Goal: Information Seeking & Learning: Learn about a topic

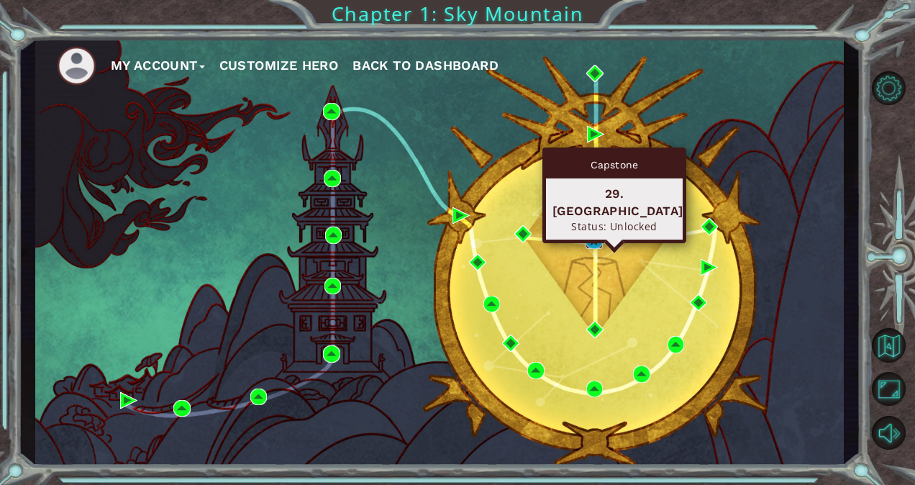
click at [592, 241] on img at bounding box center [593, 240] width 17 height 17
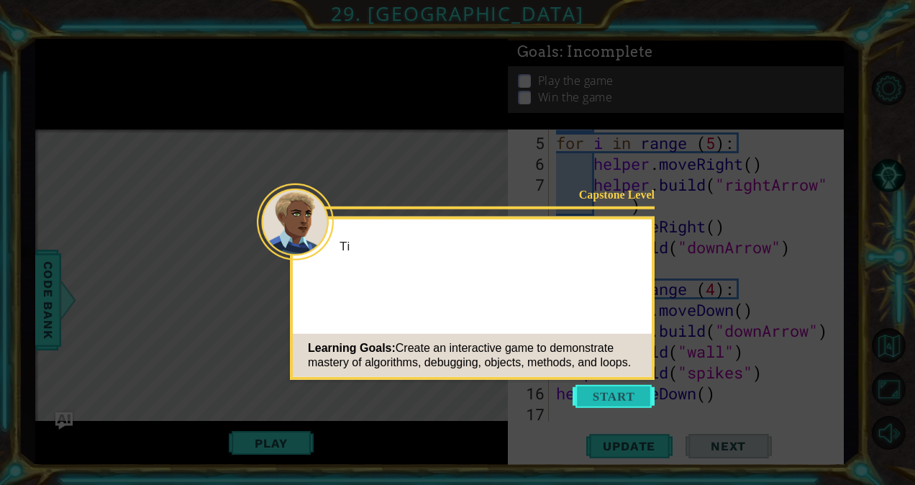
scroll to position [125, 0]
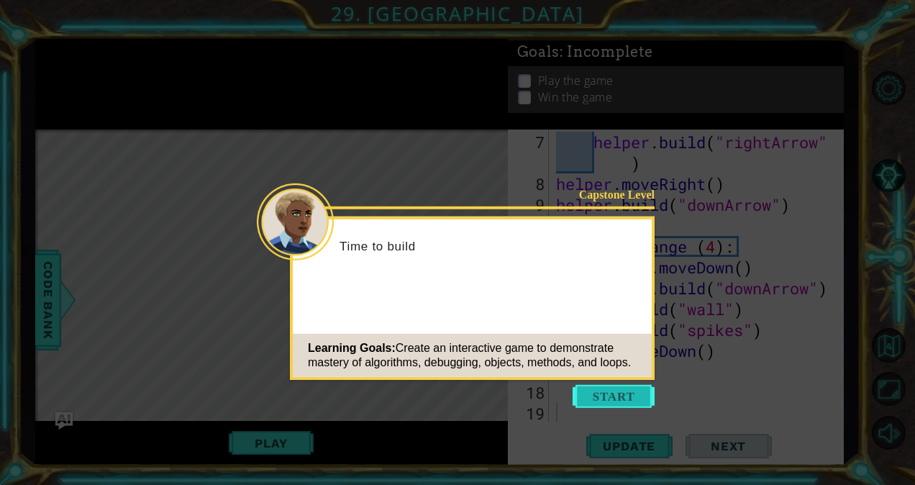
click at [618, 397] on button "Start" at bounding box center [613, 396] width 82 height 23
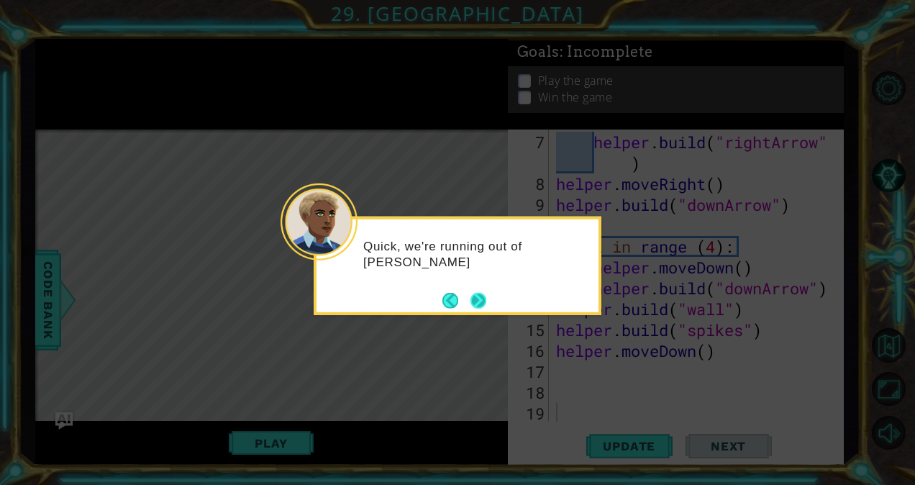
click at [477, 298] on button "Next" at bounding box center [478, 300] width 16 height 16
click at [479, 298] on button "Next" at bounding box center [478, 300] width 16 height 16
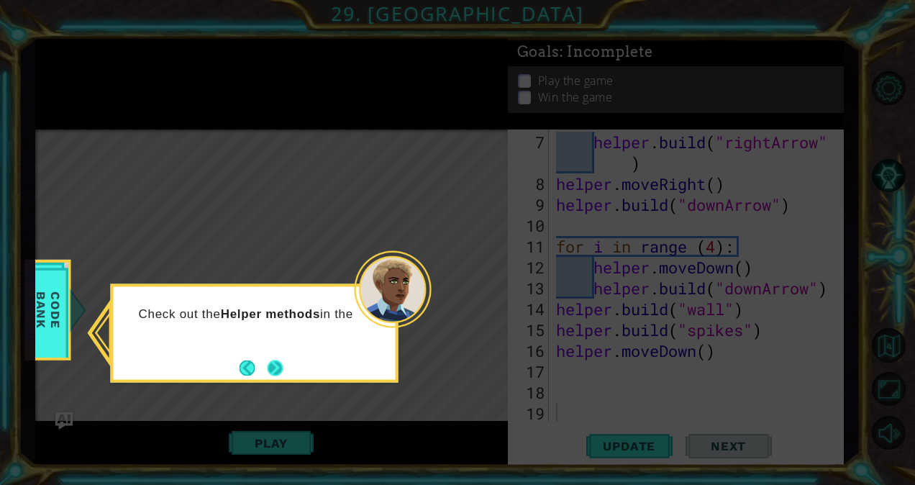
click at [283, 368] on button "Next" at bounding box center [275, 368] width 17 height 17
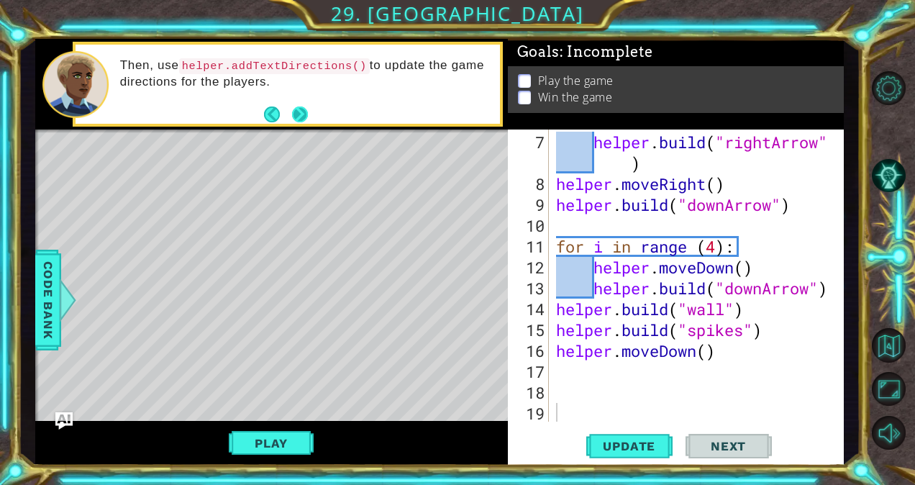
click at [301, 112] on button "Next" at bounding box center [300, 114] width 17 height 17
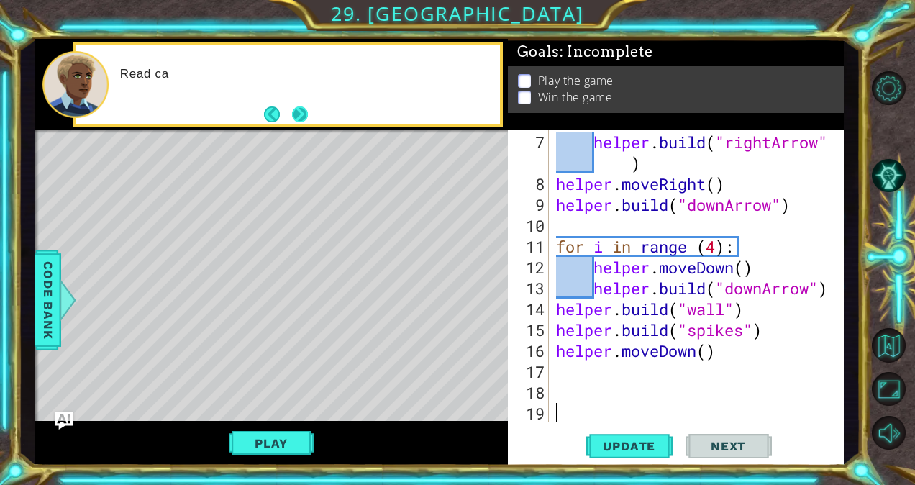
click at [303, 114] on button "Next" at bounding box center [300, 114] width 16 height 16
click at [278, 439] on button "Play" at bounding box center [271, 442] width 84 height 27
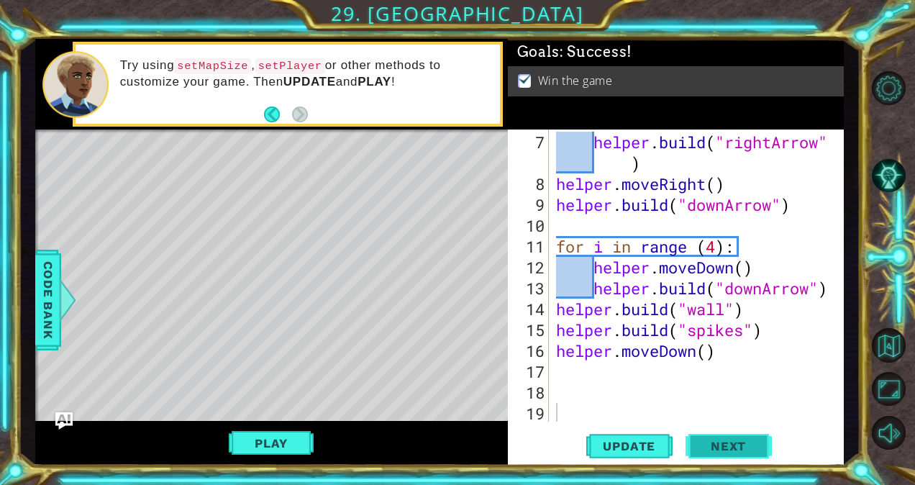
click at [703, 440] on span "Next" at bounding box center [728, 446] width 64 height 14
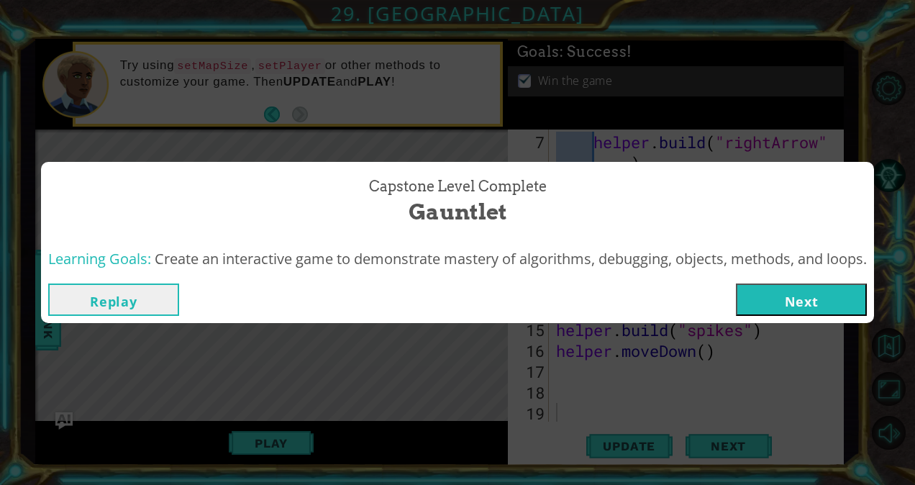
click at [792, 282] on div "Replay Next" at bounding box center [457, 299] width 833 height 47
click at [791, 293] on button "Next" at bounding box center [801, 299] width 131 height 32
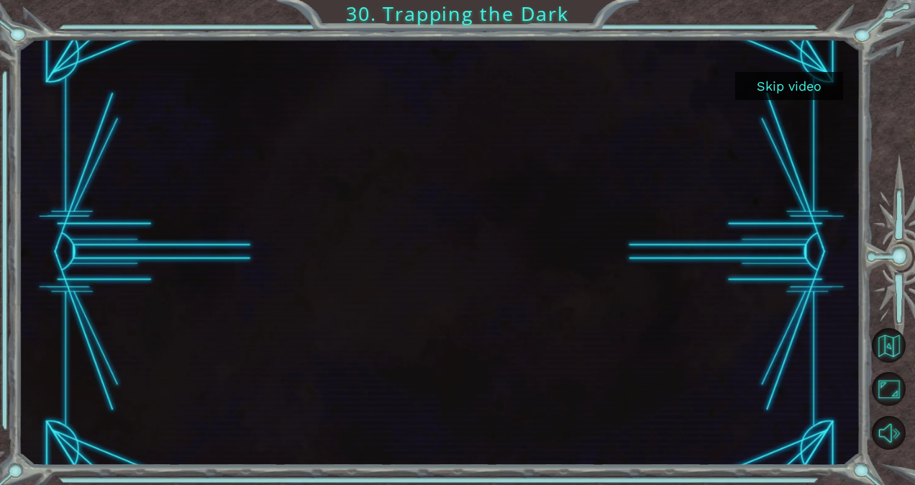
click at [807, 82] on button "Skip video" at bounding box center [789, 86] width 108 height 28
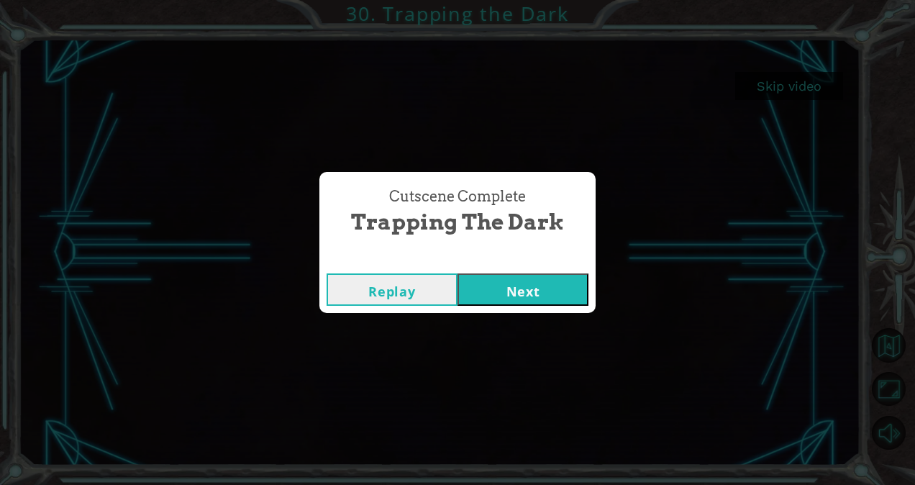
click at [532, 284] on button "Next" at bounding box center [522, 289] width 131 height 32
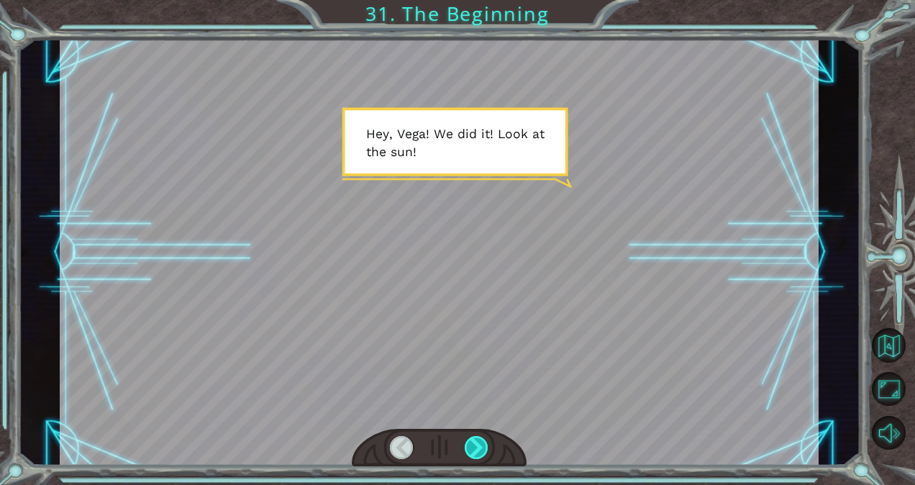
click at [477, 451] on div at bounding box center [477, 447] width 24 height 23
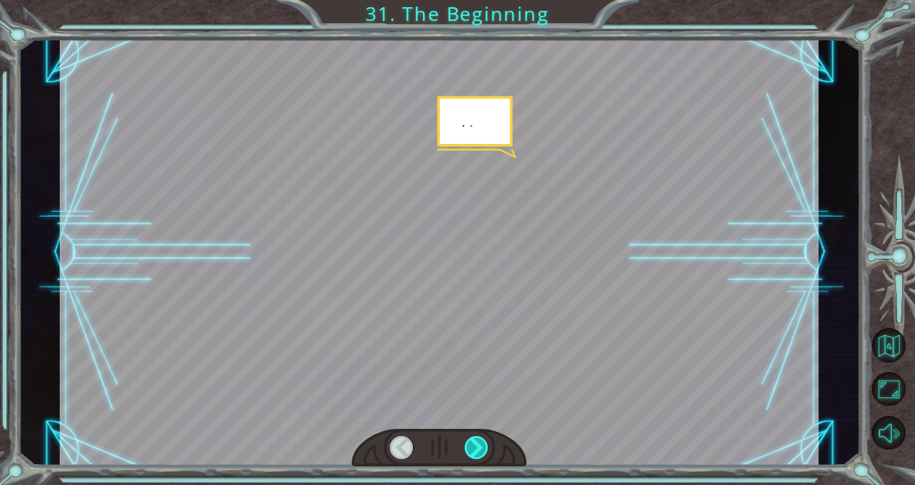
click at [477, 451] on div at bounding box center [477, 447] width 24 height 23
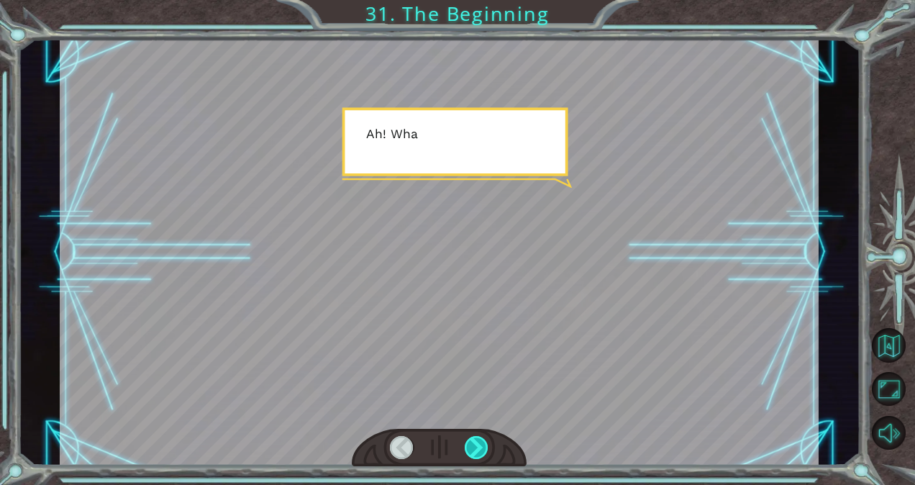
click at [477, 451] on div at bounding box center [477, 447] width 24 height 23
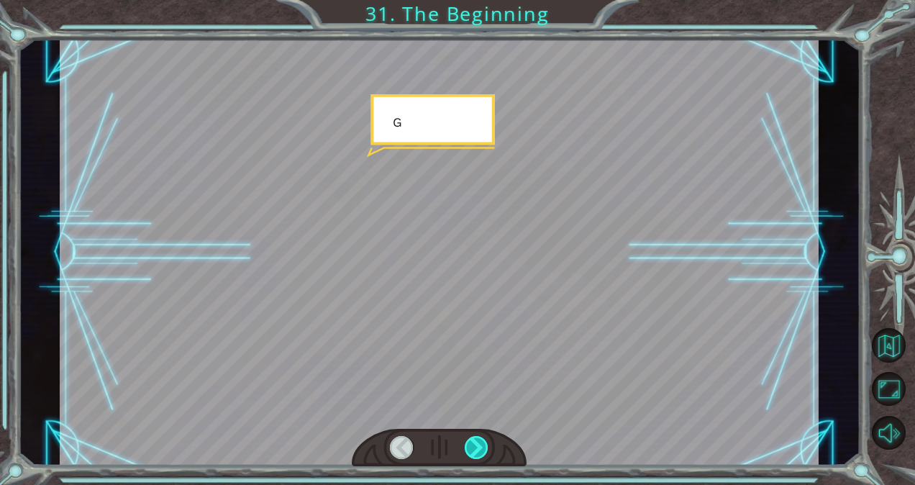
click at [474, 452] on div at bounding box center [477, 447] width 24 height 23
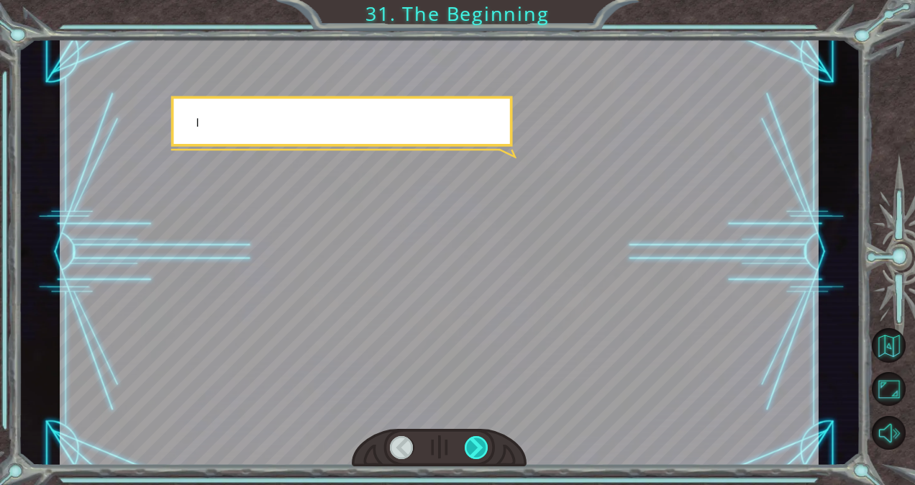
click at [474, 452] on div at bounding box center [477, 447] width 24 height 23
click at [475, 453] on div at bounding box center [477, 447] width 24 height 23
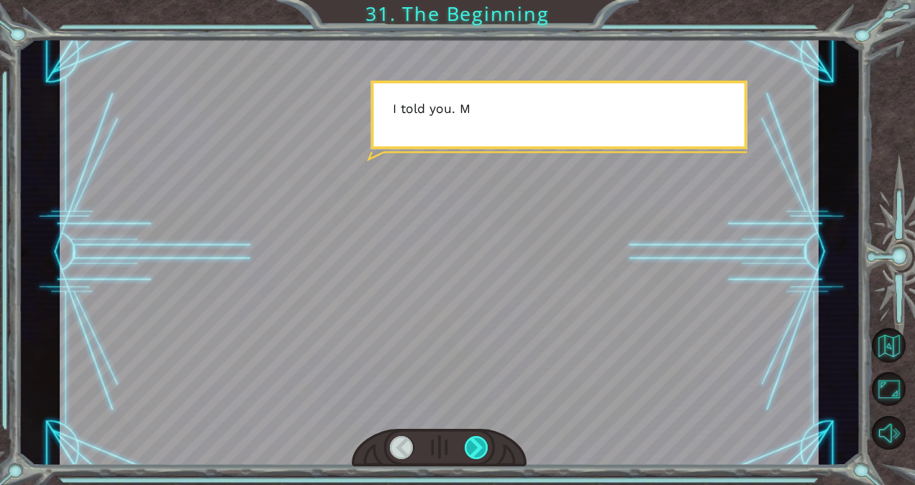
click at [475, 453] on div at bounding box center [477, 447] width 24 height 23
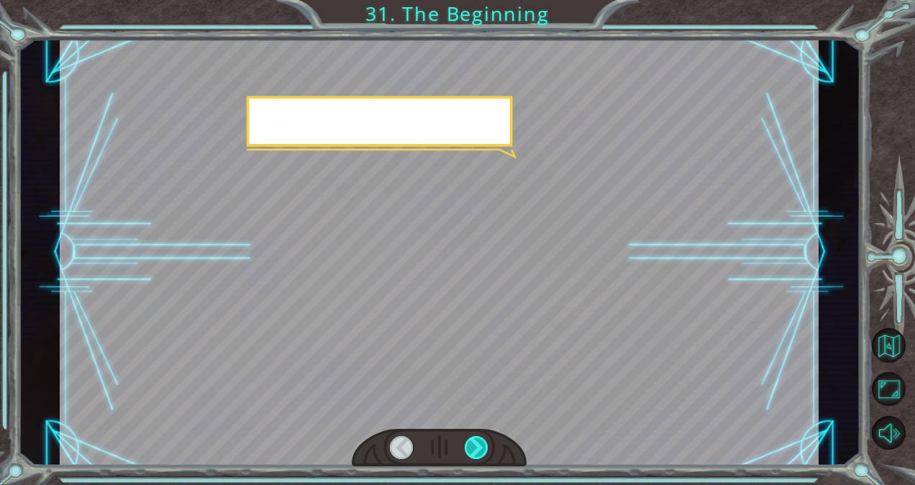
click at [475, 453] on div at bounding box center [477, 447] width 24 height 23
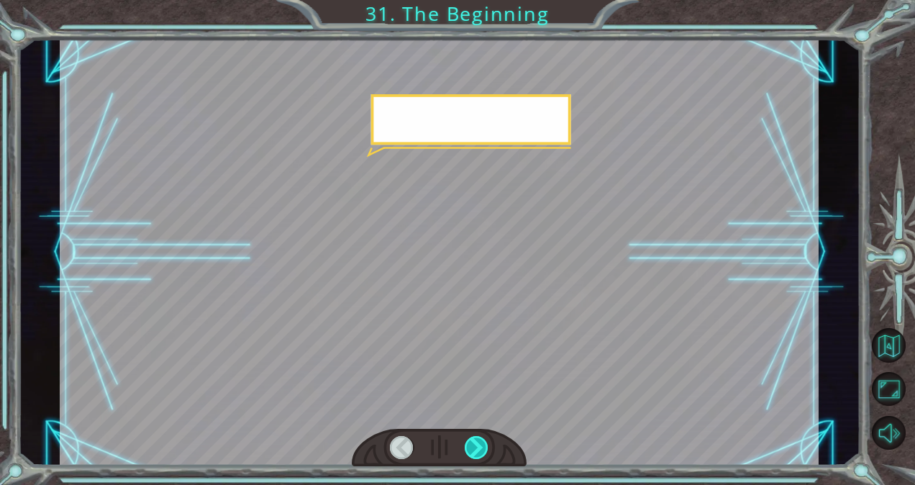
click at [475, 453] on div at bounding box center [477, 447] width 24 height 23
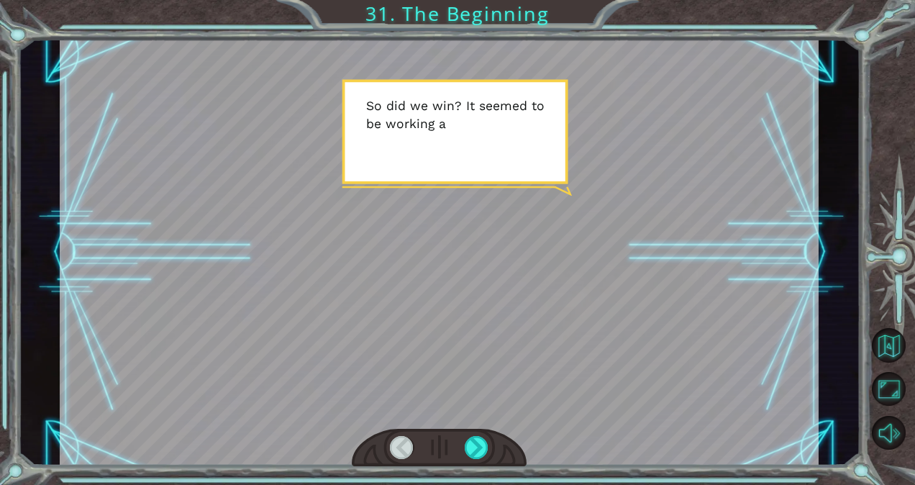
drag, startPoint x: 475, startPoint y: 453, endPoint x: 447, endPoint y: 436, distance: 32.3
click at [447, 436] on div at bounding box center [439, 448] width 175 height 38
click at [477, 447] on div at bounding box center [477, 447] width 24 height 23
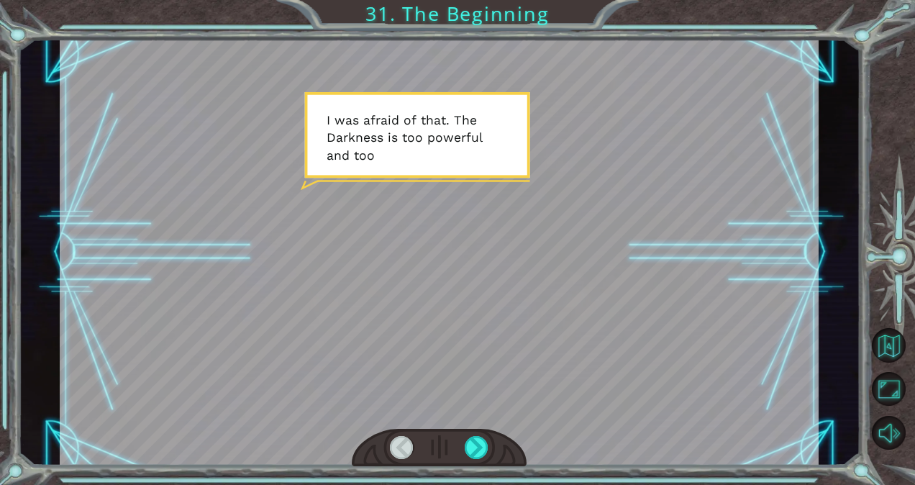
drag, startPoint x: 477, startPoint y: 447, endPoint x: 445, endPoint y: 434, distance: 34.9
click at [445, 434] on div at bounding box center [439, 448] width 175 height 38
click at [479, 452] on div at bounding box center [477, 447] width 24 height 23
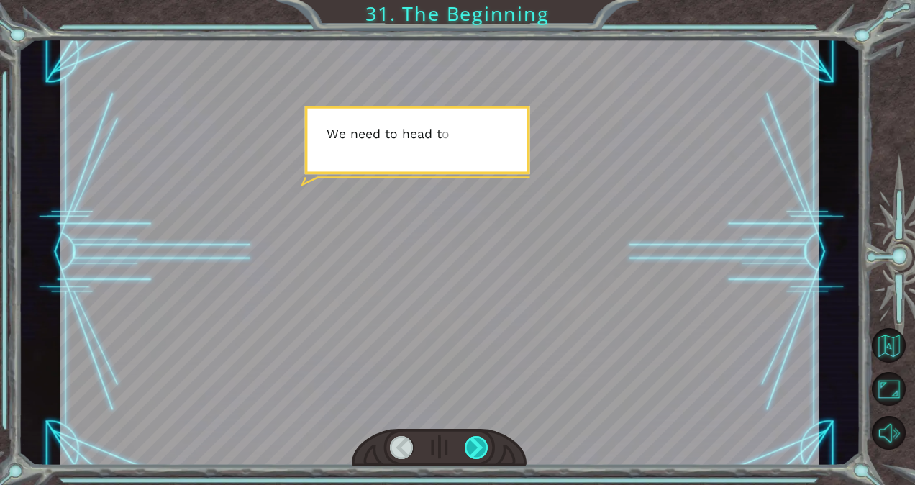
click at [479, 452] on div at bounding box center [477, 447] width 24 height 23
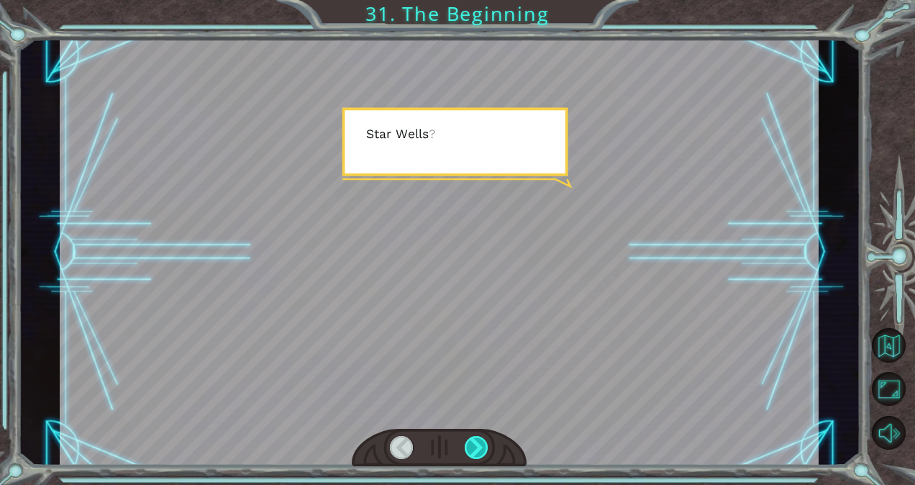
click at [479, 452] on div at bounding box center [477, 447] width 24 height 23
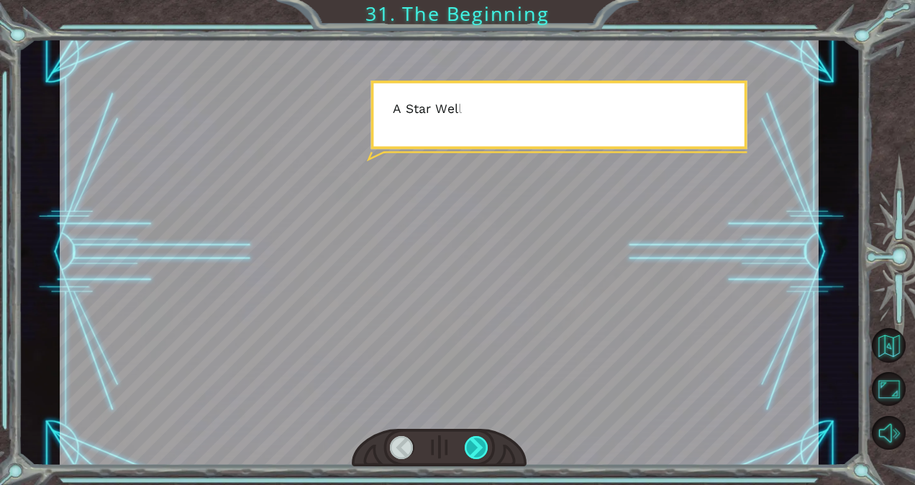
click at [479, 452] on div at bounding box center [477, 447] width 24 height 23
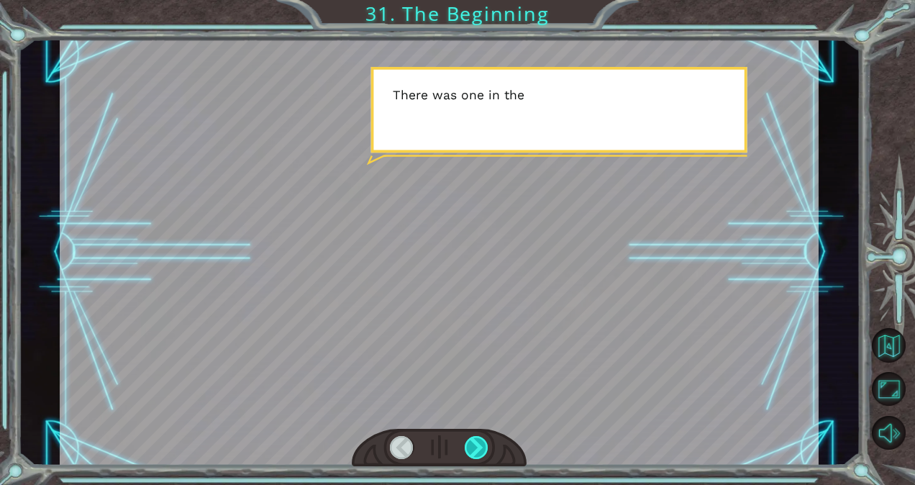
click at [479, 452] on div at bounding box center [477, 447] width 24 height 23
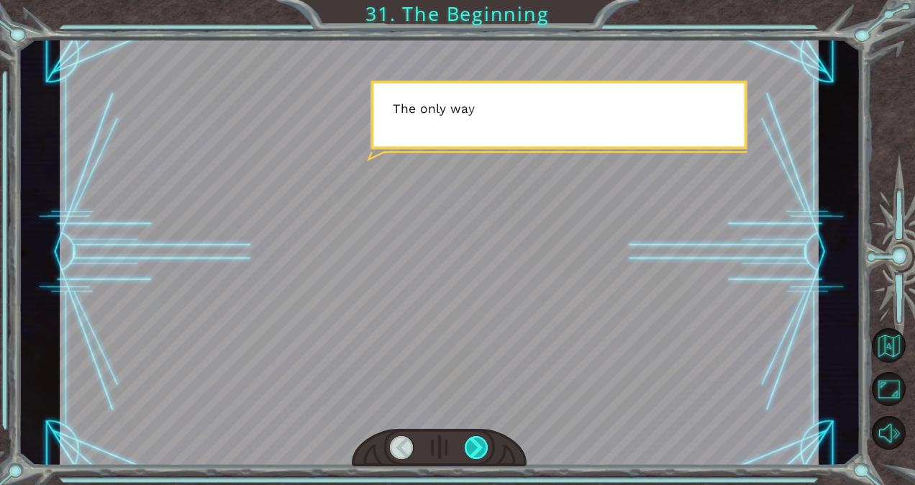
click at [479, 452] on div at bounding box center [477, 447] width 24 height 23
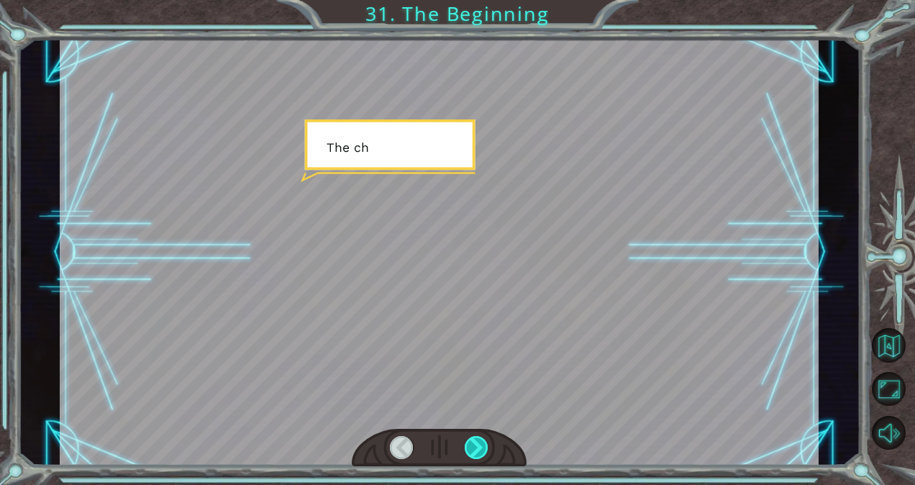
click at [479, 452] on div at bounding box center [477, 447] width 24 height 23
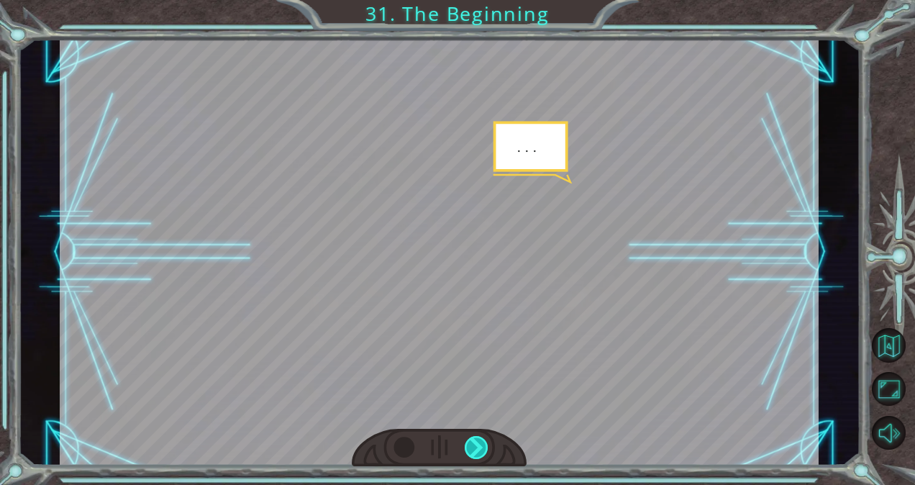
click at [479, 452] on div at bounding box center [477, 447] width 24 height 23
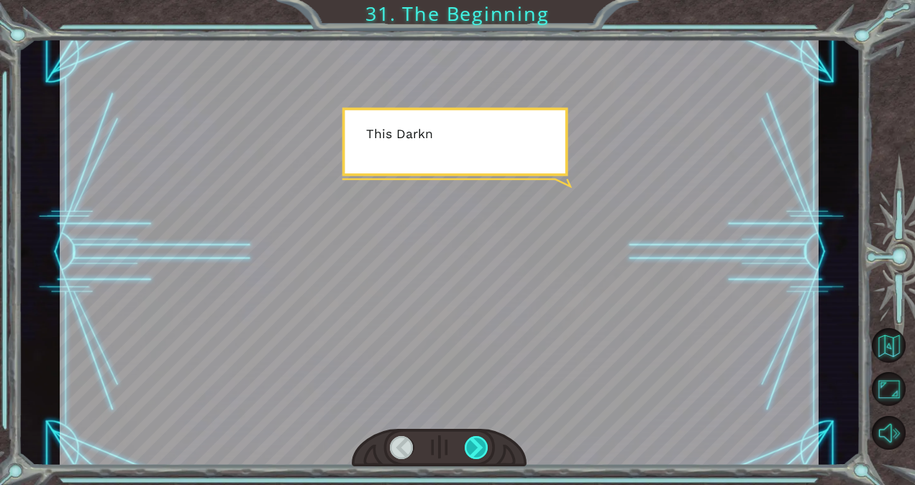
click at [479, 452] on div at bounding box center [477, 447] width 24 height 23
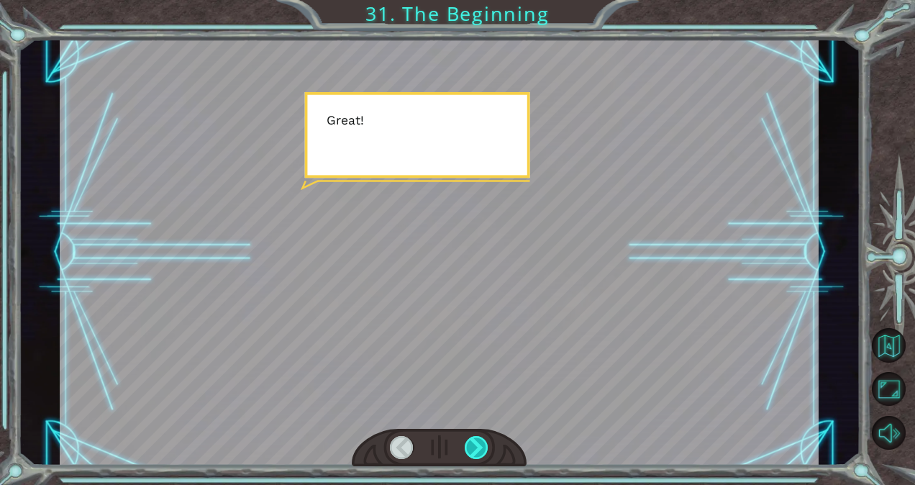
click at [479, 452] on div at bounding box center [477, 447] width 24 height 23
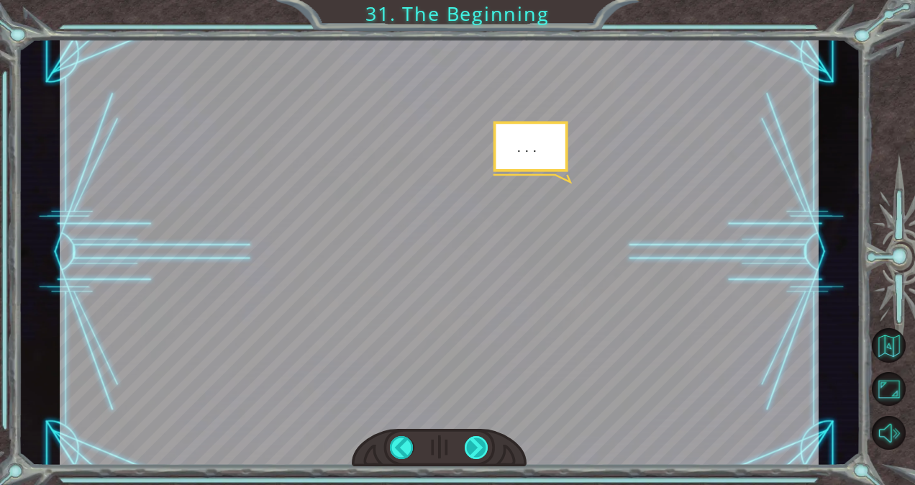
click at [479, 452] on div at bounding box center [477, 447] width 24 height 23
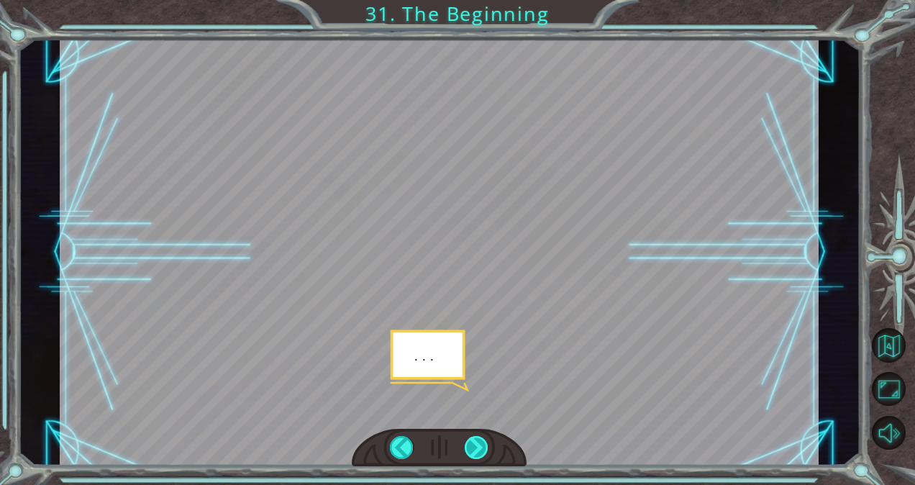
click at [479, 452] on div at bounding box center [477, 447] width 24 height 23
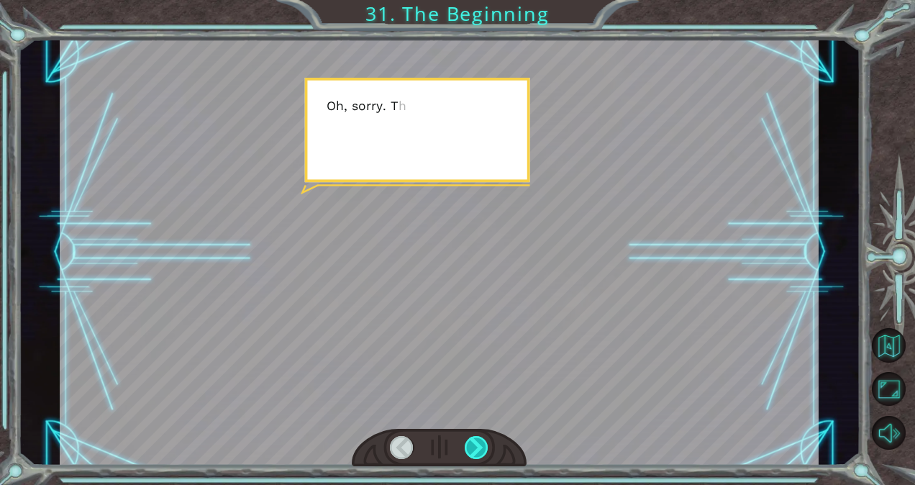
click at [479, 452] on div at bounding box center [477, 447] width 24 height 23
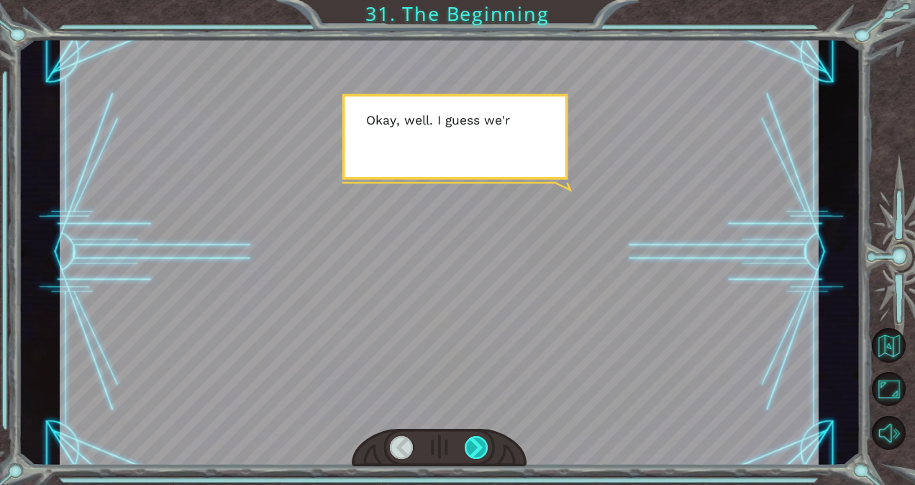
click at [479, 452] on div at bounding box center [477, 447] width 24 height 23
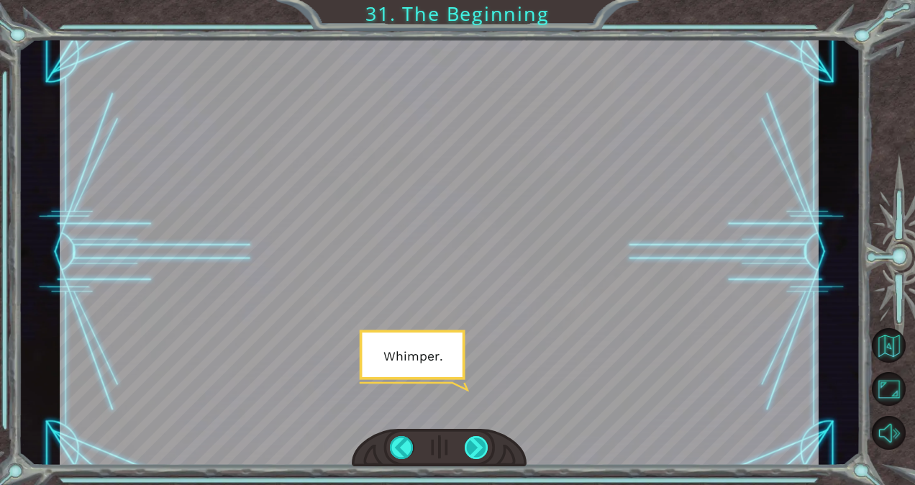
click at [479, 452] on div at bounding box center [477, 447] width 24 height 23
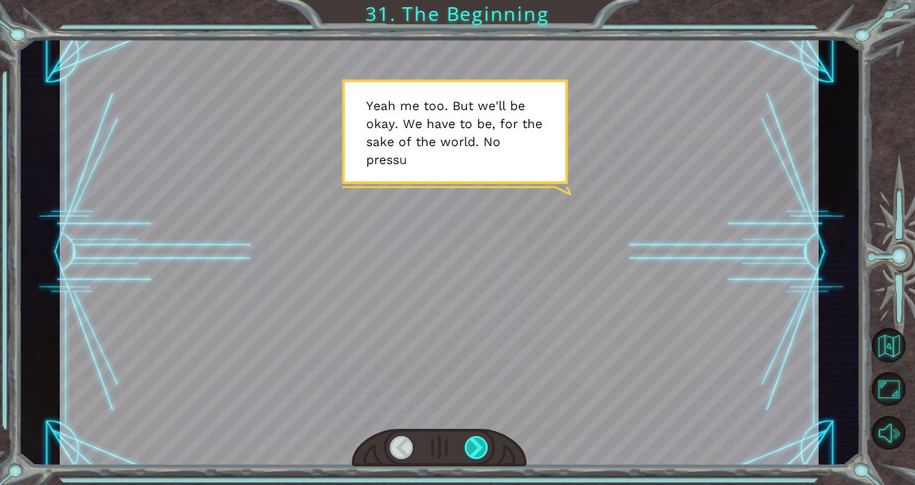
click at [479, 452] on div at bounding box center [477, 447] width 24 height 23
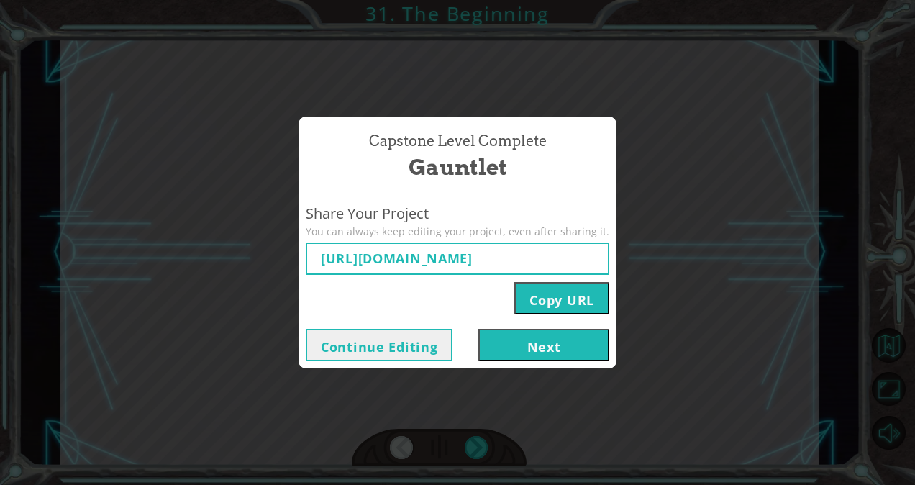
type input "[URL][DOMAIN_NAME]"
click at [557, 347] on button "Next" at bounding box center [543, 345] width 131 height 32
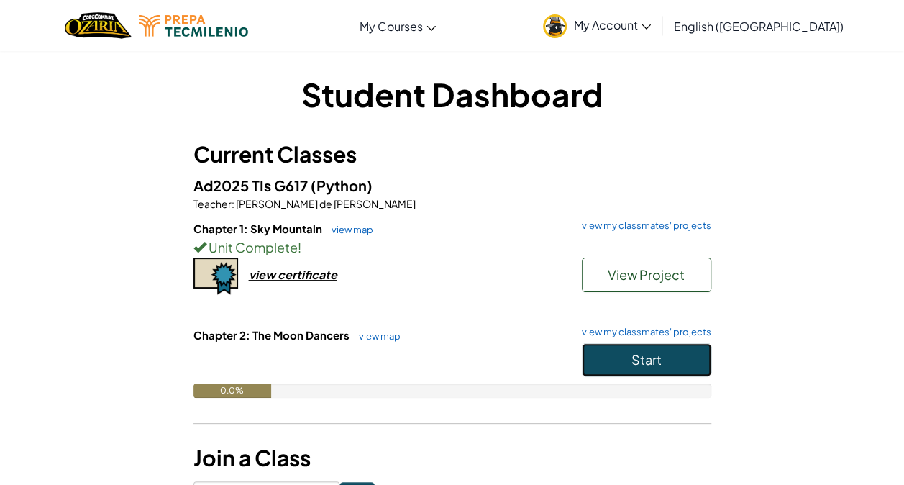
click at [621, 358] on button "Start" at bounding box center [646, 359] width 129 height 33
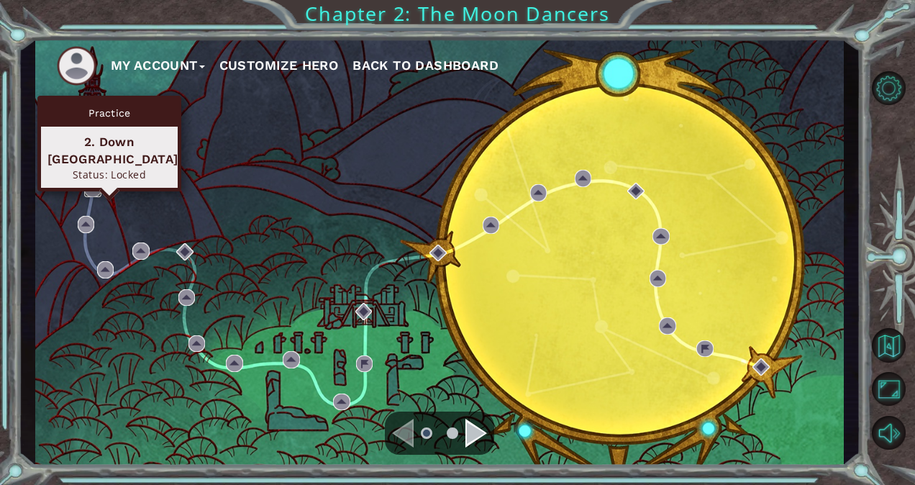
click at [93, 190] on img at bounding box center [92, 188] width 17 height 17
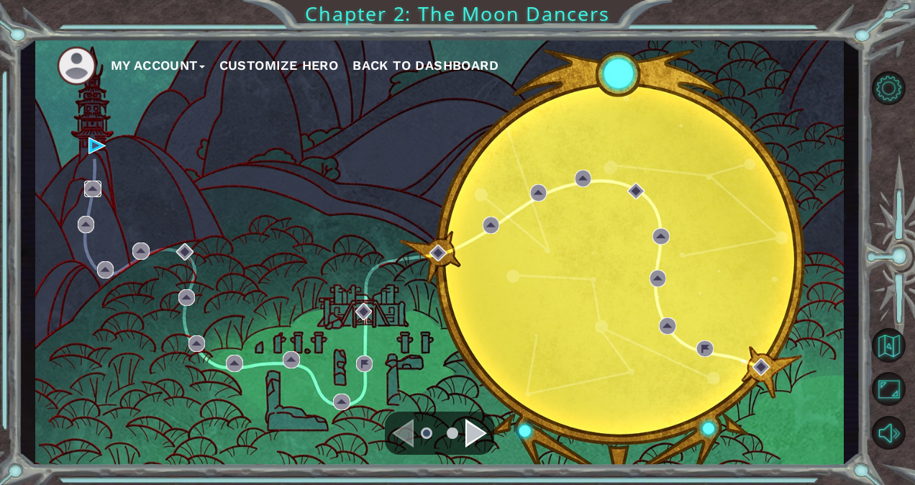
click at [87, 191] on img at bounding box center [92, 188] width 17 height 17
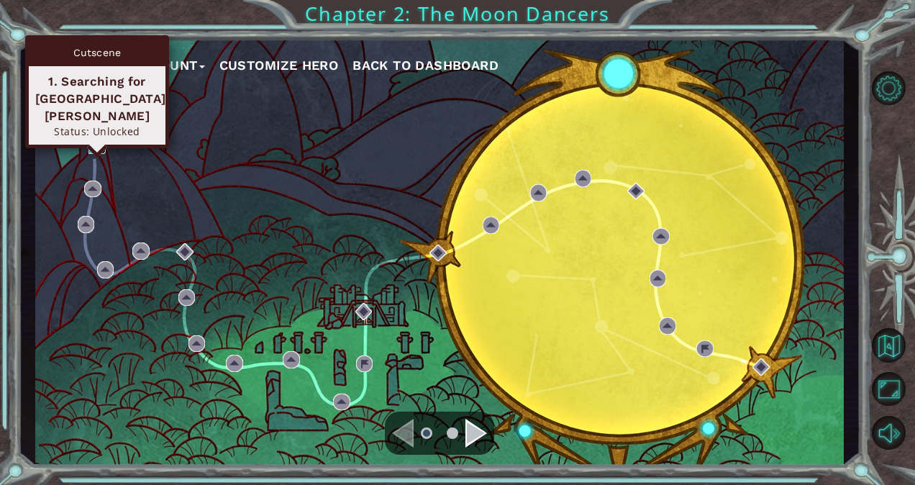
click at [91, 141] on img at bounding box center [96, 145] width 17 height 17
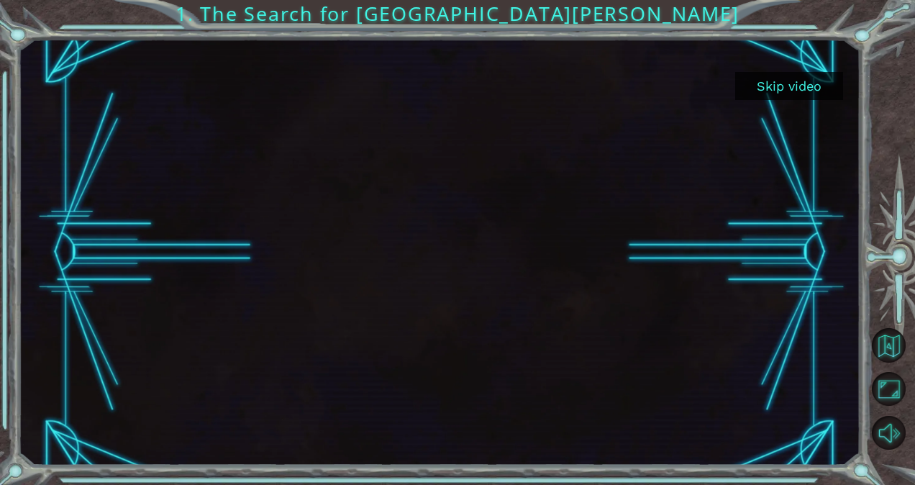
click at [775, 83] on button "Skip video" at bounding box center [789, 86] width 108 height 28
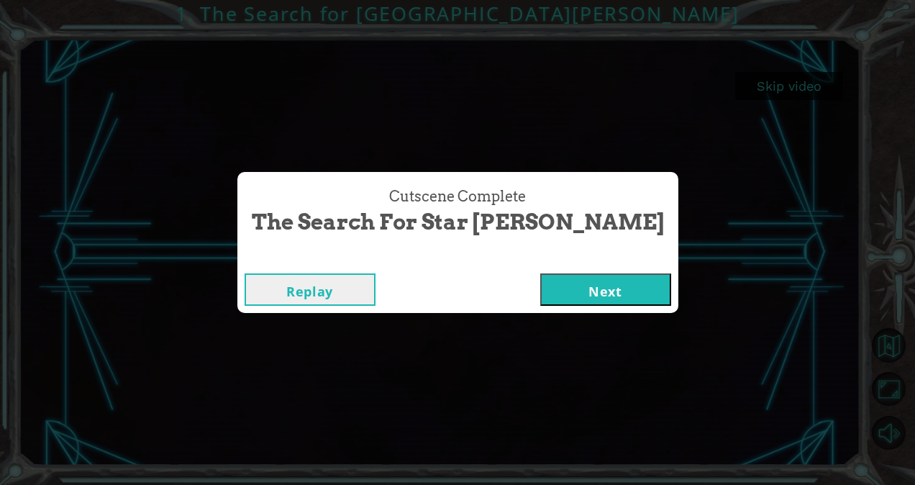
drag, startPoint x: 559, startPoint y: 283, endPoint x: 485, endPoint y: 326, distance: 86.7
click at [485, 326] on div "Cutscene Complete The Search for Star [PERSON_NAME] Replay Next" at bounding box center [457, 242] width 915 height 485
click at [540, 290] on button "Next" at bounding box center [605, 289] width 131 height 32
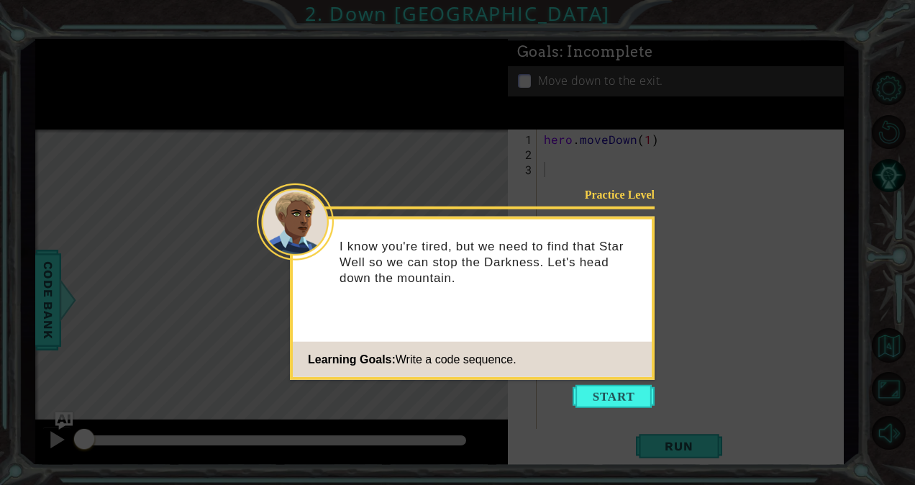
drag, startPoint x: 611, startPoint y: 394, endPoint x: 568, endPoint y: 393, distance: 43.2
click at [568, 393] on icon at bounding box center [457, 242] width 915 height 485
click at [630, 393] on button "Start" at bounding box center [613, 396] width 82 height 23
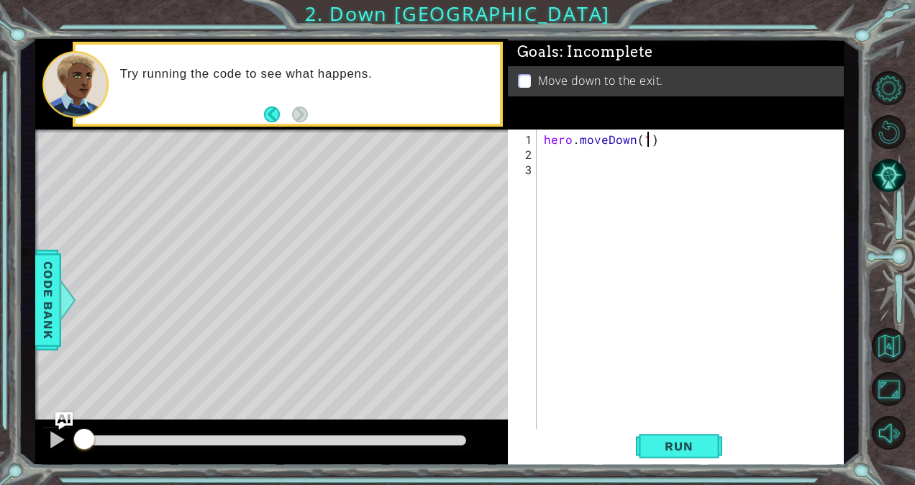
click at [646, 143] on div "hero . moveDown ( 1 )" at bounding box center [694, 298] width 306 height 332
click at [274, 112] on button "Back" at bounding box center [278, 114] width 28 height 16
click at [296, 112] on button "Next" at bounding box center [300, 114] width 16 height 16
click at [647, 139] on div "hero . moveDown ( 1 )" at bounding box center [694, 298] width 306 height 332
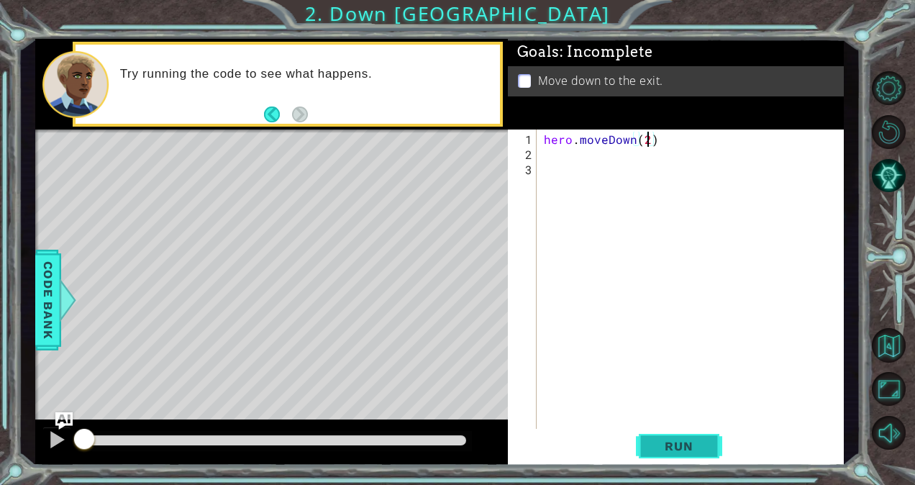
type textarea "hero.moveDown(2)"
click at [680, 444] on span "Run" at bounding box center [678, 446] width 57 height 14
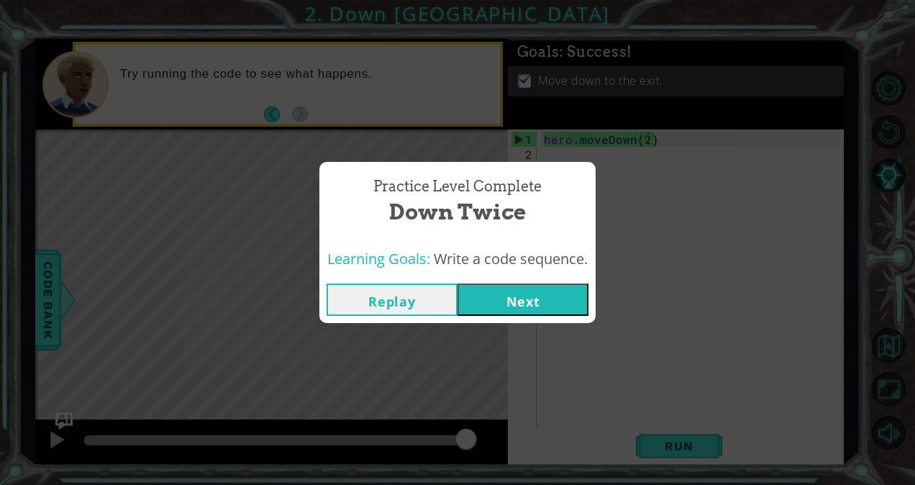
click at [411, 301] on button "Replay" at bounding box center [391, 299] width 131 height 32
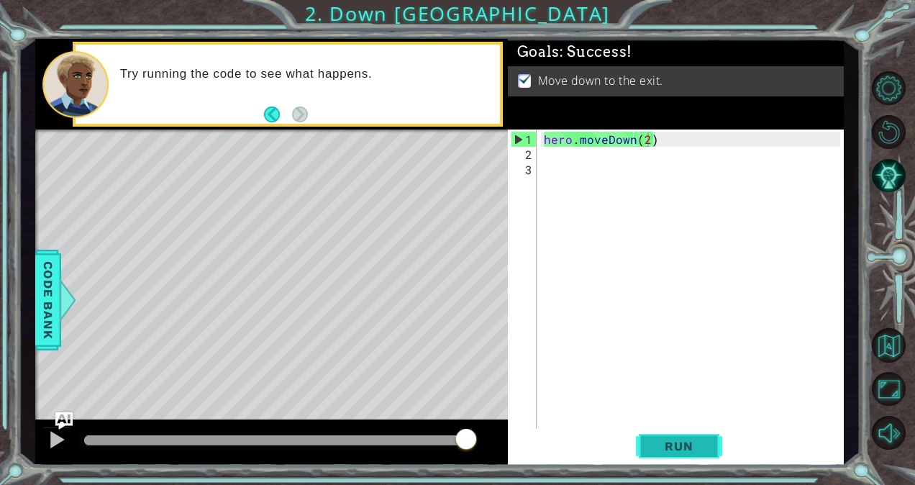
click at [676, 447] on span "Run" at bounding box center [678, 446] width 57 height 14
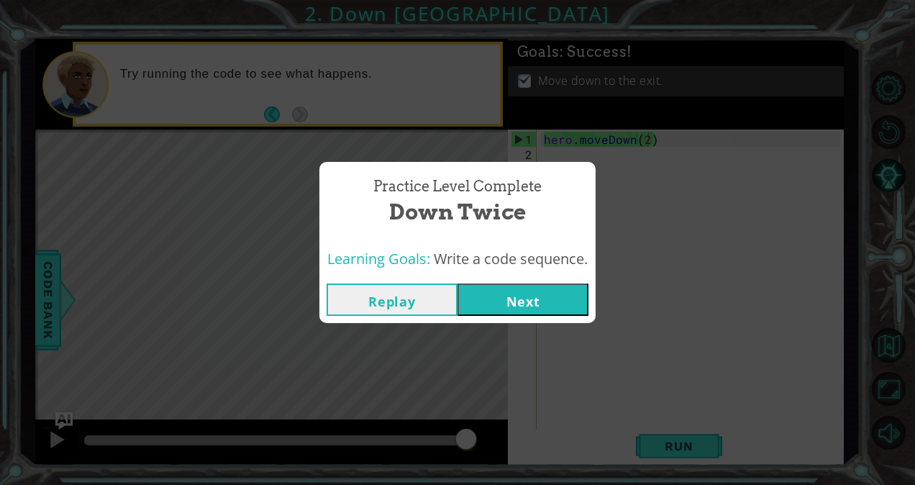
drag, startPoint x: 540, startPoint y: 302, endPoint x: 493, endPoint y: 292, distance: 47.8
click at [493, 292] on button "Next" at bounding box center [522, 299] width 131 height 32
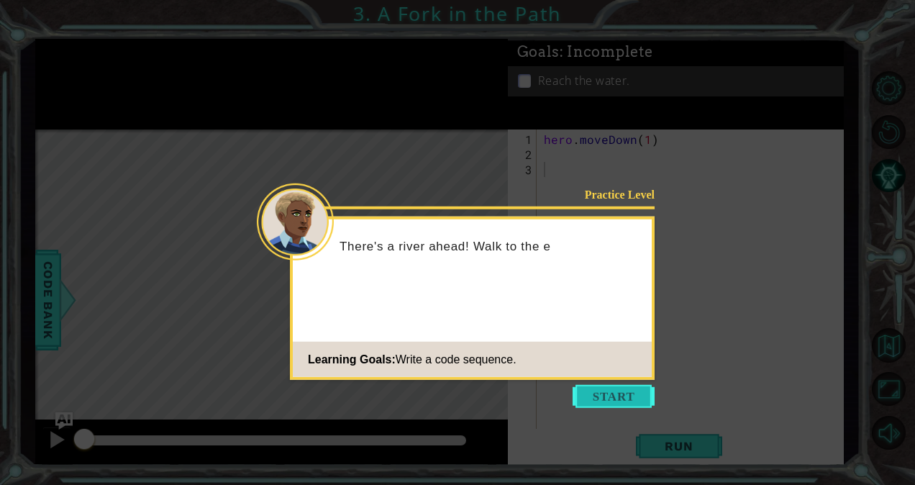
click at [608, 400] on button "Start" at bounding box center [613, 396] width 82 height 23
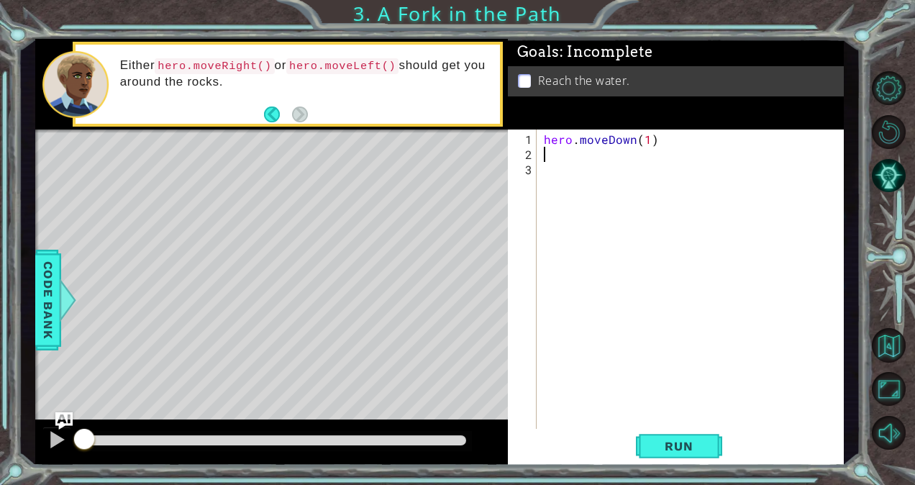
click at [554, 153] on div "hero . moveDown ( 1 )" at bounding box center [694, 298] width 306 height 332
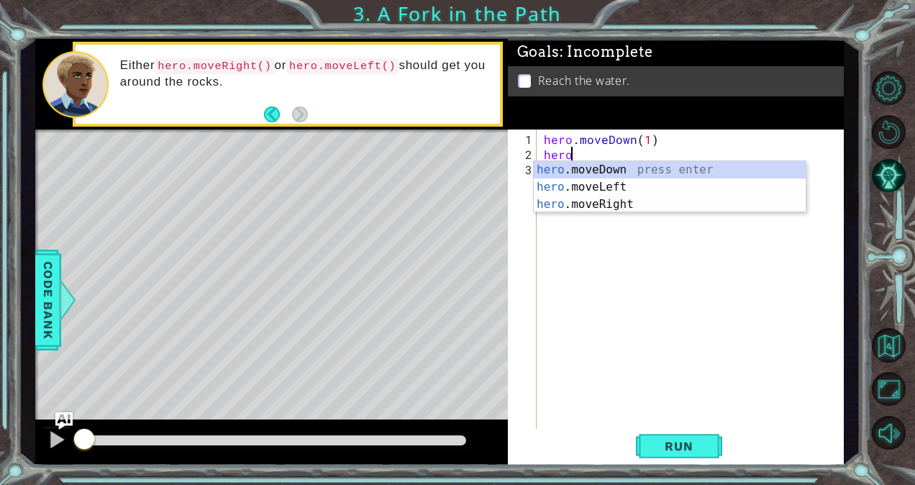
scroll to position [0, 1]
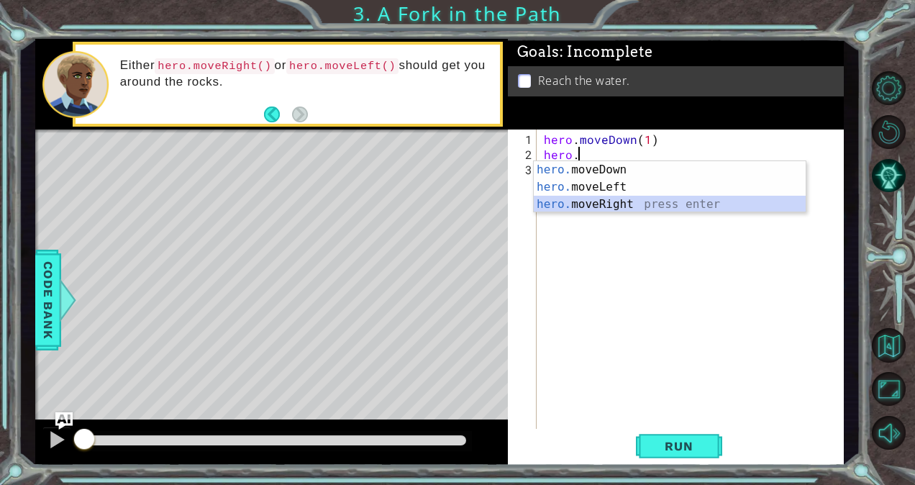
click at [613, 202] on div "hero. moveDown press enter hero. moveLeft press enter hero. moveRight press ent…" at bounding box center [670, 204] width 273 height 86
type textarea "hero.moveRight(1)"
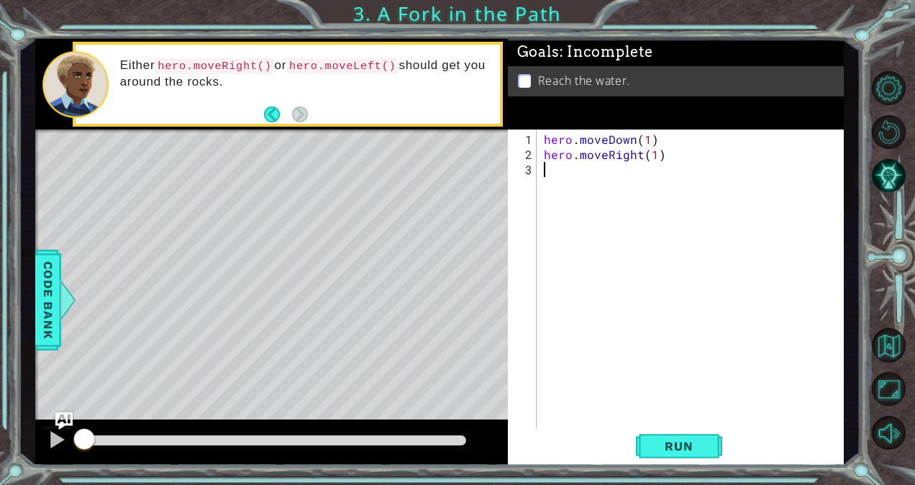
click at [583, 171] on div "hero . moveDown ( 1 ) hero . moveRight ( 1 )" at bounding box center [694, 298] width 306 height 332
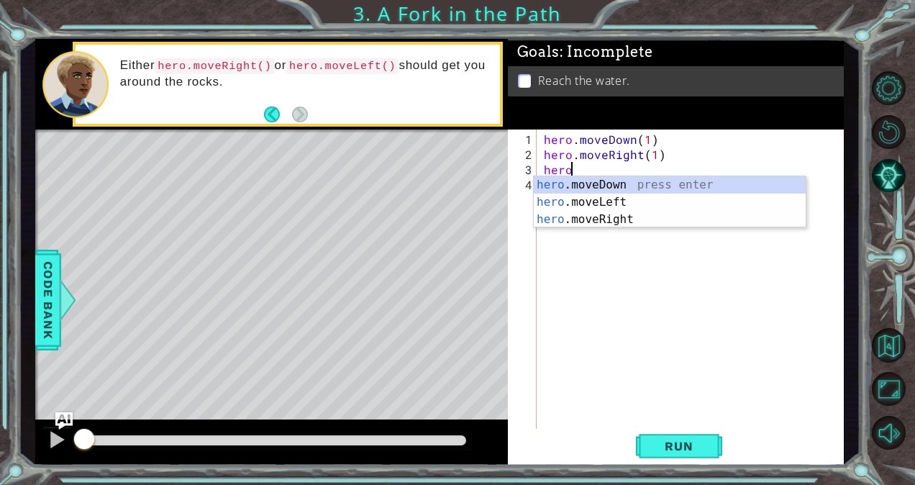
scroll to position [0, 1]
click at [593, 187] on div "hero .moveDown press enter hero .moveLeft press enter hero .moveRight press ent…" at bounding box center [670, 219] width 273 height 86
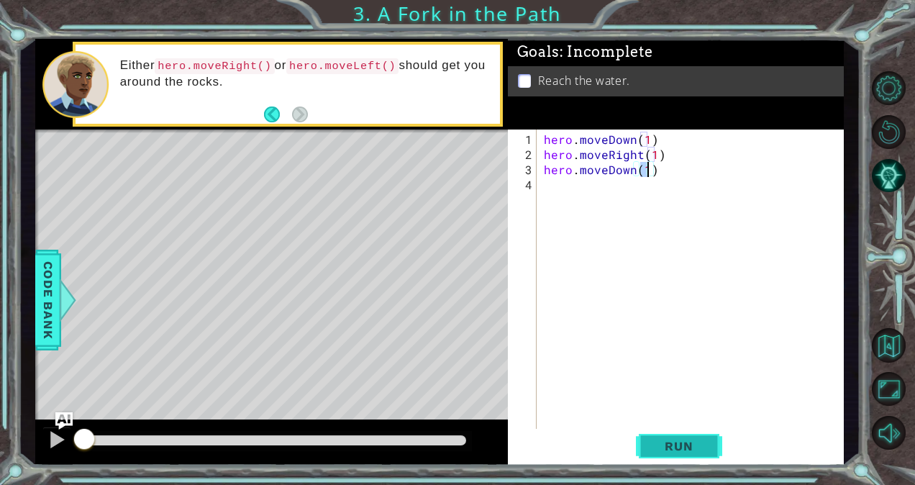
type textarea "hero.moveDown(1)"
click at [673, 450] on span "Run" at bounding box center [678, 446] width 57 height 14
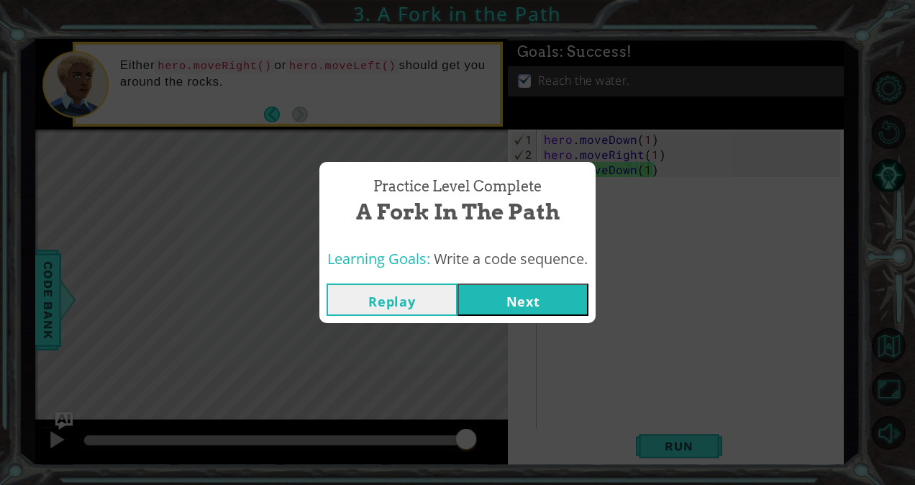
click at [519, 295] on button "Next" at bounding box center [522, 299] width 131 height 32
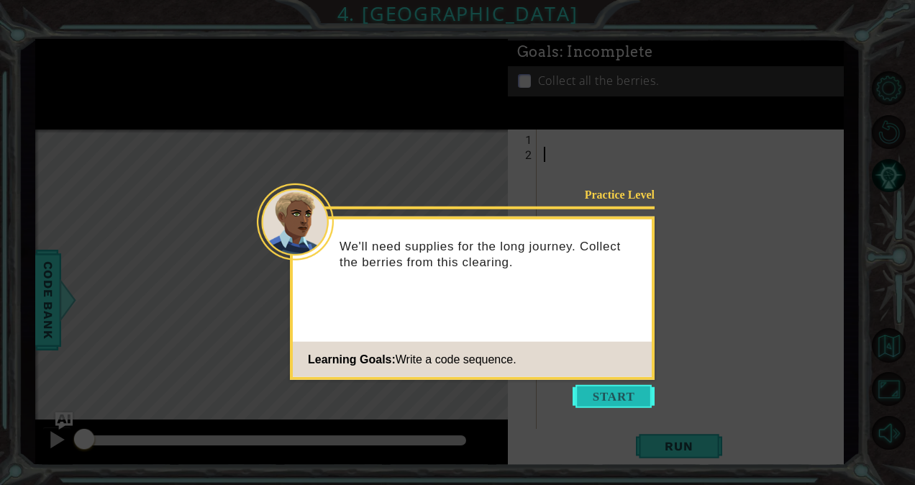
click at [618, 394] on button "Start" at bounding box center [613, 396] width 82 height 23
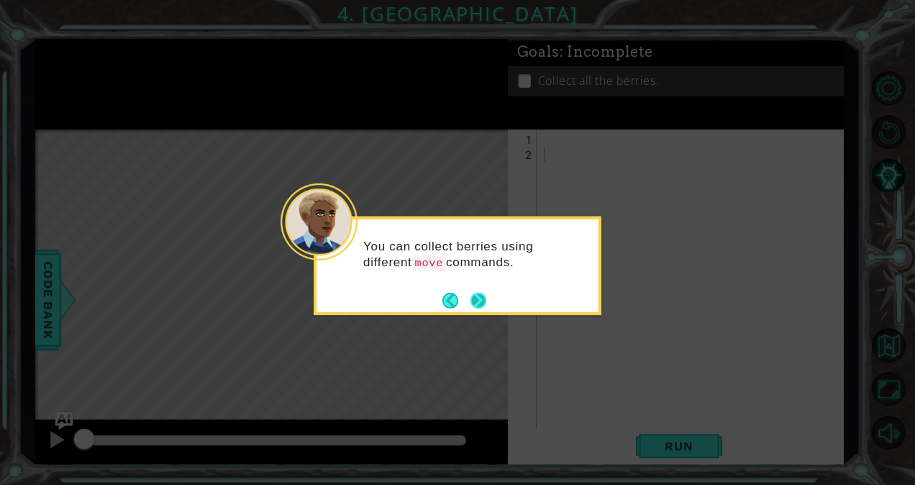
click at [477, 301] on button "Next" at bounding box center [478, 299] width 17 height 17
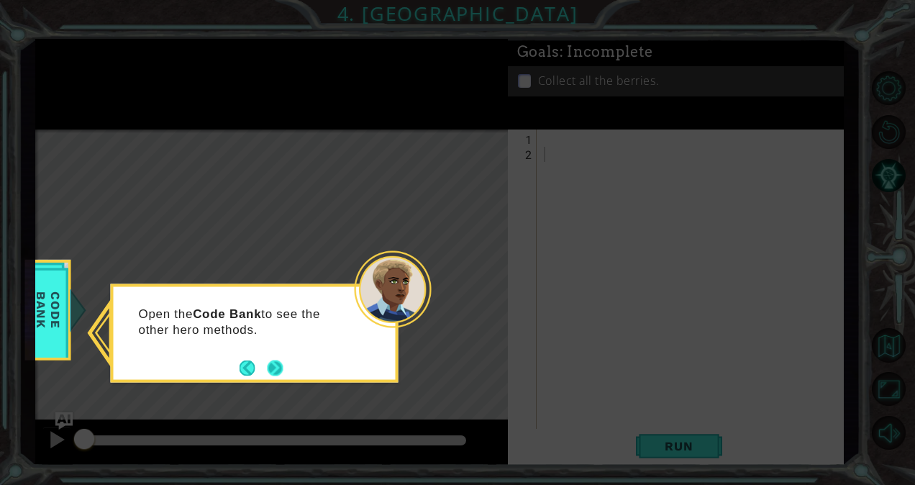
click at [275, 367] on button "Next" at bounding box center [275, 368] width 17 height 17
click at [275, 368] on button "Next" at bounding box center [275, 368] width 16 height 16
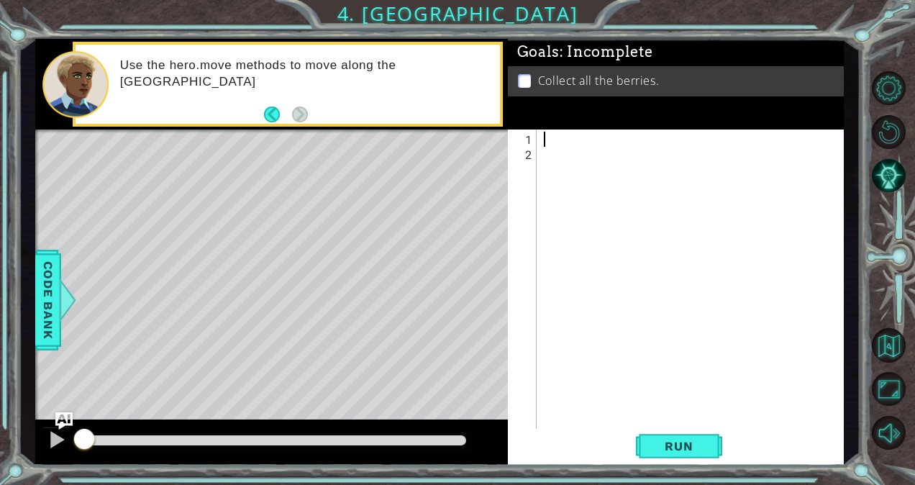
click at [551, 137] on div at bounding box center [694, 298] width 306 height 332
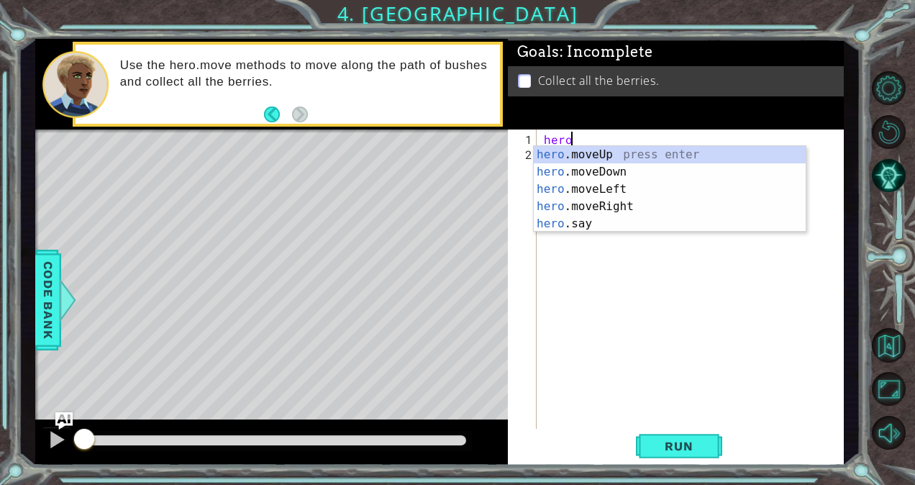
scroll to position [0, 1]
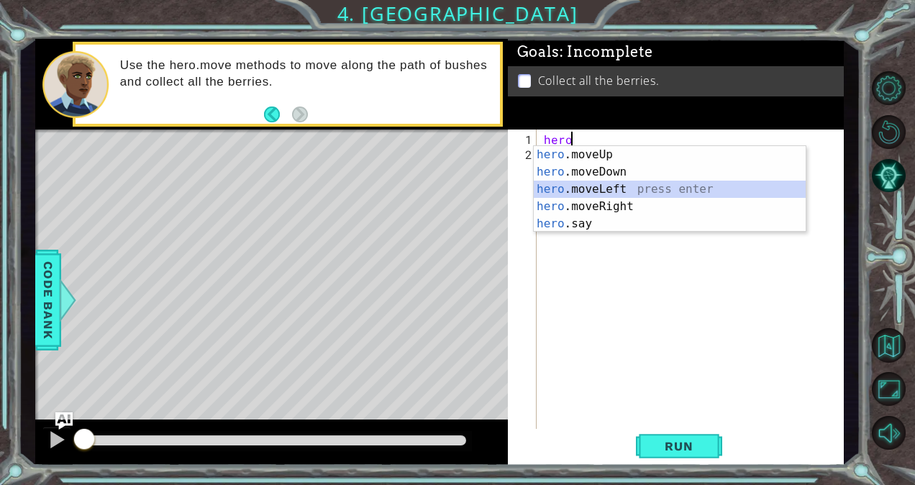
click at [623, 187] on div "hero .moveUp press enter hero .moveDown press enter hero .moveLeft press enter …" at bounding box center [670, 206] width 273 height 121
type textarea "hero.moveLeft(1)"
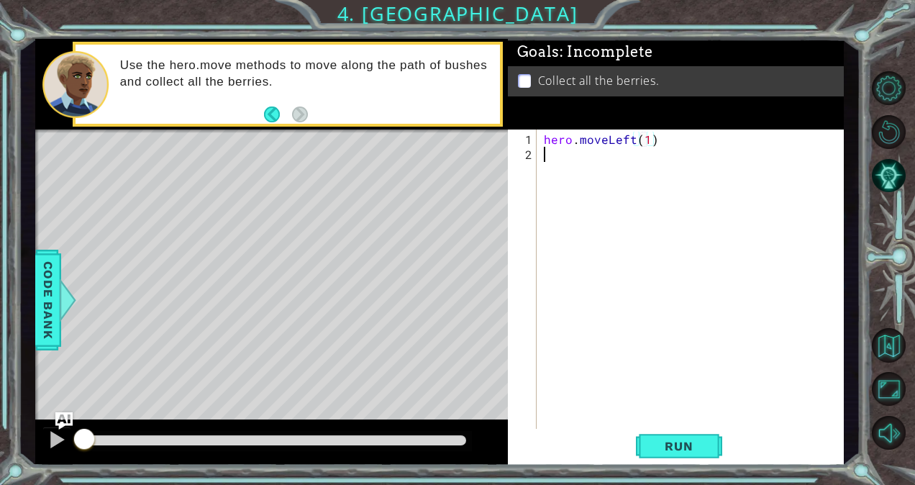
click at [563, 167] on div "hero . moveLeft ( 1 )" at bounding box center [694, 298] width 306 height 332
click at [41, 302] on span "Code Bank" at bounding box center [48, 300] width 23 height 88
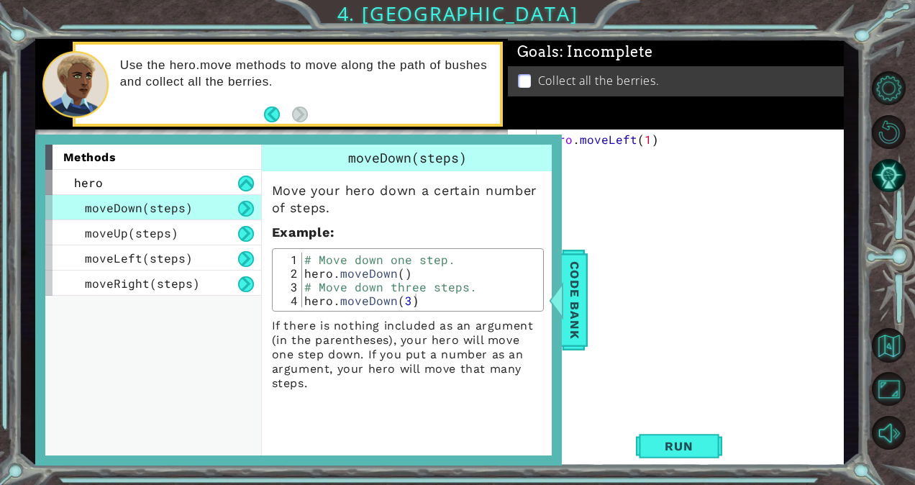
click at [639, 278] on div "hero . moveLeft ( 1 )" at bounding box center [694, 298] width 306 height 332
click at [562, 308] on div at bounding box center [555, 299] width 18 height 43
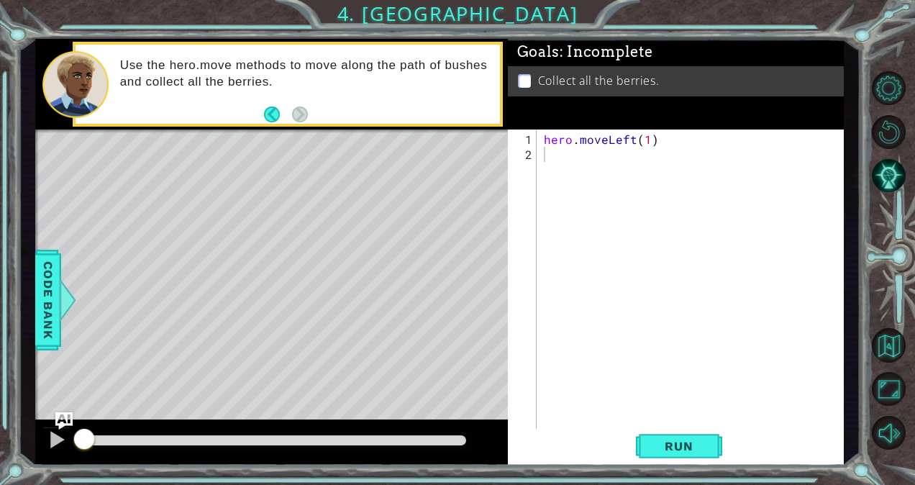
type textarea "hero.moveLeft(1)"
drag, startPoint x: 542, startPoint y: 140, endPoint x: 651, endPoint y: 141, distance: 109.3
click at [651, 141] on div "hero . moveLeft ( 1 )" at bounding box center [694, 298] width 306 height 332
click at [574, 153] on div "hero . moveLeft ( 1 )" at bounding box center [694, 298] width 306 height 332
paste textarea "hero.moveLeft(1)"
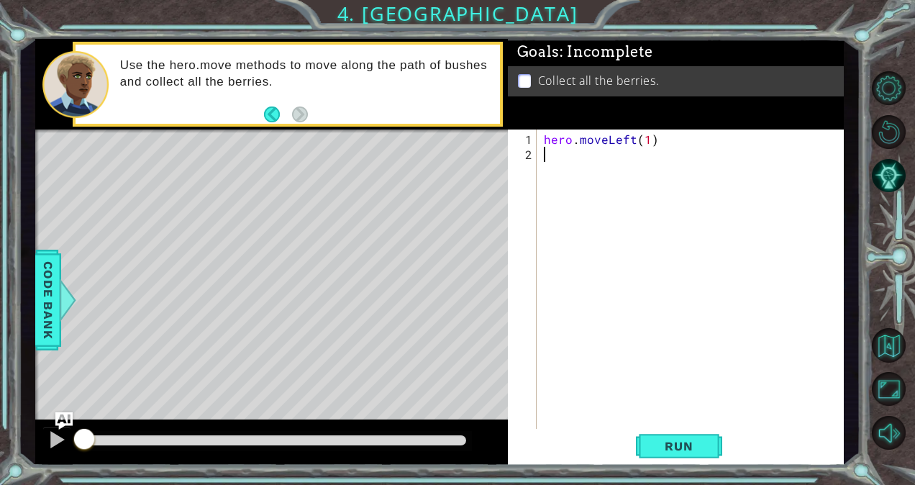
type textarea "hero.moveLeft(1)"
click at [563, 168] on div "hero . moveLeft ( 1 ) hero . moveLeft ( 1 )" at bounding box center [694, 298] width 306 height 332
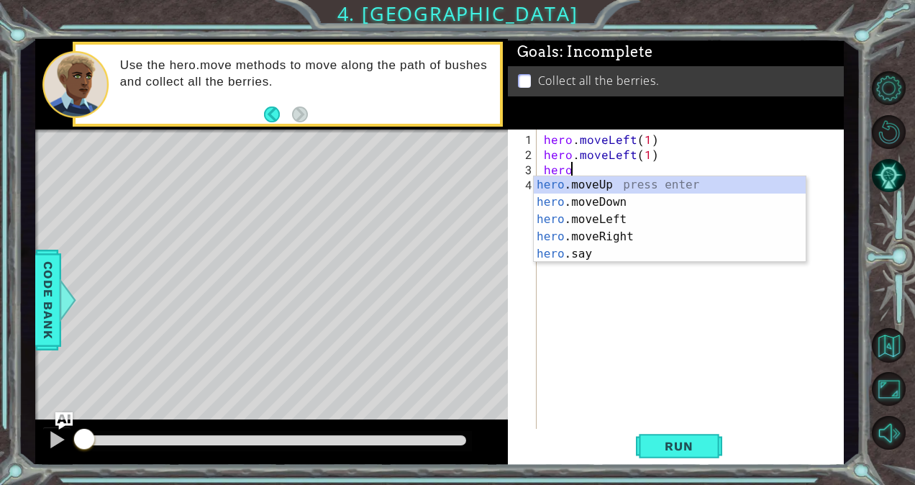
scroll to position [0, 1]
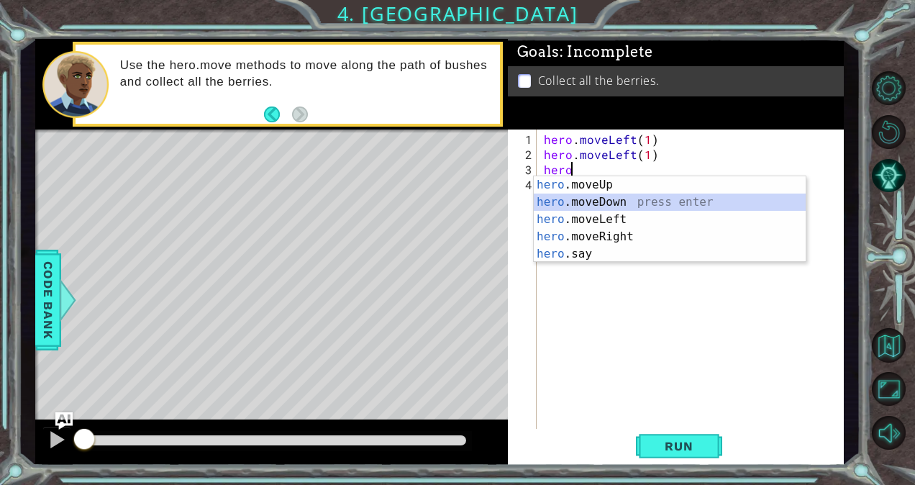
click at [582, 199] on div "hero .moveUp press enter hero .moveDown press enter hero .moveLeft press enter …" at bounding box center [670, 236] width 273 height 121
type textarea "hero.moveDown(1)"
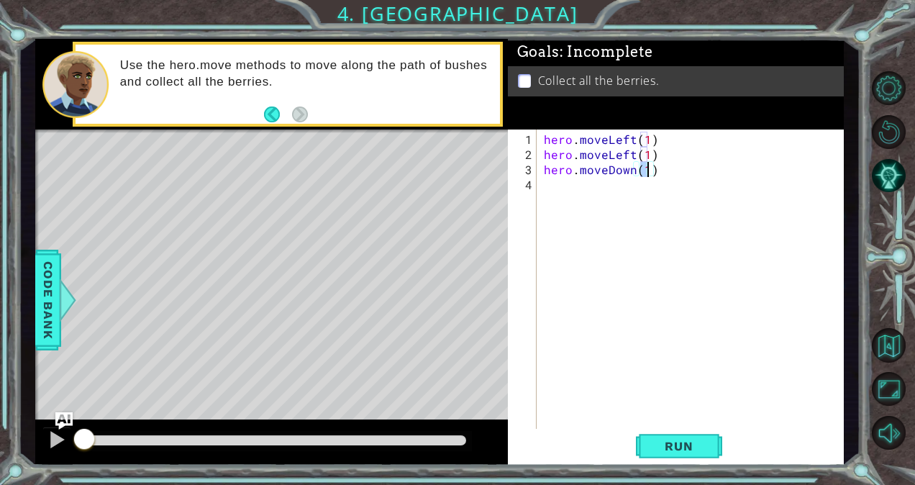
click at [544, 190] on div "hero . moveLeft ( 1 ) hero . moveLeft ( 1 ) hero . moveDown ( 1 )" at bounding box center [694, 298] width 306 height 332
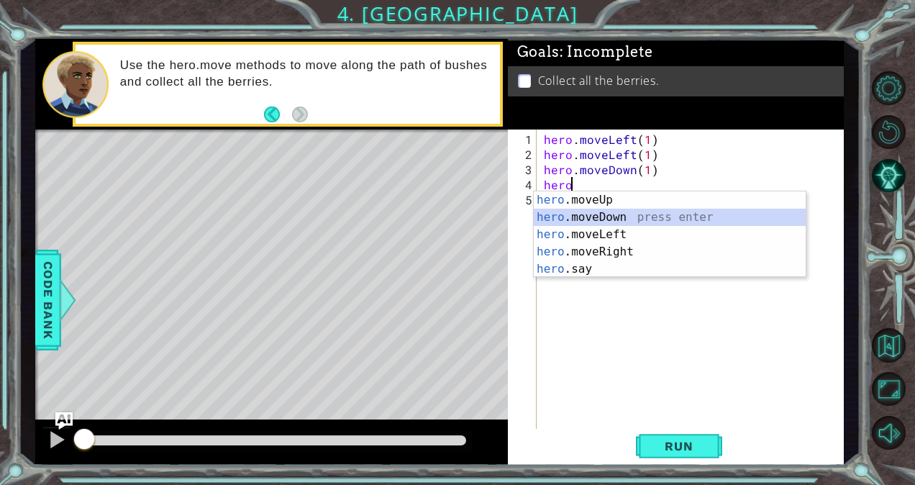
click at [593, 216] on div "hero .moveUp press enter hero .moveDown press enter hero .moveLeft press enter …" at bounding box center [670, 251] width 273 height 121
type textarea "hero.moveDown(1)"
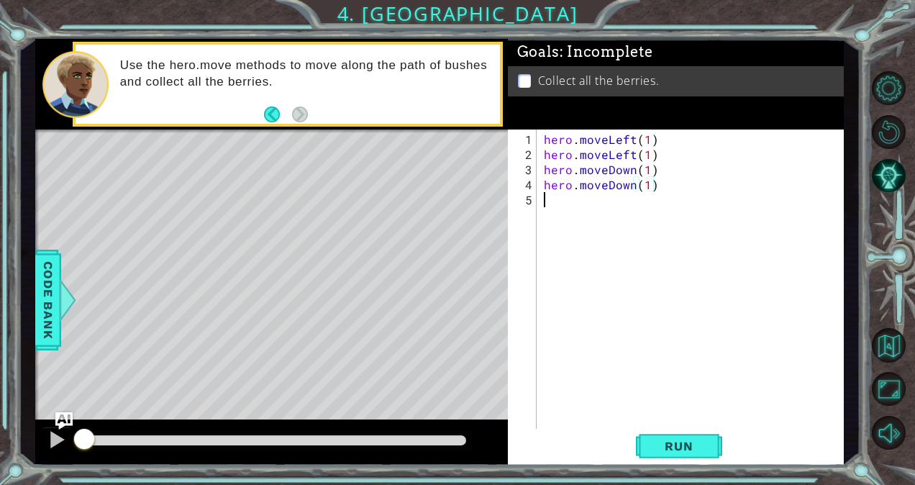
click at [570, 209] on div "hero . moveLeft ( 1 ) hero . moveLeft ( 1 ) hero . moveDown ( 1 ) hero . moveDo…" at bounding box center [694, 298] width 306 height 332
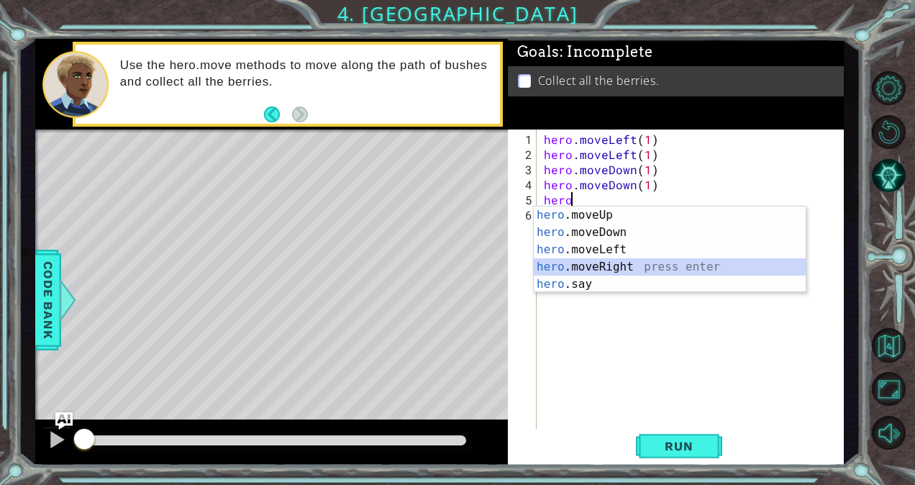
click at [597, 272] on div "hero .moveUp press enter hero .moveDown press enter hero .moveLeft press enter …" at bounding box center [670, 266] width 273 height 121
type textarea "hero.moveRight(1)"
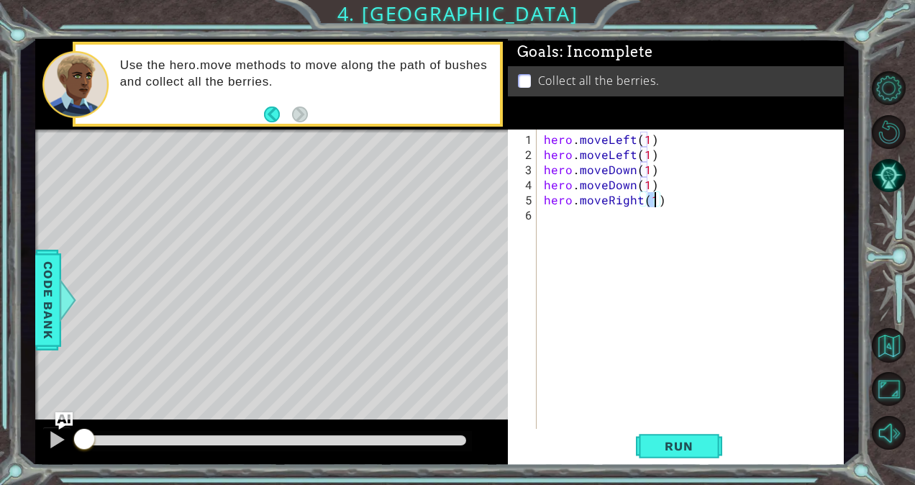
click at [576, 220] on div "hero . moveLeft ( 1 ) hero . moveLeft ( 1 ) hero . moveDown ( 1 ) hero . moveDo…" at bounding box center [694, 298] width 306 height 332
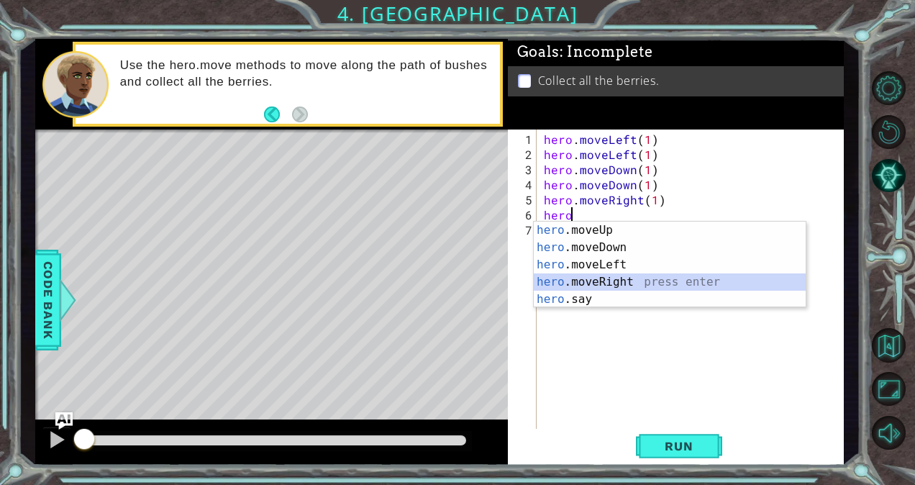
click at [605, 276] on div "hero .moveUp press enter hero .moveDown press enter hero .moveLeft press enter …" at bounding box center [670, 281] width 273 height 121
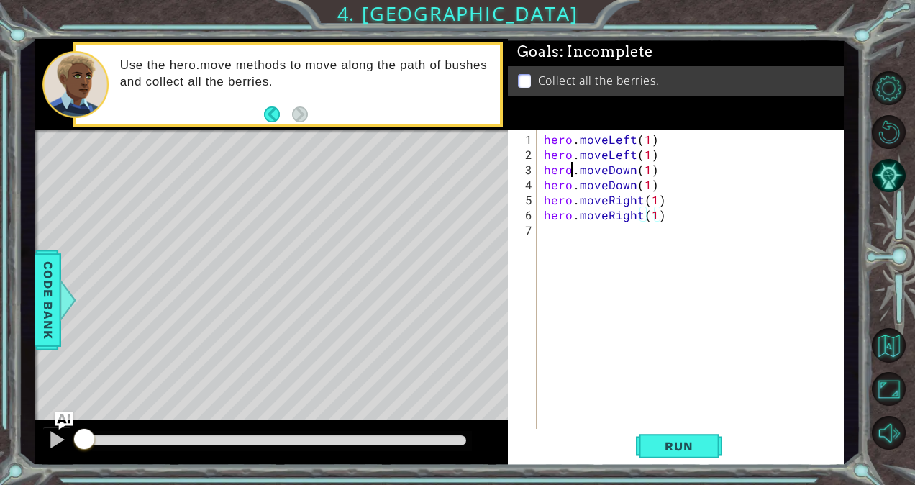
click at [572, 234] on div "hero . moveLeft ( 1 ) hero . moveLeft ( 1 ) hero . moveDown ( 1 ) hero . moveDo…" at bounding box center [694, 298] width 306 height 332
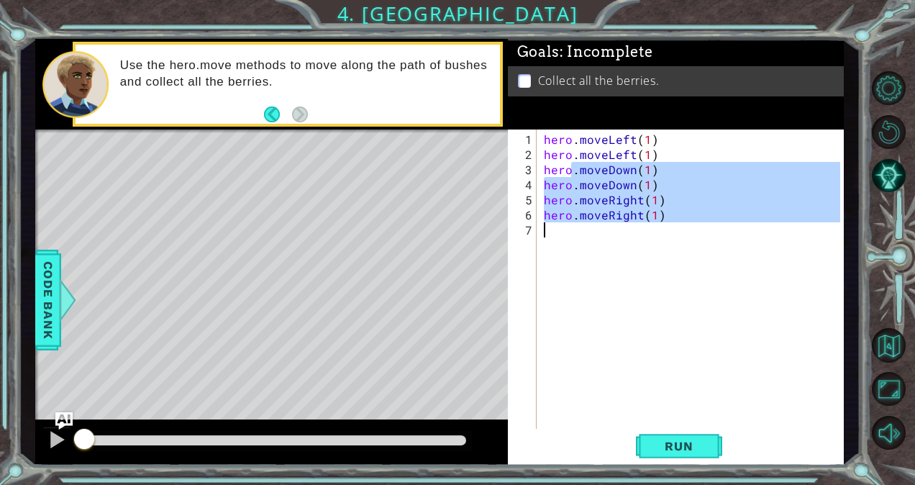
type textarea "hero.moveRight(1)"
click at [572, 234] on div "hero . moveLeft ( 1 ) hero . moveLeft ( 1 ) hero . moveDown ( 1 ) hero . moveDo…" at bounding box center [690, 280] width 299 height 302
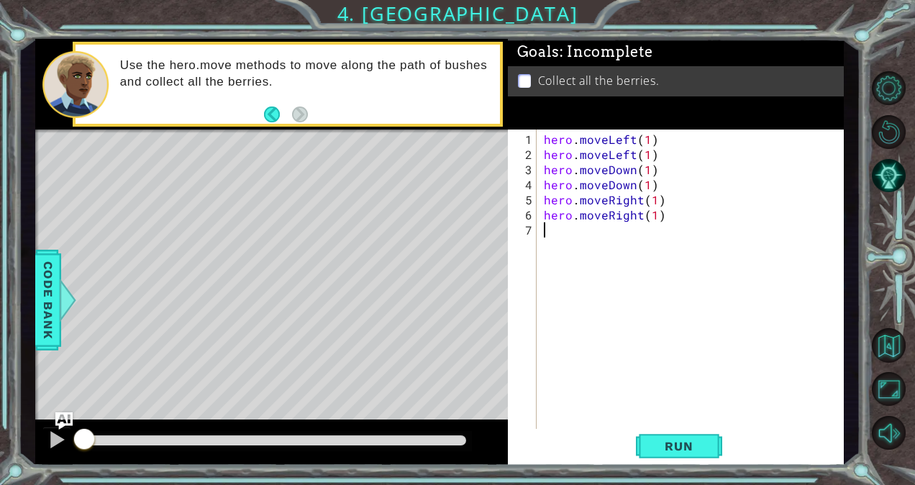
click at [572, 234] on div "hero . moveLeft ( 1 ) hero . moveLeft ( 1 ) hero . moveDown ( 1 ) hero . moveDo…" at bounding box center [694, 298] width 306 height 332
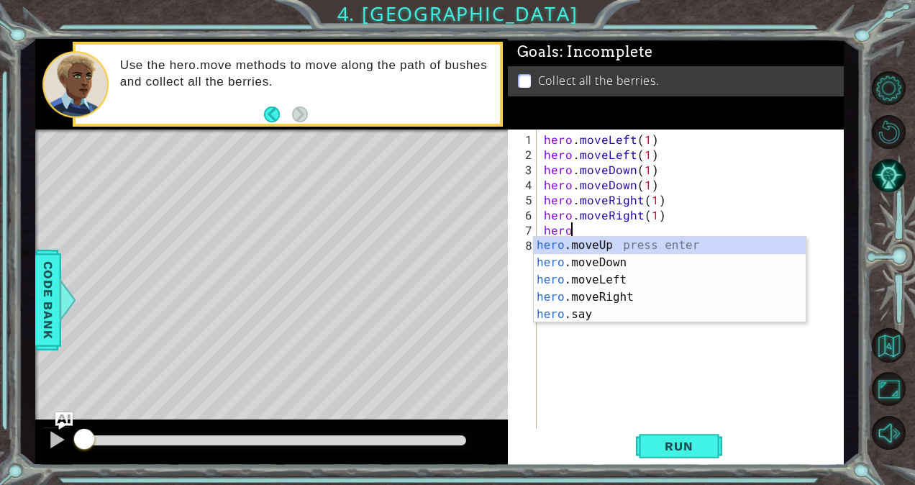
scroll to position [0, 1]
click at [598, 250] on div "hero .moveUp press enter hero .moveDown press enter hero .moveLeft press enter …" at bounding box center [670, 297] width 273 height 121
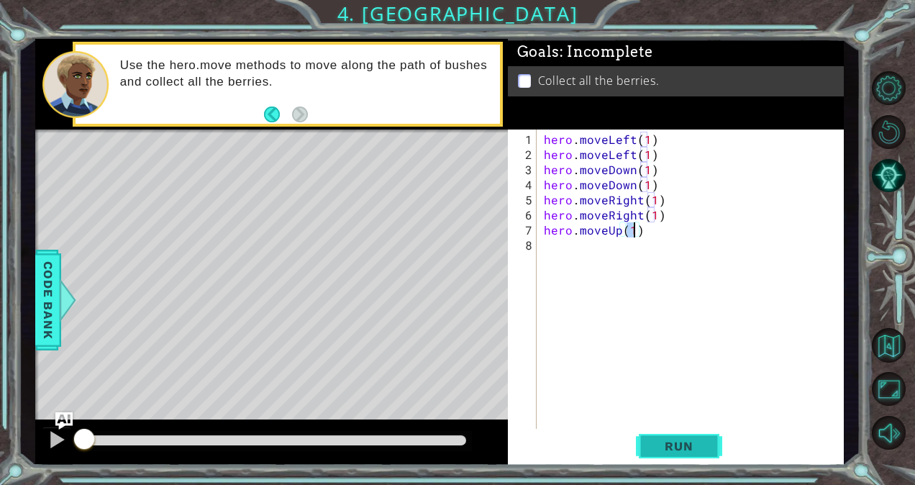
type textarea "hero.moveUp(1)"
click at [669, 439] on span "Run" at bounding box center [678, 446] width 57 height 14
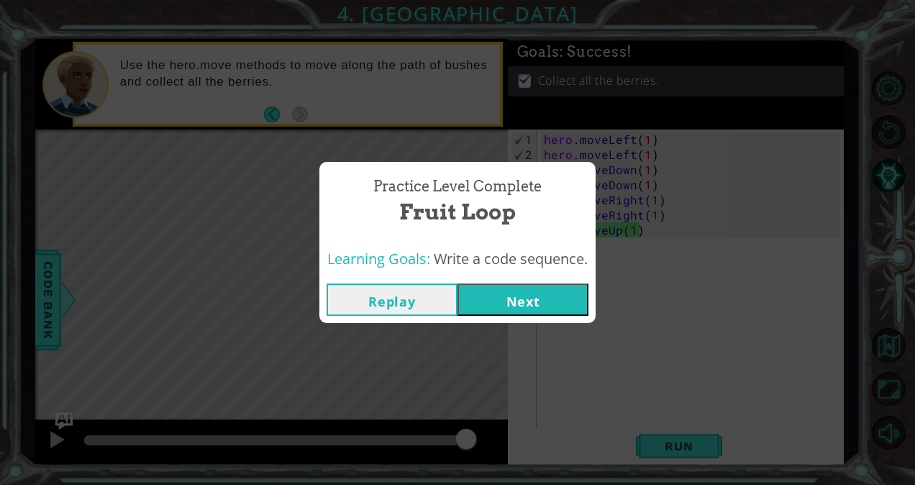
click at [549, 301] on button "Next" at bounding box center [522, 299] width 131 height 32
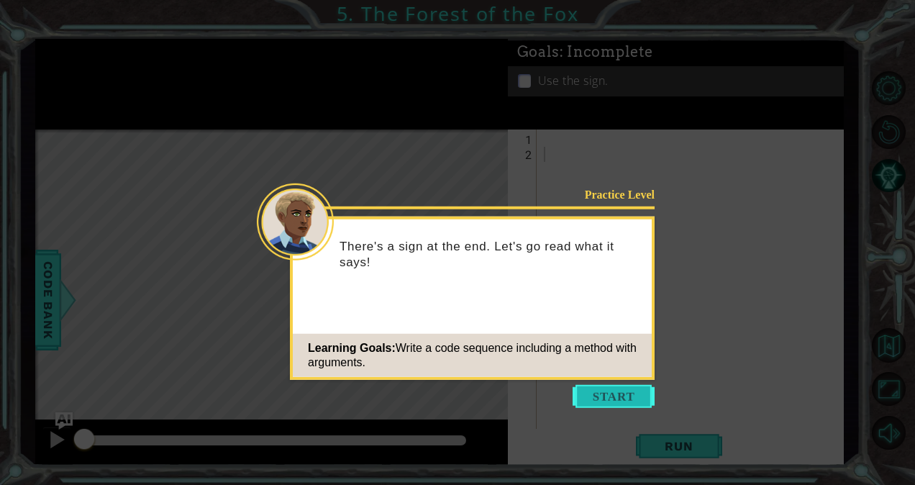
click at [603, 388] on button "Start" at bounding box center [613, 396] width 82 height 23
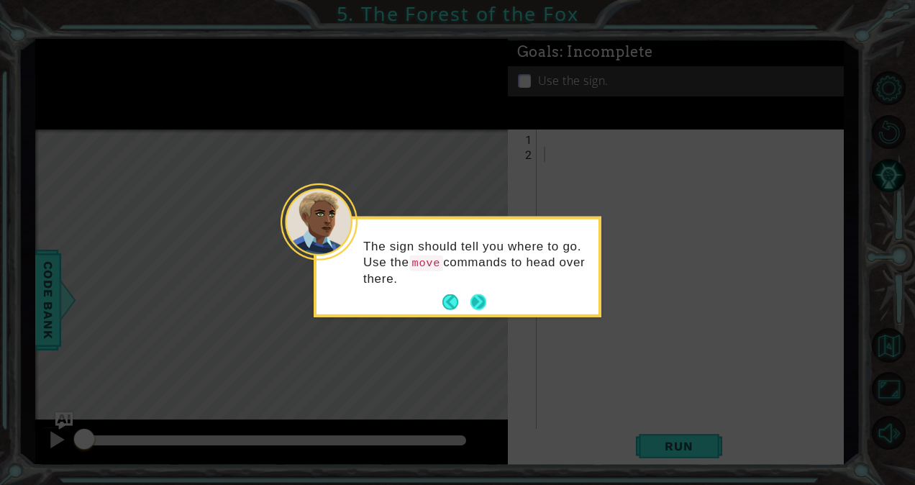
click at [480, 298] on button "Next" at bounding box center [478, 302] width 19 height 19
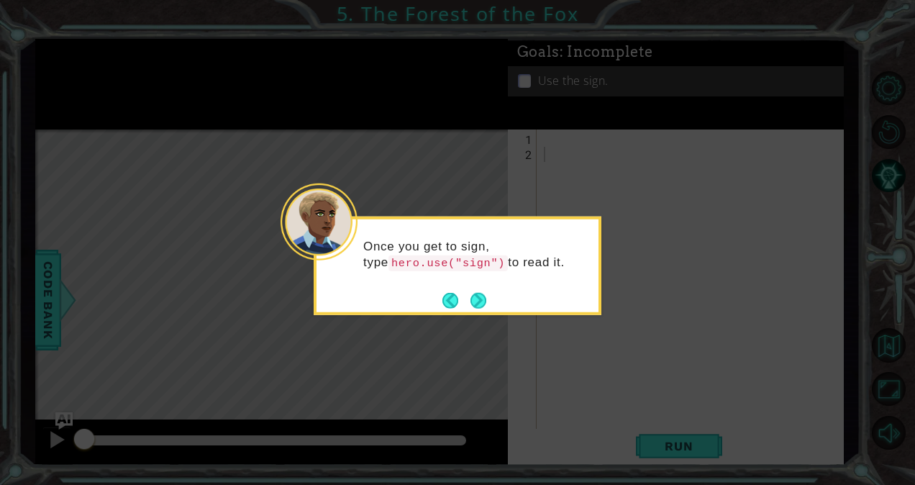
click at [480, 298] on button "Next" at bounding box center [478, 299] width 17 height 17
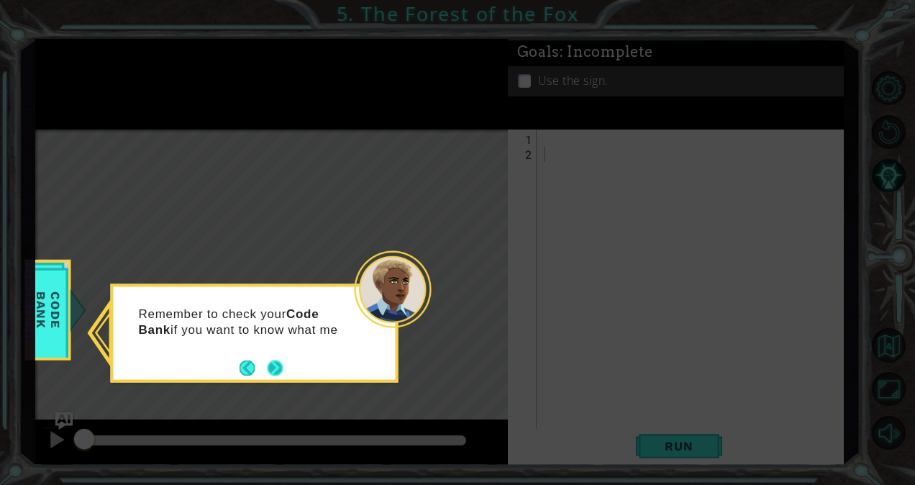
click at [275, 371] on button "Next" at bounding box center [274, 367] width 19 height 19
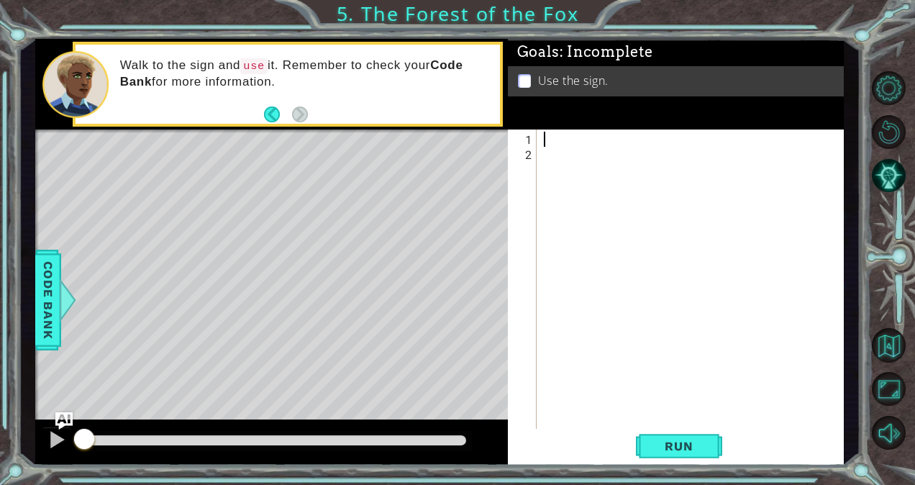
click at [553, 137] on div at bounding box center [694, 298] width 306 height 332
type textarea "w"
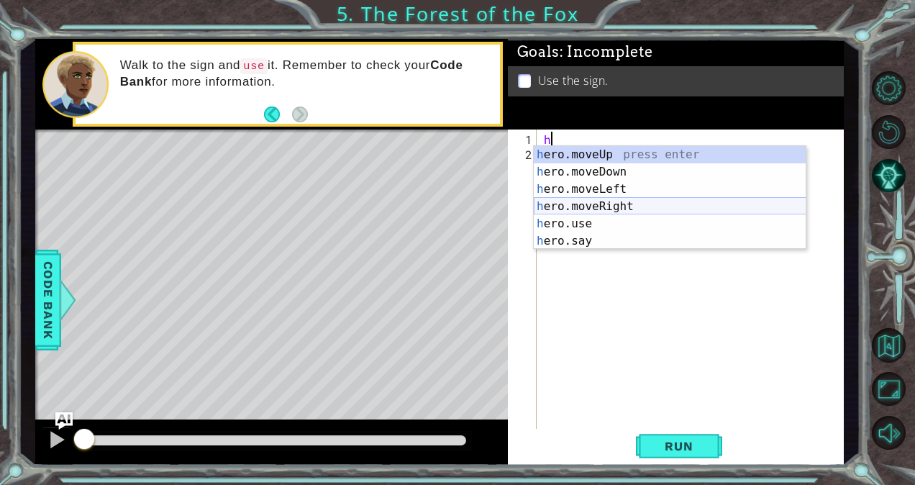
click at [630, 209] on div "h ero.moveUp press enter h ero.moveDown press enter h ero.moveLeft press enter …" at bounding box center [670, 215] width 273 height 138
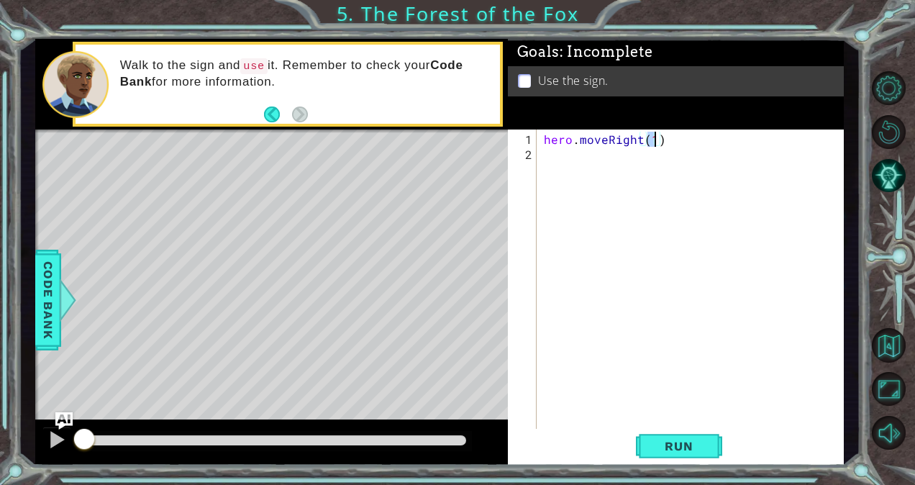
click at [559, 160] on div "hero . moveRight ( 1 )" at bounding box center [694, 298] width 306 height 332
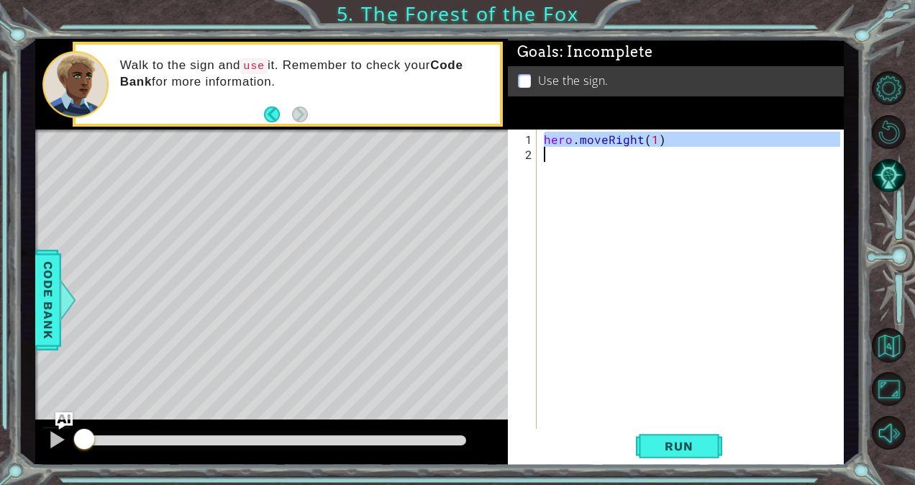
type textarea "hero.moveRight(1)"
click at [559, 160] on div "hero . moveRight ( 1 )" at bounding box center [690, 280] width 299 height 302
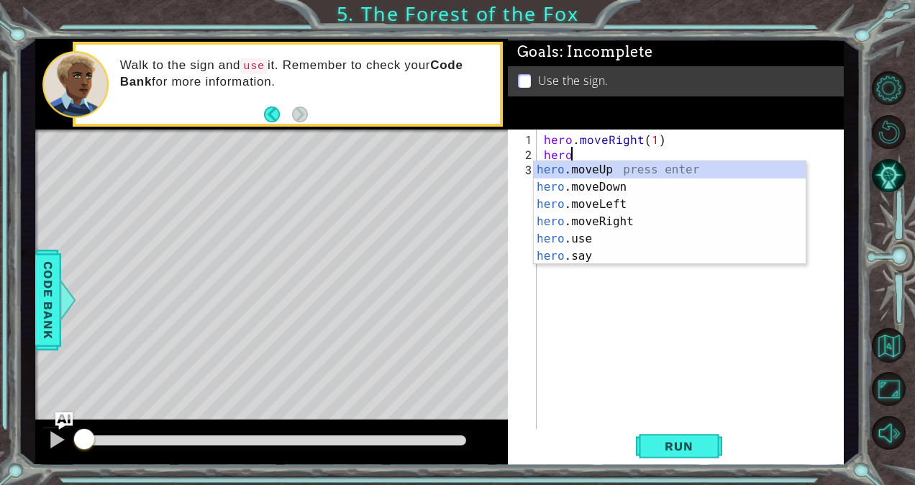
scroll to position [0, 1]
click at [602, 163] on div "hero .moveUp press enter hero .moveDown press enter hero .moveLeft press enter …" at bounding box center [670, 230] width 273 height 138
type textarea "hero.moveUp(1)"
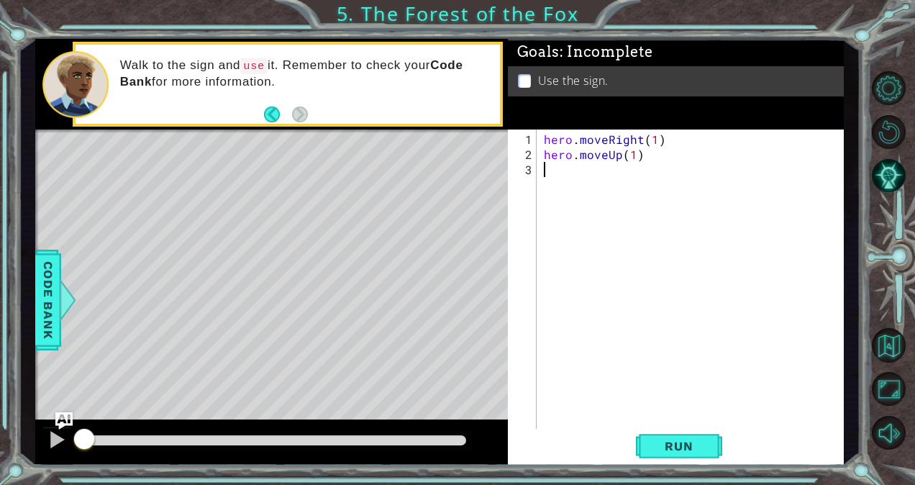
click at [568, 165] on div "hero . moveRight ( 1 ) hero . moveUp ( 1 )" at bounding box center [694, 298] width 306 height 332
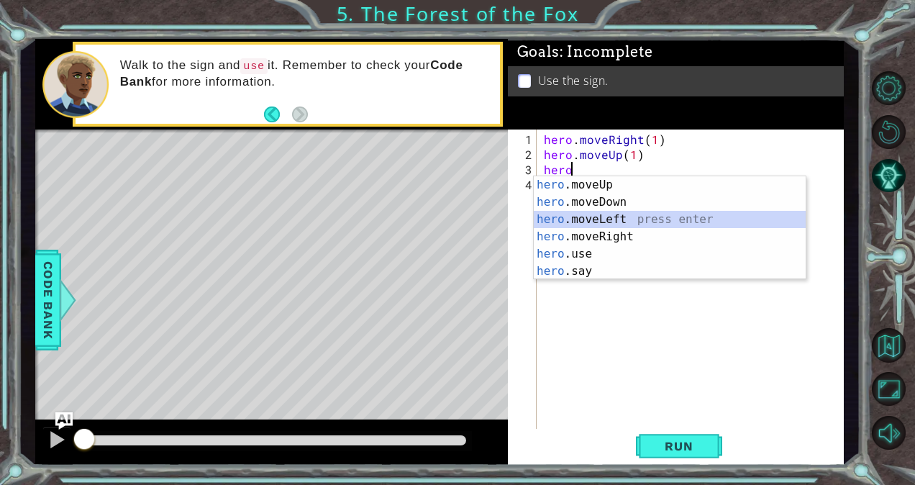
click at [615, 219] on div "hero .moveUp press enter hero .moveDown press enter hero .moveLeft press enter …" at bounding box center [670, 245] width 273 height 138
type textarea "hero.moveLeft(1)"
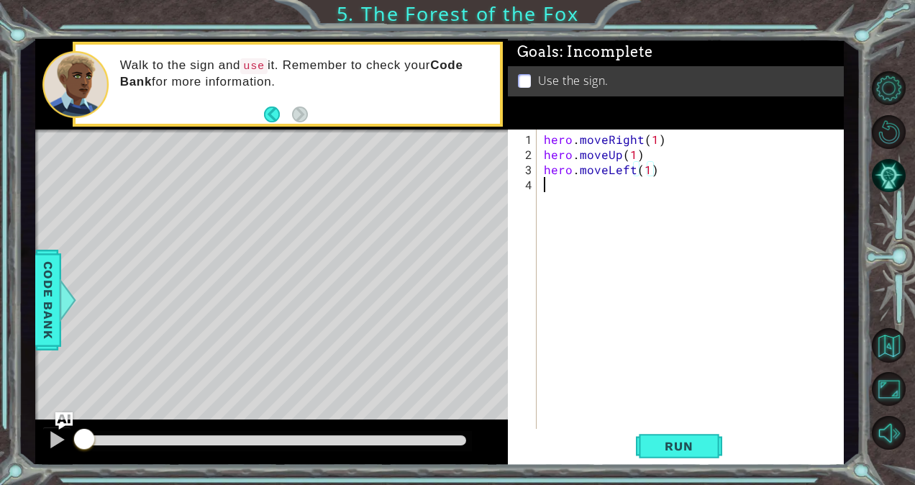
click at [572, 193] on div "hero . moveRight ( 1 ) hero . moveUp ( 1 ) hero . moveLeft ( 1 )" at bounding box center [694, 298] width 306 height 332
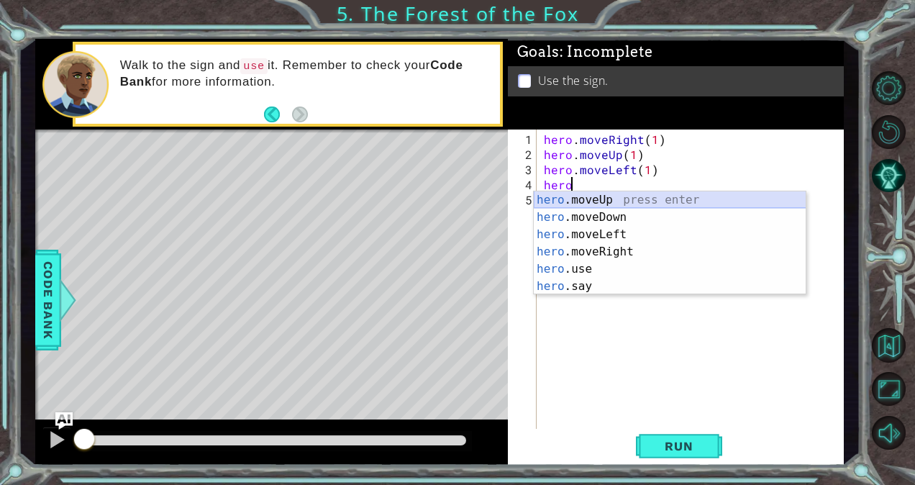
click at [605, 196] on div "hero .moveUp press enter hero .moveDown press enter hero .moveLeft press enter …" at bounding box center [670, 260] width 273 height 138
type textarea "hero.moveUp(1)"
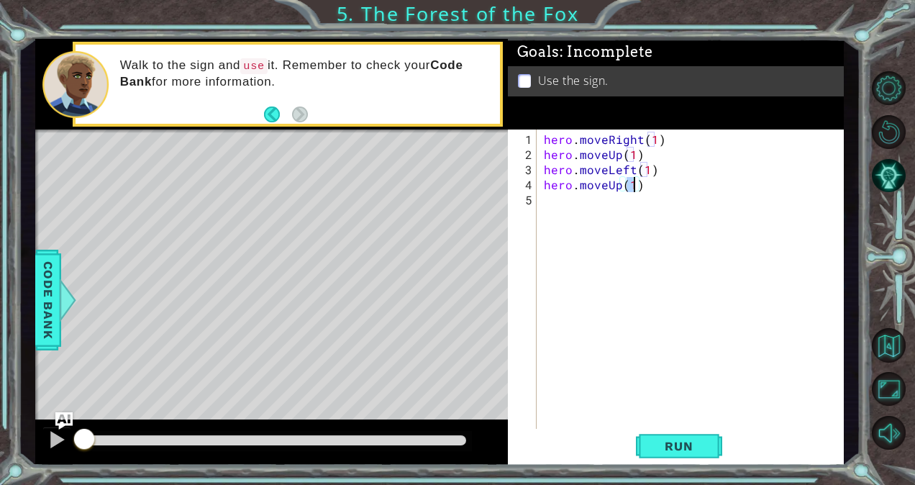
click at [553, 197] on div "hero . moveRight ( 1 ) hero . moveUp ( 1 ) hero . moveLeft ( 1 ) hero . moveUp …" at bounding box center [694, 298] width 306 height 332
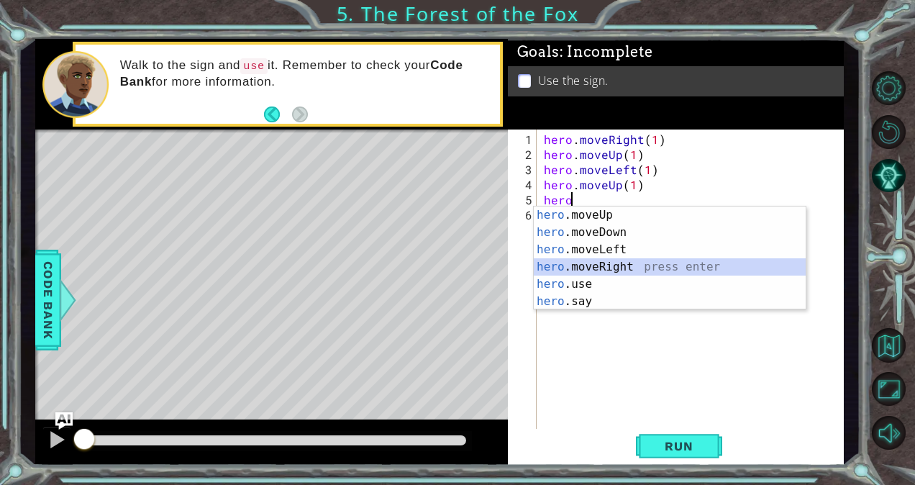
click at [618, 266] on div "hero .moveUp press enter hero .moveDown press enter hero .moveLeft press enter …" at bounding box center [670, 275] width 273 height 138
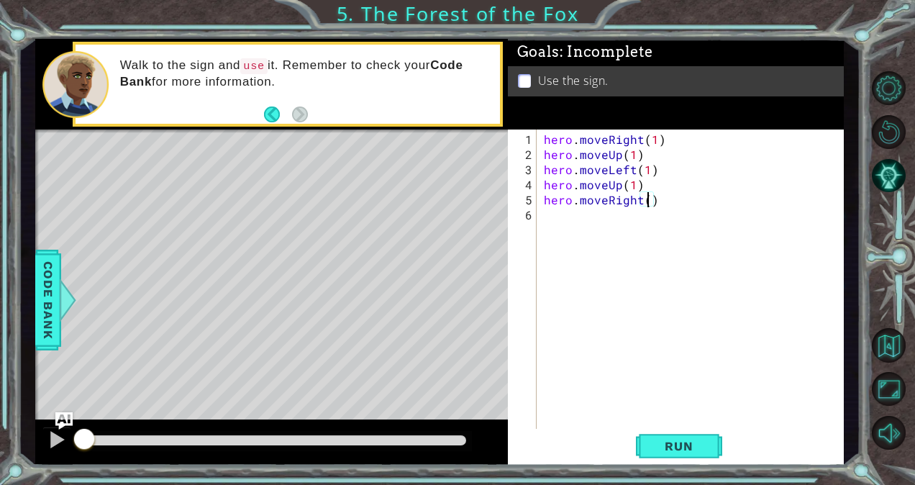
type textarea "hero.moveRight(2)"
click at [541, 215] on div "hero . moveRight ( 1 ) hero . moveUp ( 1 ) hero . moveLeft ( 1 ) hero . moveUp …" at bounding box center [694, 298] width 306 height 332
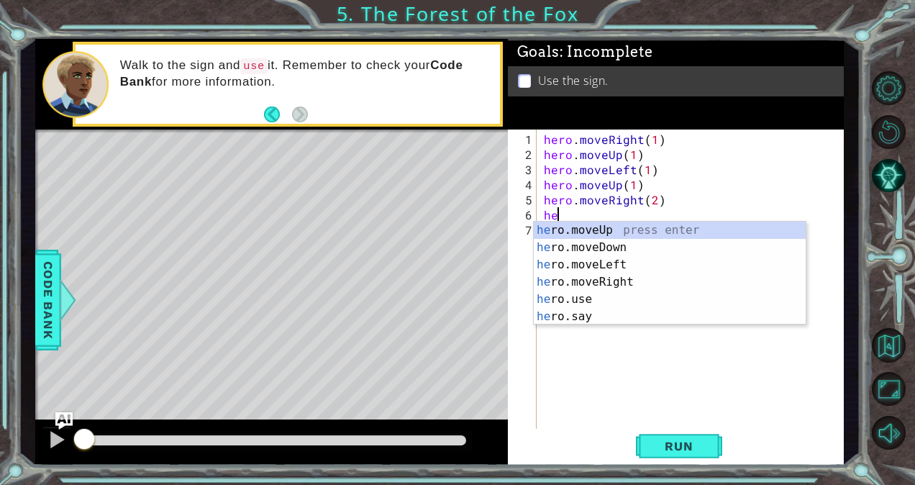
scroll to position [0, 1]
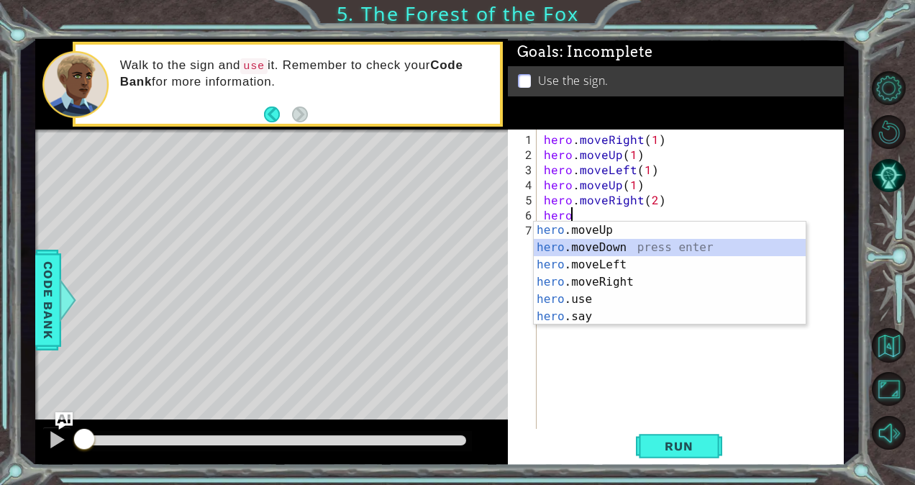
click at [575, 239] on div "hero .moveUp press enter hero .moveDown press enter hero .moveLeft press enter …" at bounding box center [670, 290] width 273 height 138
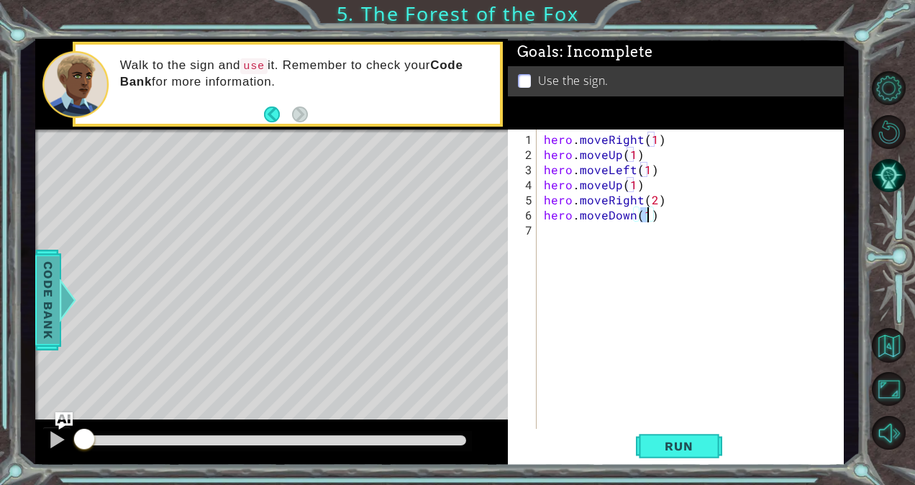
type textarea "hero.moveDown(1)"
click at [40, 319] on span "Code Bank" at bounding box center [48, 300] width 23 height 88
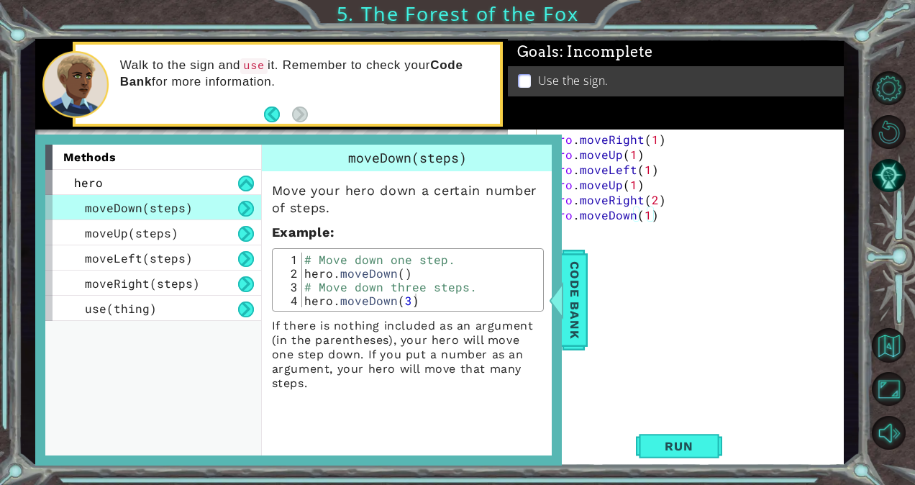
scroll to position [0, 0]
click at [639, 270] on div "hero . moveRight ( 1 ) hero . moveUp ( 1 ) hero . moveLeft ( 1 ) hero . moveUp …" at bounding box center [694, 298] width 306 height 332
click at [564, 303] on span "Code Bank" at bounding box center [574, 300] width 23 height 88
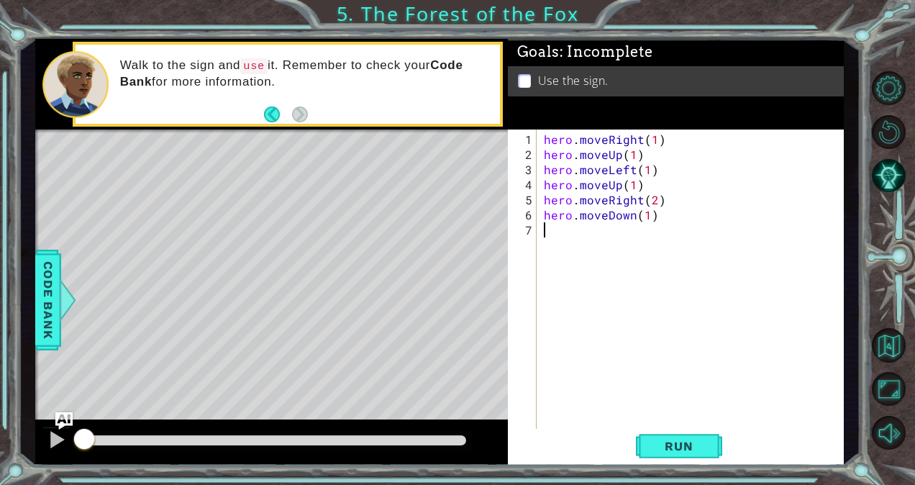
click at [564, 252] on div "hero . moveRight ( 1 ) hero . moveUp ( 1 ) hero . moveLeft ( 1 ) hero . moveUp …" at bounding box center [694, 298] width 306 height 332
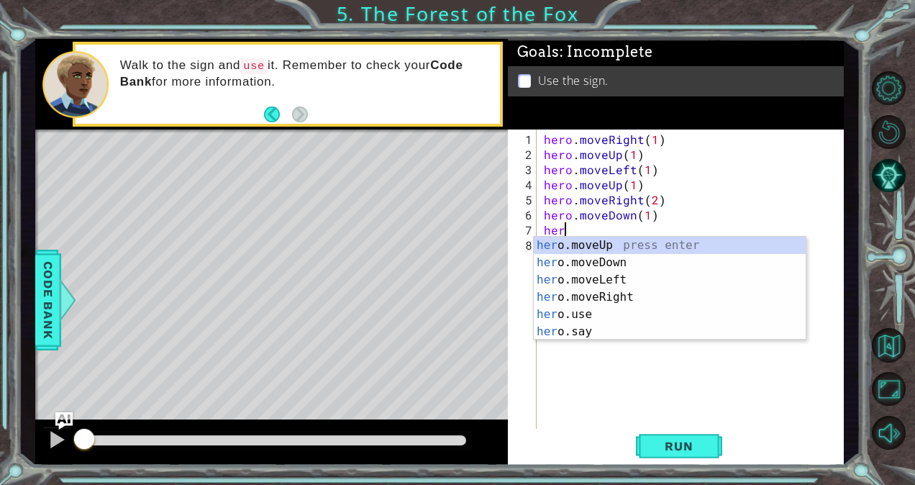
scroll to position [0, 1]
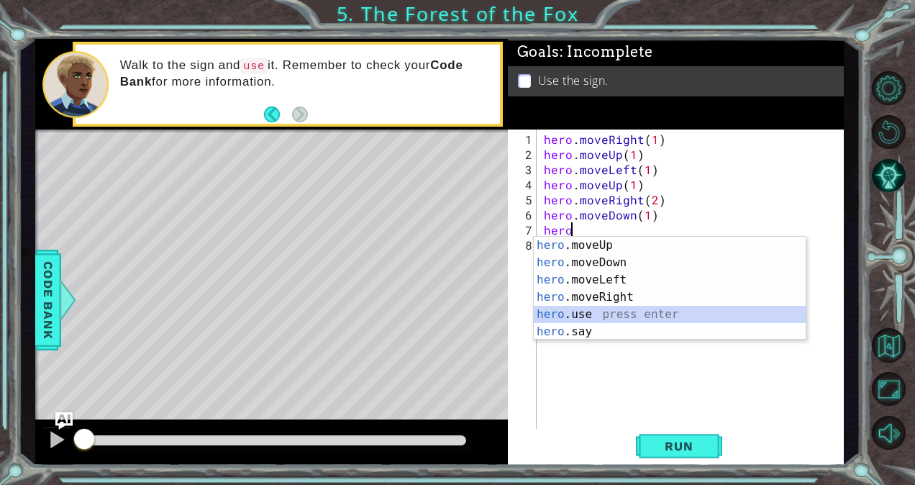
click at [567, 314] on div "hero .moveUp press enter hero .moveDown press enter hero .moveLeft press enter …" at bounding box center [670, 306] width 273 height 138
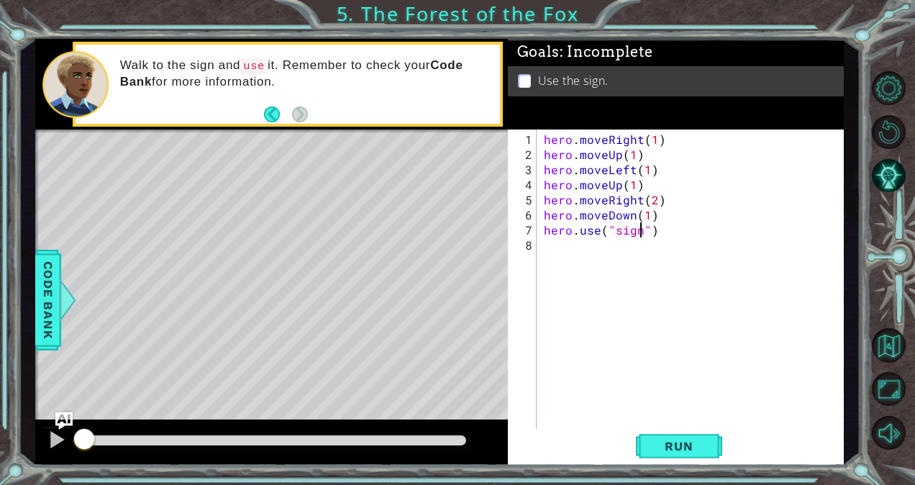
scroll to position [0, 6]
type textarea "hero.use("sign")"
click at [687, 443] on span "Run" at bounding box center [678, 446] width 57 height 14
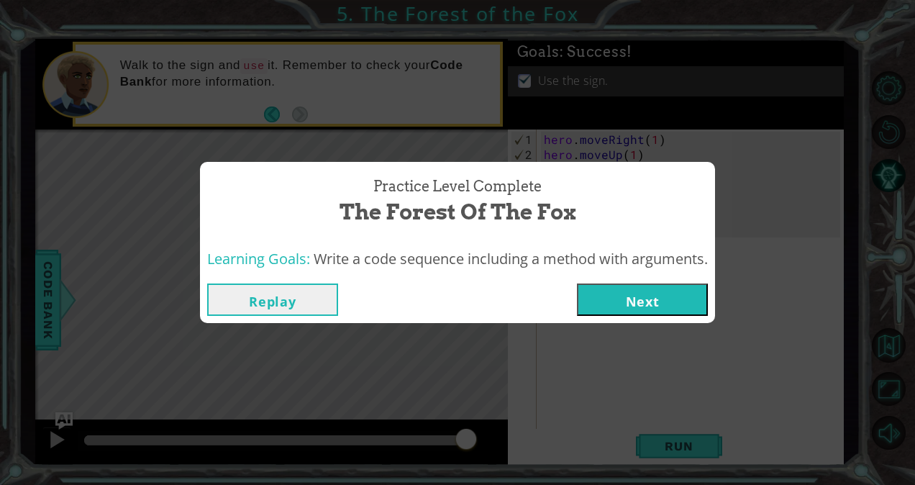
click at [637, 311] on button "Next" at bounding box center [642, 299] width 131 height 32
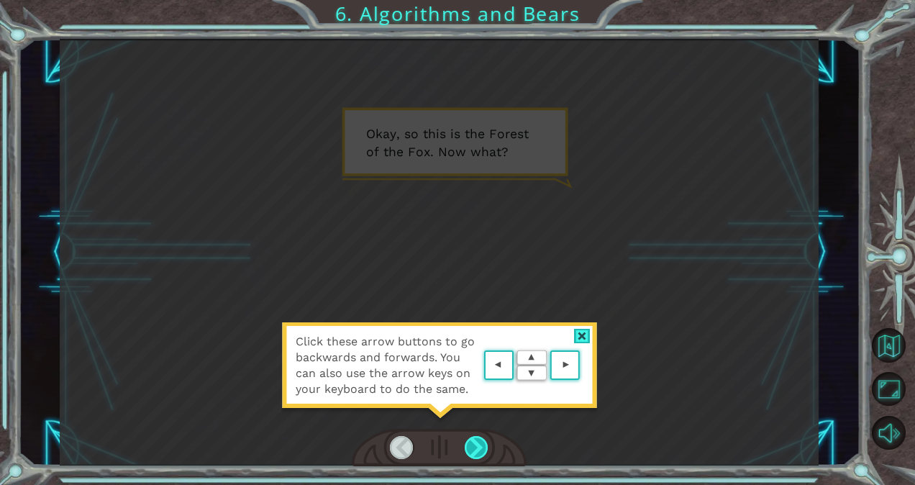
click at [472, 446] on div at bounding box center [477, 447] width 24 height 23
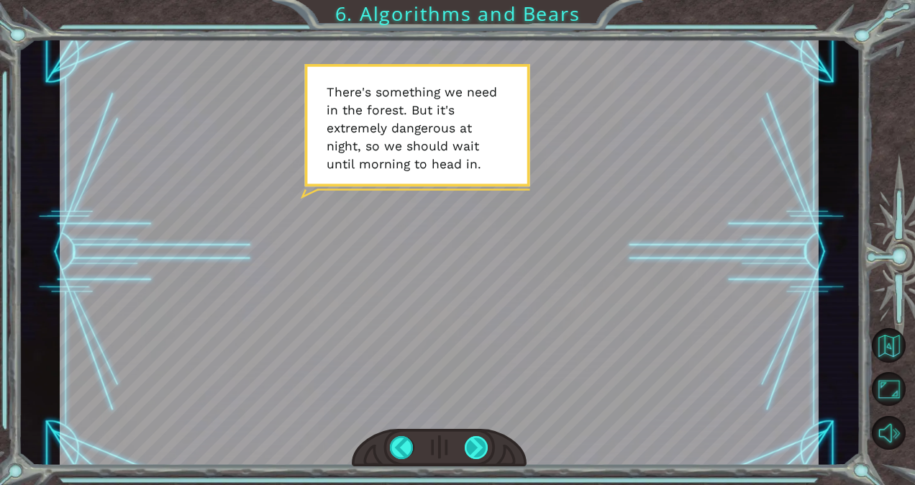
click at [472, 446] on div at bounding box center [477, 447] width 24 height 23
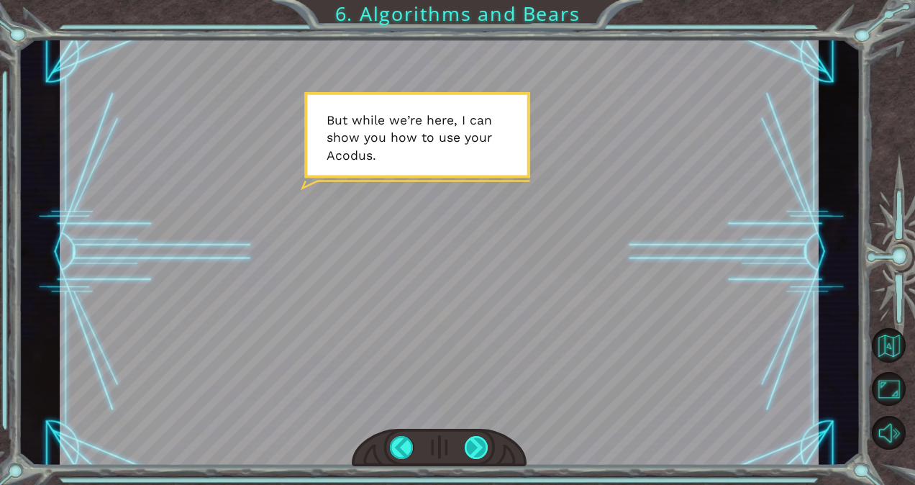
click at [472, 446] on div at bounding box center [477, 447] width 24 height 23
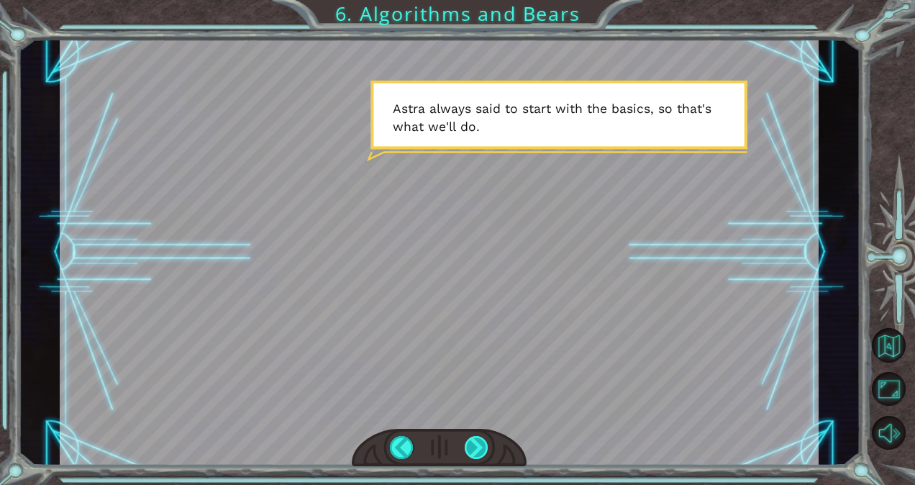
click at [472, 446] on div at bounding box center [477, 447] width 24 height 23
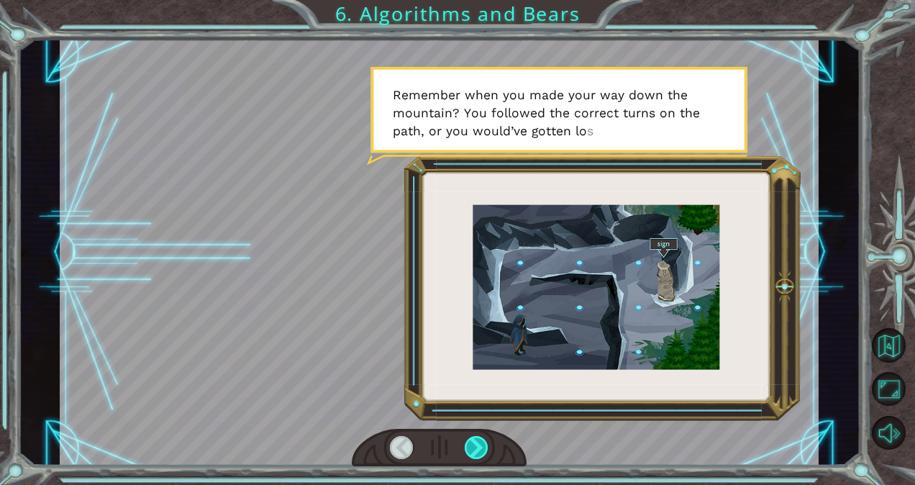
click at [472, 446] on div at bounding box center [477, 447] width 24 height 23
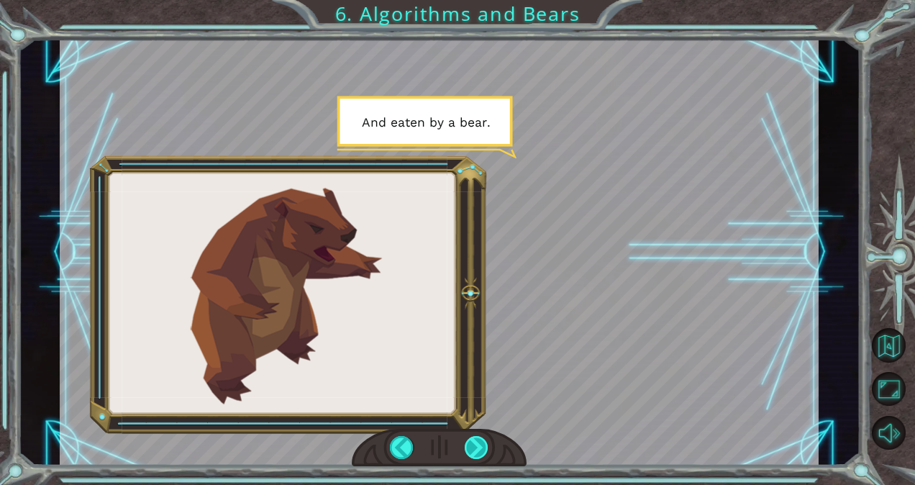
click at [472, 446] on div at bounding box center [477, 447] width 24 height 23
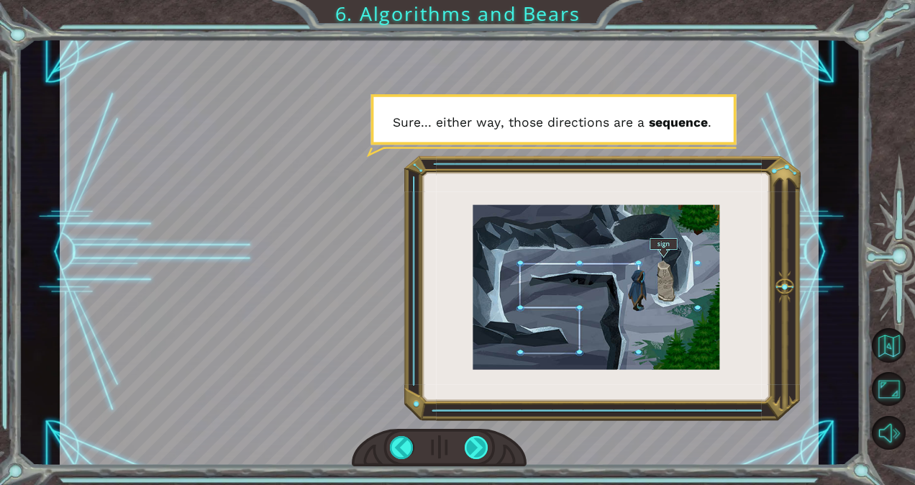
click at [472, 446] on div at bounding box center [477, 447] width 24 height 23
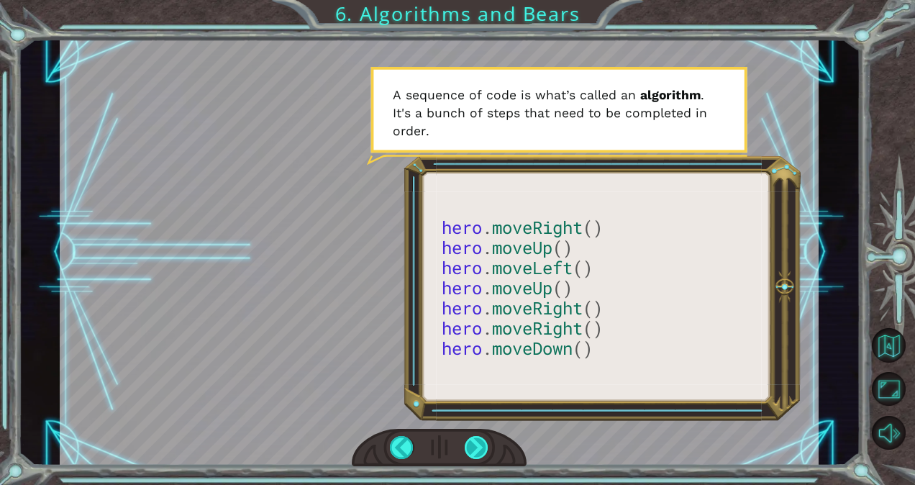
click at [480, 444] on div at bounding box center [477, 447] width 24 height 23
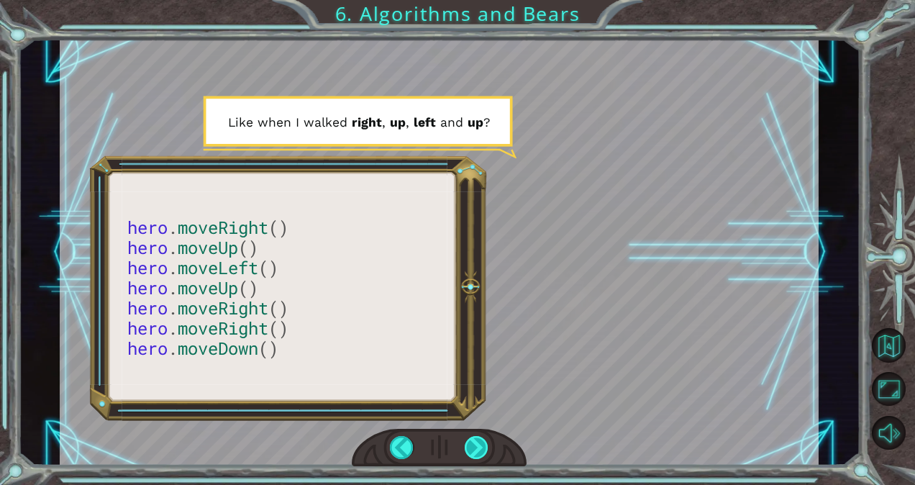
click at [480, 442] on div at bounding box center [477, 447] width 24 height 23
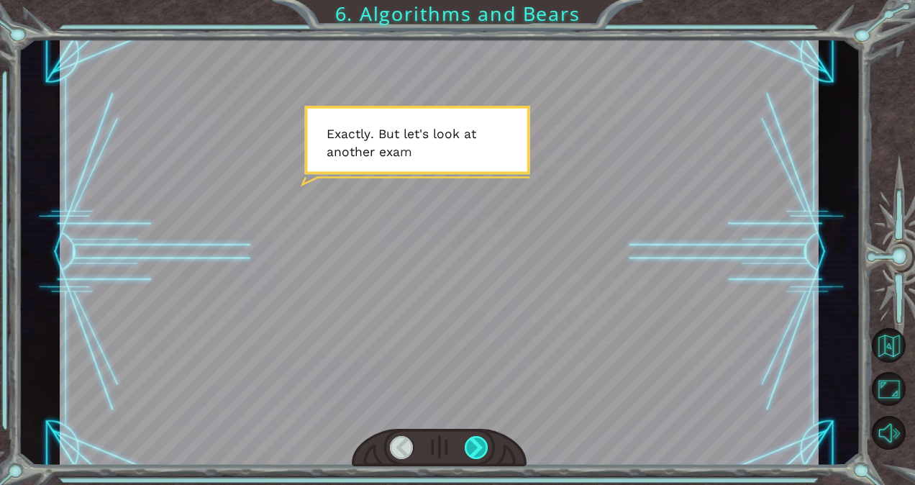
click at [480, 442] on div at bounding box center [477, 447] width 24 height 23
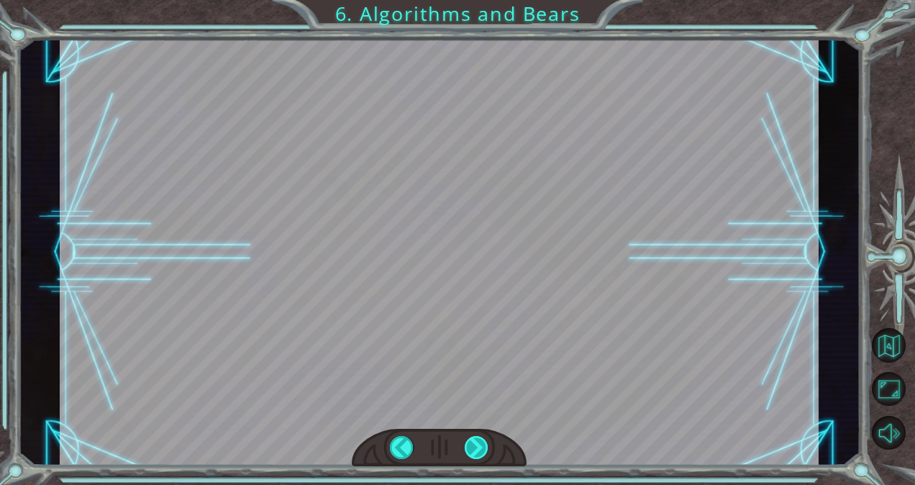
click at [480, 0] on div "hero . moveRight () hero . moveUp () hero . moveLeft () hero . moveUp () hero .…" at bounding box center [457, 0] width 915 height 0
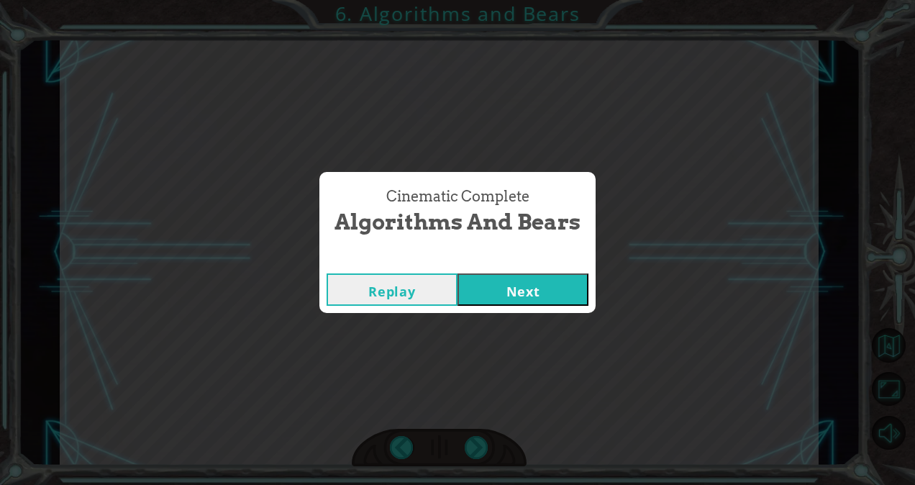
click at [493, 288] on button "Next" at bounding box center [522, 289] width 131 height 32
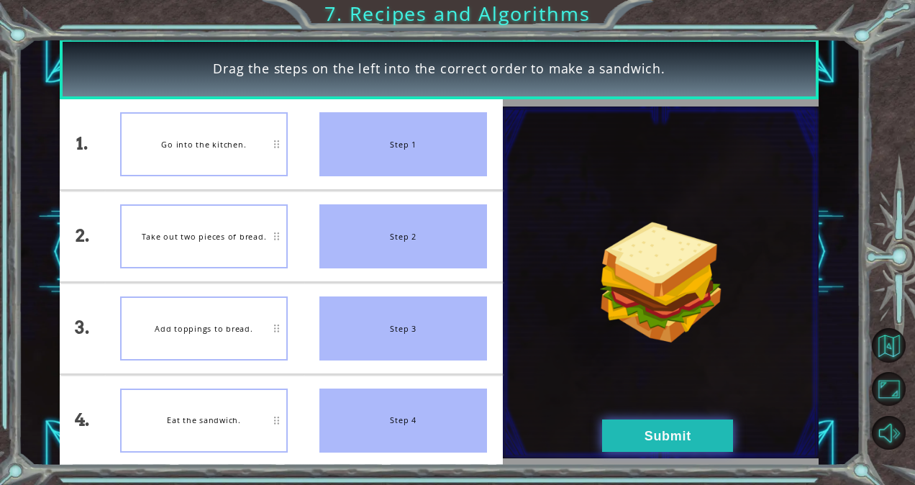
click at [676, 433] on button "Submit" at bounding box center [667, 435] width 131 height 32
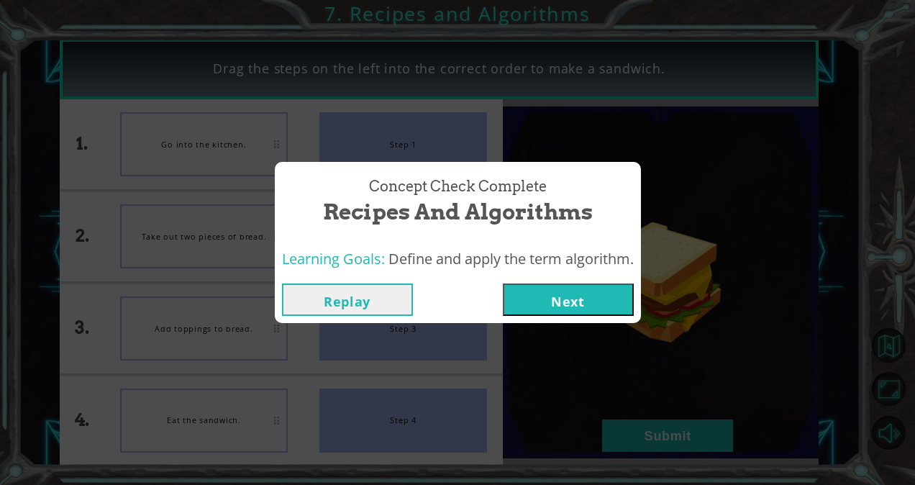
click at [598, 296] on button "Next" at bounding box center [568, 299] width 131 height 32
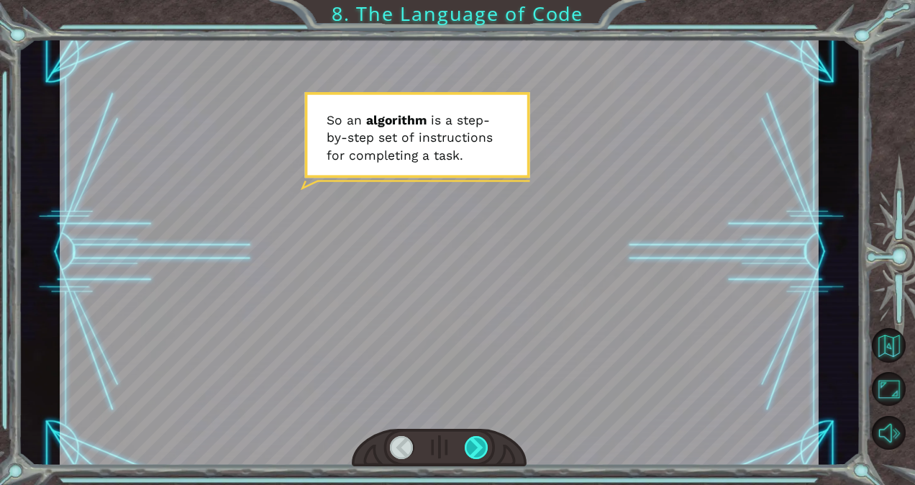
click at [475, 447] on div at bounding box center [477, 447] width 24 height 23
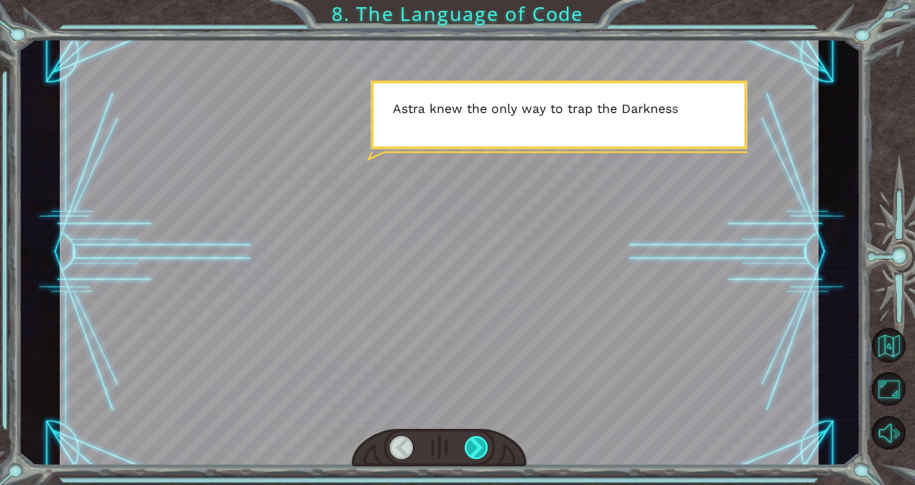
click at [475, 447] on div at bounding box center [477, 447] width 24 height 23
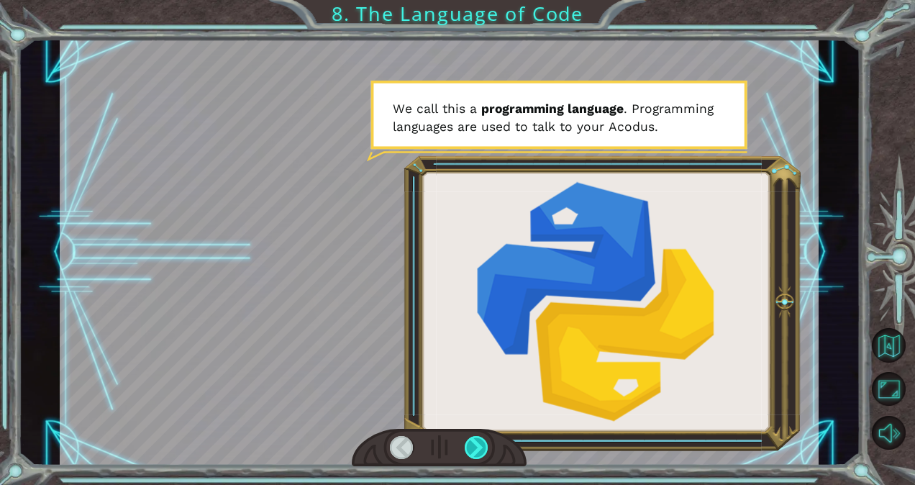
click at [475, 447] on div at bounding box center [477, 447] width 24 height 23
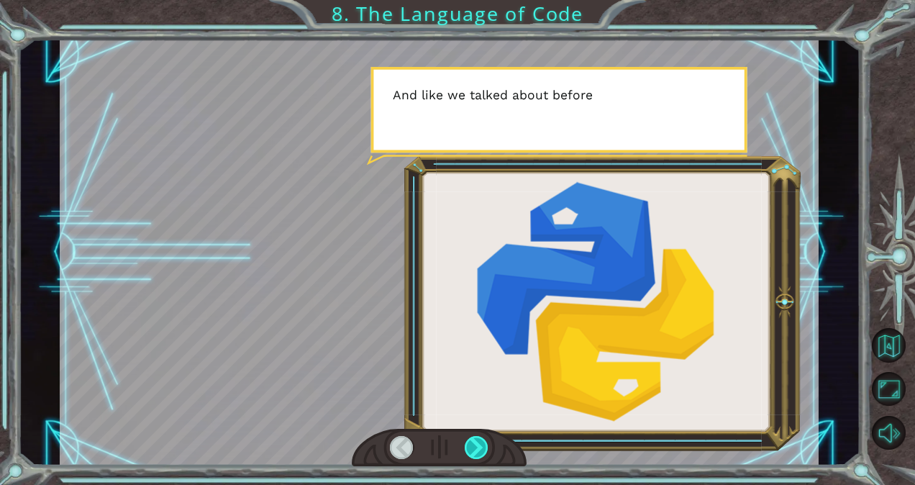
click at [475, 447] on div at bounding box center [477, 447] width 24 height 23
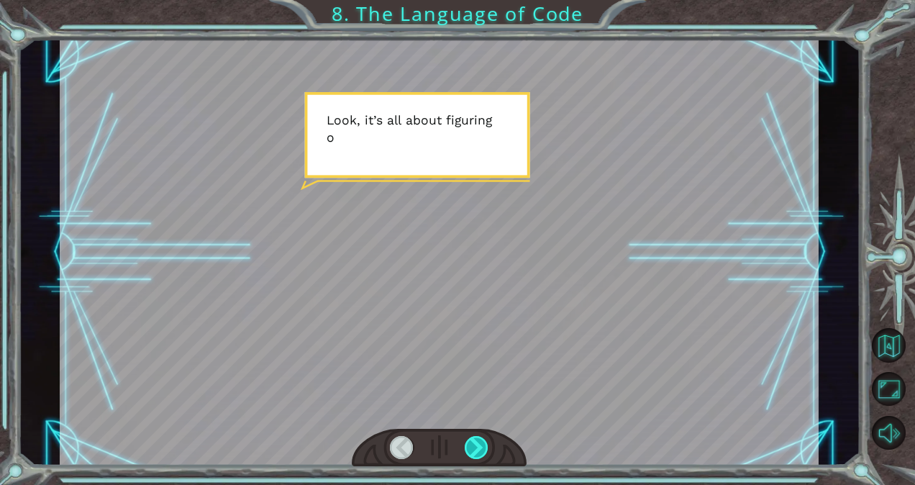
click at [475, 447] on div at bounding box center [477, 447] width 24 height 23
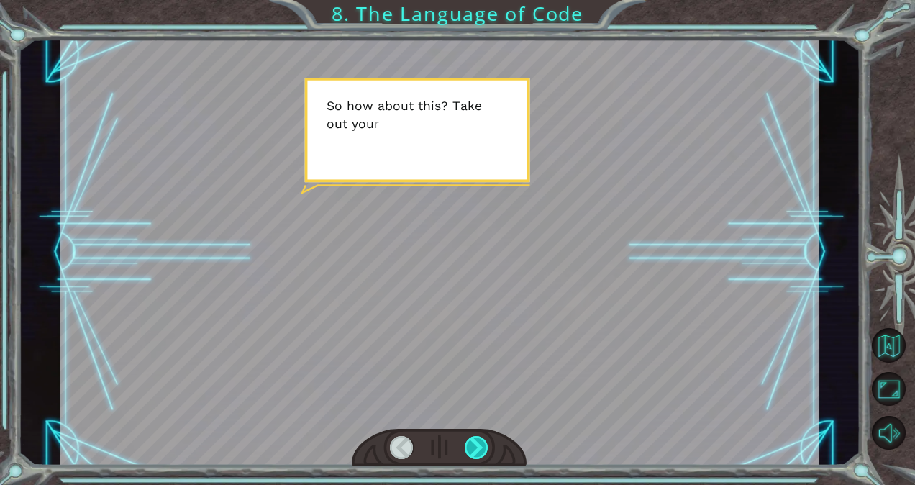
click at [475, 447] on div at bounding box center [477, 447] width 24 height 23
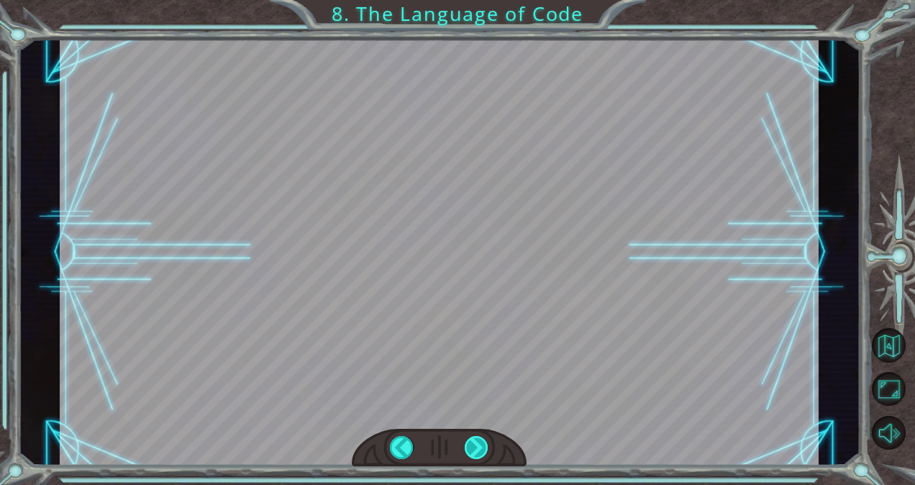
click at [475, 0] on div "S o a n a l g o r i t h m i s a s t e p - b y - s t e p s e t o f i n s t r u c…" at bounding box center [457, 0] width 915 height 0
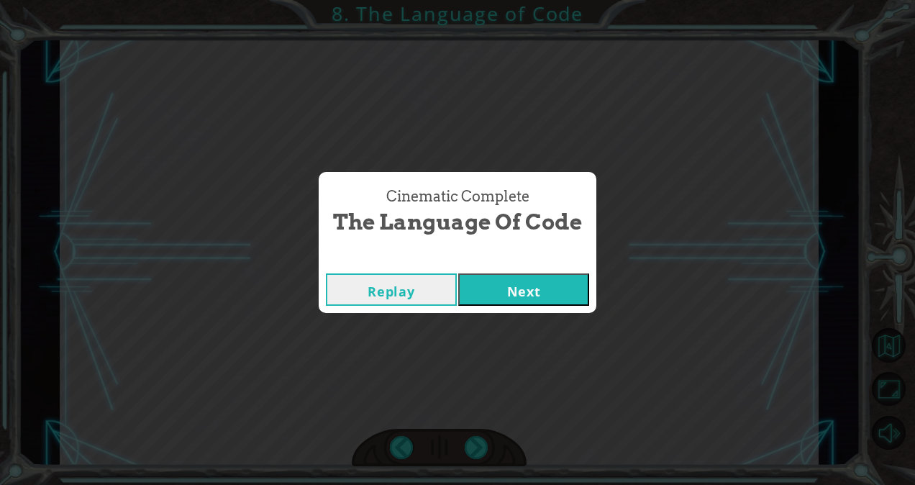
click at [542, 278] on button "Next" at bounding box center [523, 289] width 131 height 32
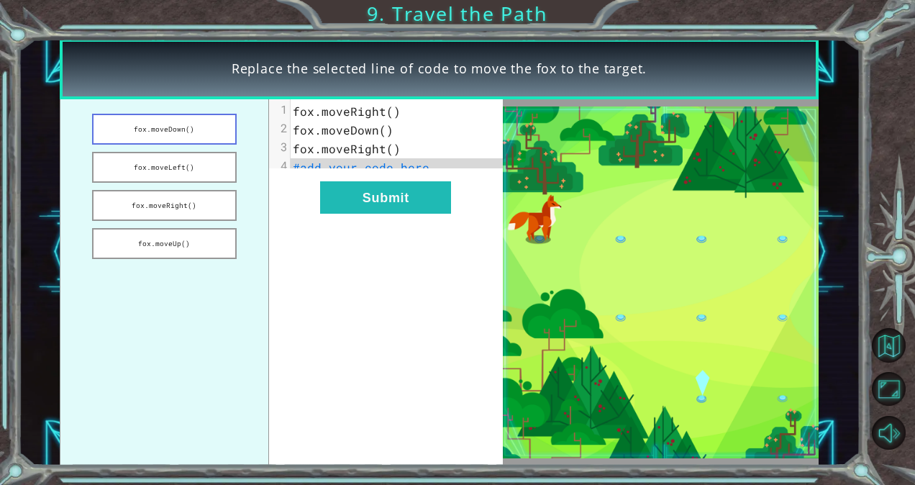
drag, startPoint x: 201, startPoint y: 211, endPoint x: 195, endPoint y: 136, distance: 75.7
click at [195, 136] on ul "fox.moveDown() fox.moveLeft() fox.moveRight() fox.moveUp()" at bounding box center [164, 282] width 209 height 366
drag, startPoint x: 178, startPoint y: 124, endPoint x: 339, endPoint y: 157, distance: 163.7
click at [339, 157] on div "fox.moveDown() fox.moveLeft() fox.moveRight() fox.moveUp() xxxxxxxxxx 4 1 fox.m…" at bounding box center [281, 282] width 443 height 366
click at [345, 168] on span "#add your code here" at bounding box center [361, 167] width 137 height 15
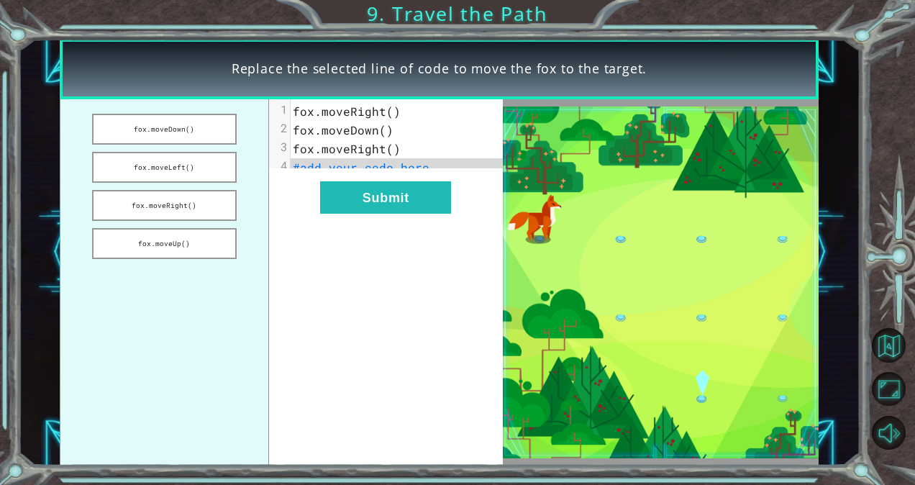
click at [344, 169] on span "#add your code here" at bounding box center [361, 167] width 137 height 15
drag, startPoint x: 170, startPoint y: 129, endPoint x: 308, endPoint y: 171, distance: 144.2
click at [308, 171] on div "fox.moveDown() fox.moveLeft() fox.moveRight() fox.moveUp() xxxxxxxxxx 4 1 fox.m…" at bounding box center [281, 282] width 443 height 366
click at [308, 171] on span "#add your code here" at bounding box center [361, 167] width 137 height 15
click at [303, 170] on span "#add your code here" at bounding box center [361, 167] width 137 height 15
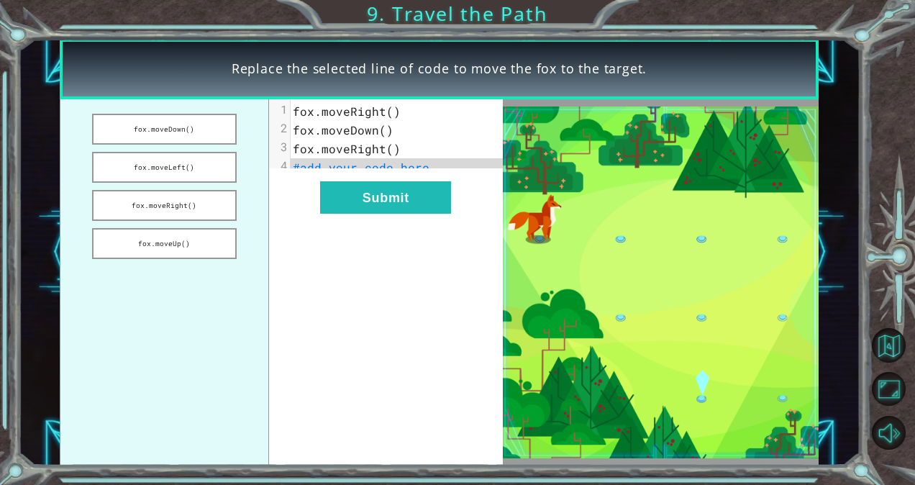
click at [303, 170] on span "#add your code here" at bounding box center [361, 167] width 137 height 15
click at [345, 170] on span "#add your code here" at bounding box center [361, 167] width 137 height 15
drag, startPoint x: 421, startPoint y: 161, endPoint x: 306, endPoint y: 157, distance: 115.9
click at [306, 157] on div "1 fox.moveRight() 2 fox.moveDown() 3 fox.moveRight() 4 #add your code here" at bounding box center [403, 139] width 224 height 75
click at [168, 116] on button "fox.moveDown()" at bounding box center [164, 129] width 145 height 31
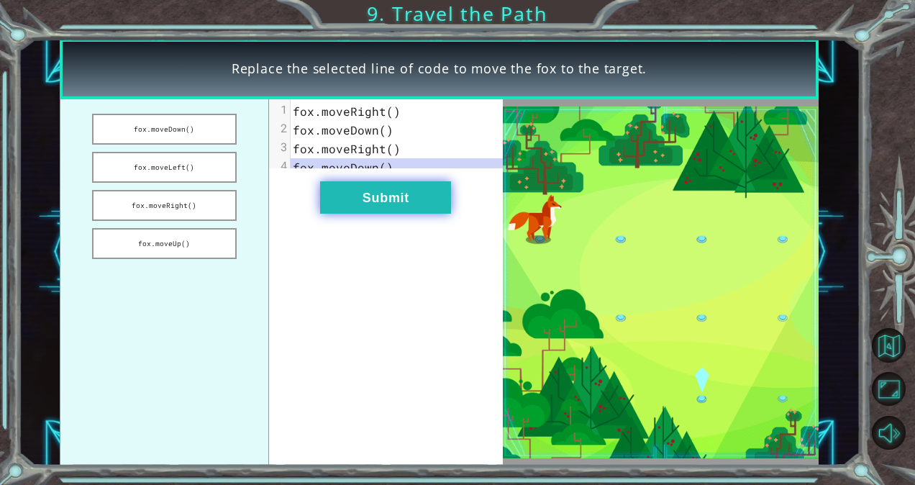
click at [364, 199] on button "Submit" at bounding box center [385, 197] width 131 height 32
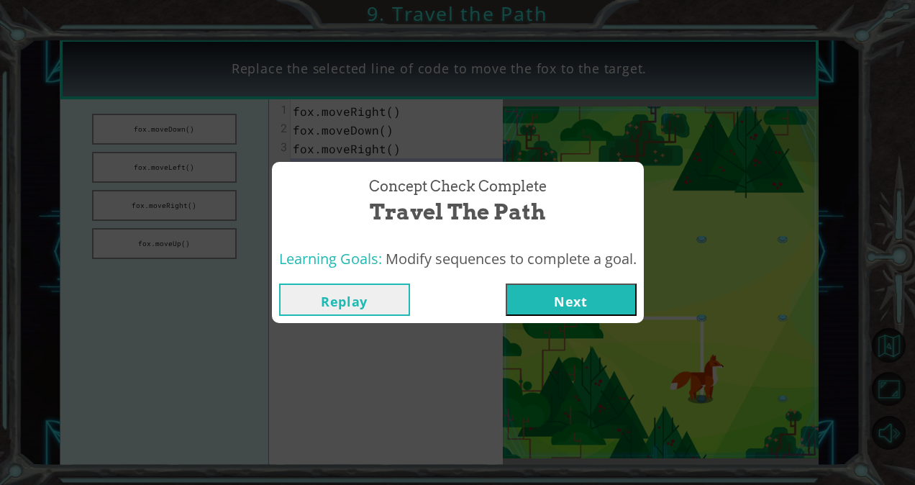
click at [550, 305] on button "Next" at bounding box center [571, 299] width 131 height 32
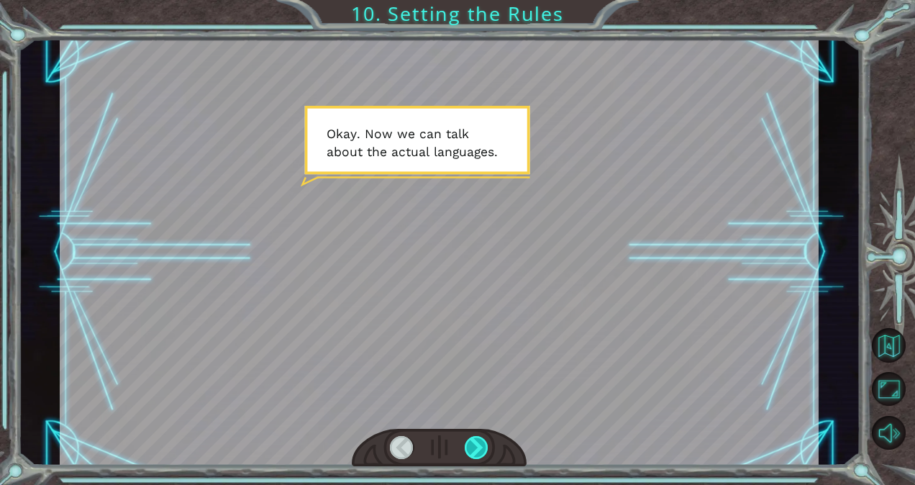
click at [472, 443] on div at bounding box center [477, 447] width 24 height 23
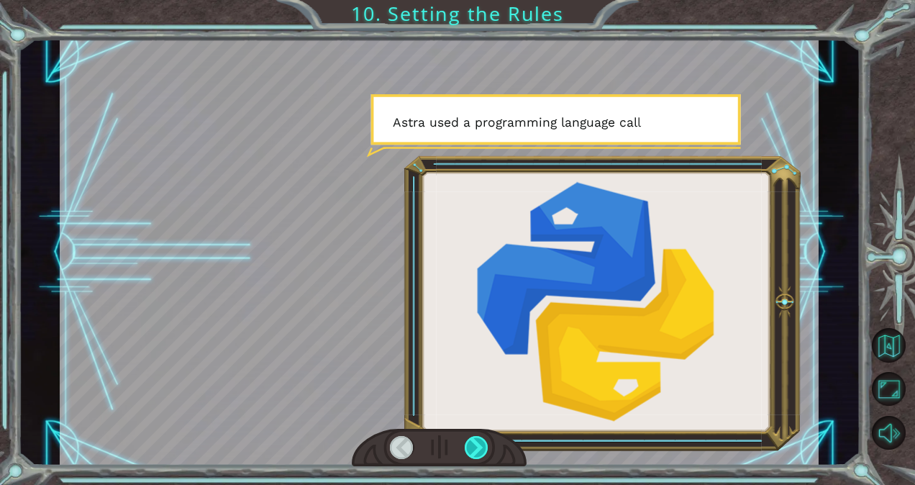
click at [472, 443] on div at bounding box center [477, 447] width 24 height 23
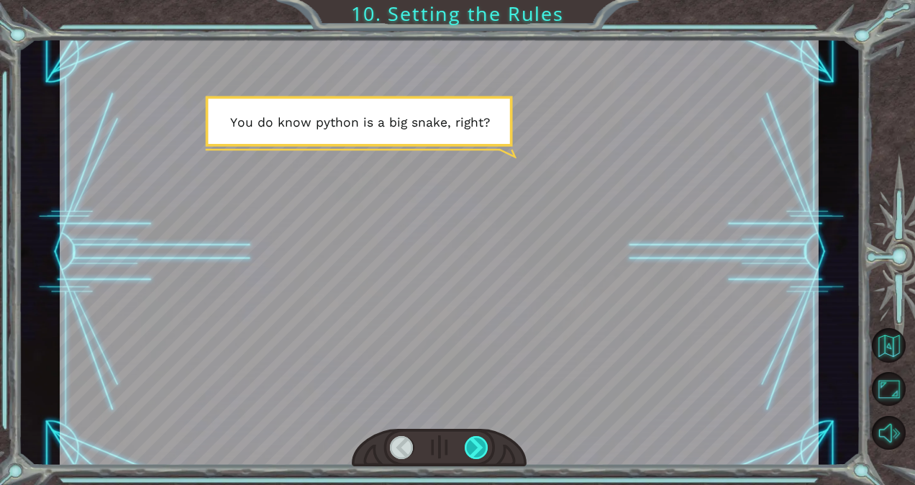
click at [472, 443] on div at bounding box center [477, 447] width 24 height 23
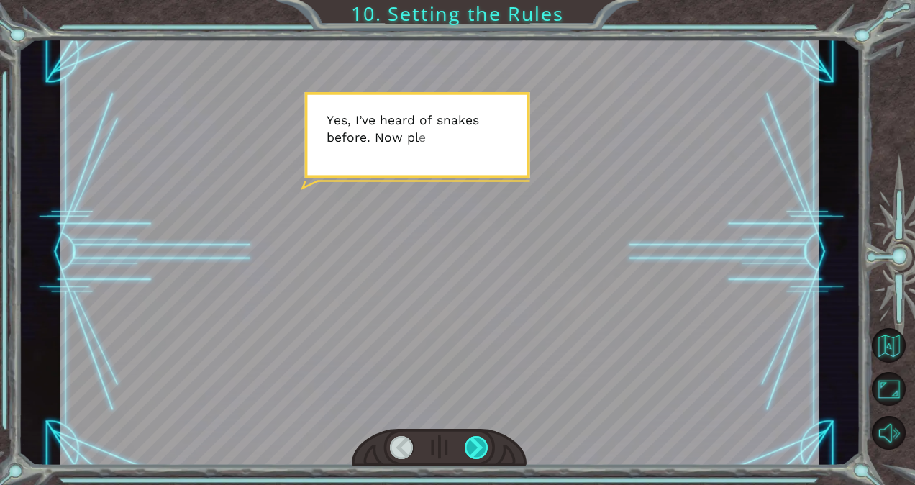
click at [472, 443] on div at bounding box center [477, 447] width 24 height 23
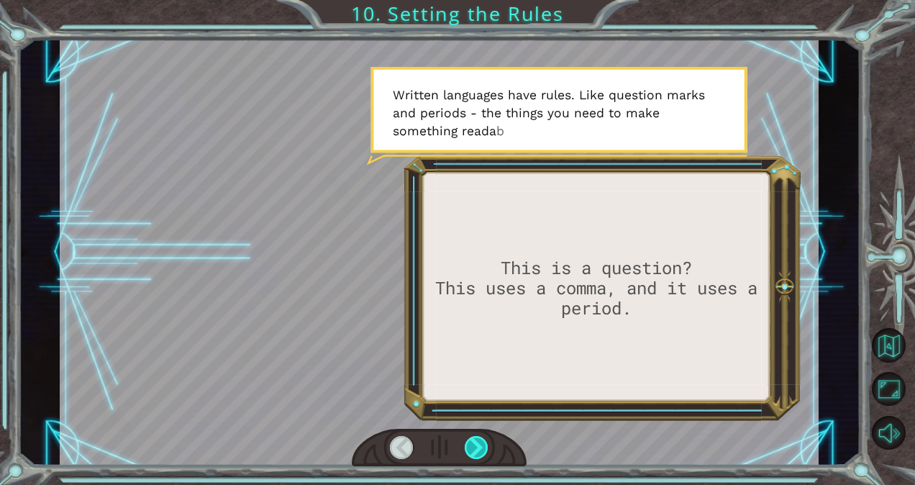
click at [472, 443] on div at bounding box center [477, 447] width 24 height 23
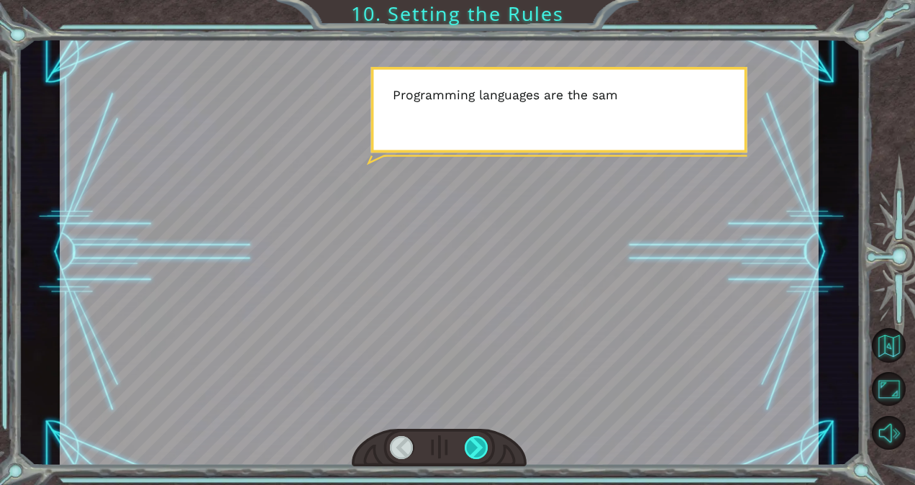
click at [472, 443] on div at bounding box center [477, 447] width 24 height 23
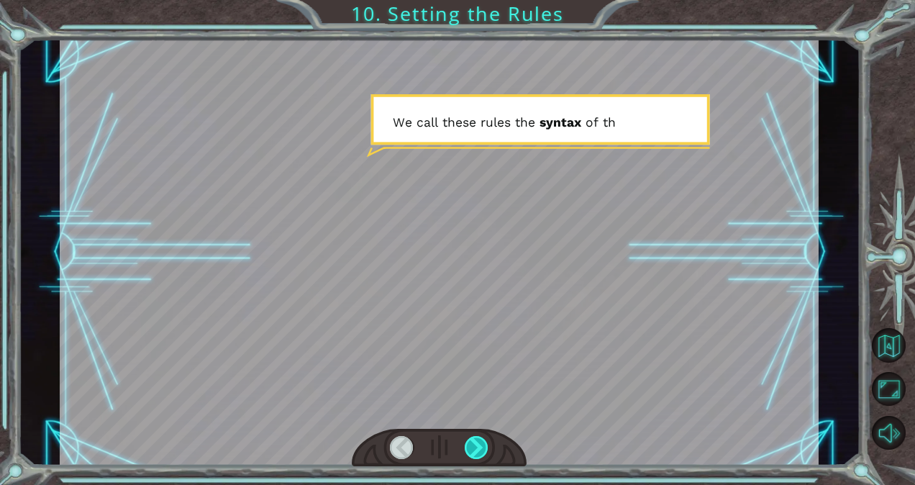
click at [472, 443] on div at bounding box center [477, 447] width 24 height 23
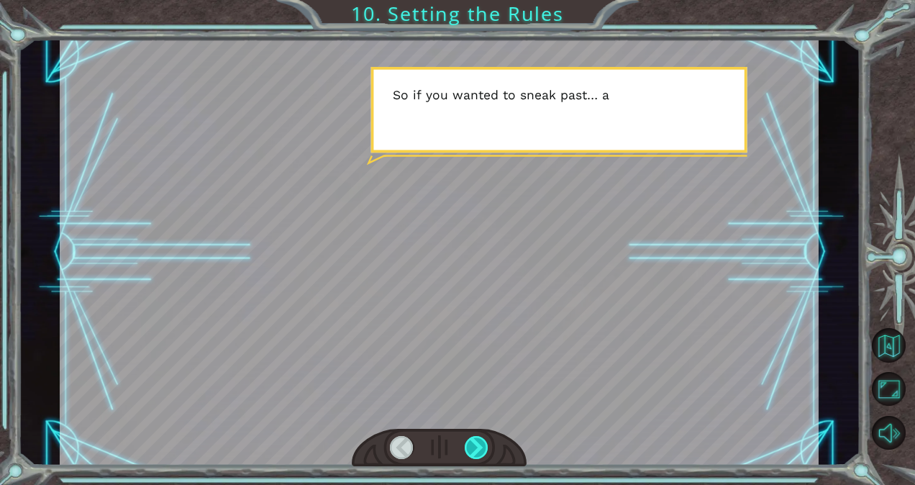
click at [472, 443] on div at bounding box center [477, 447] width 24 height 23
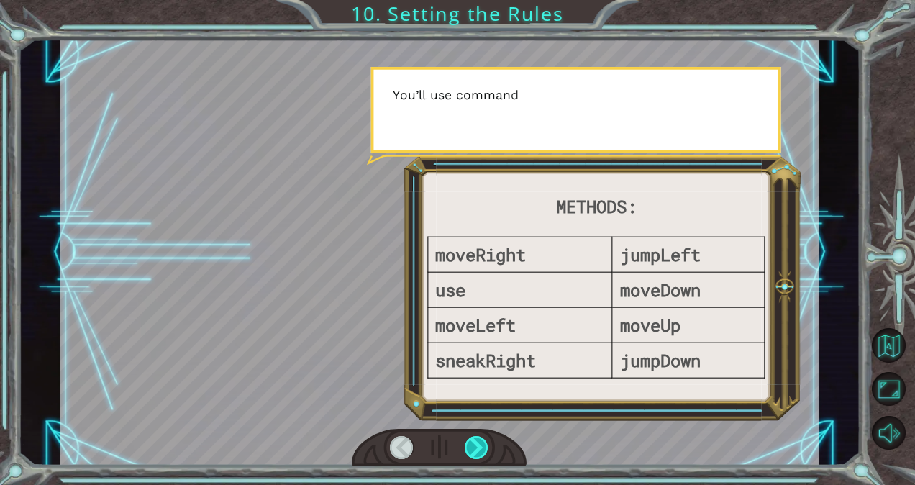
click at [472, 443] on div at bounding box center [477, 447] width 24 height 23
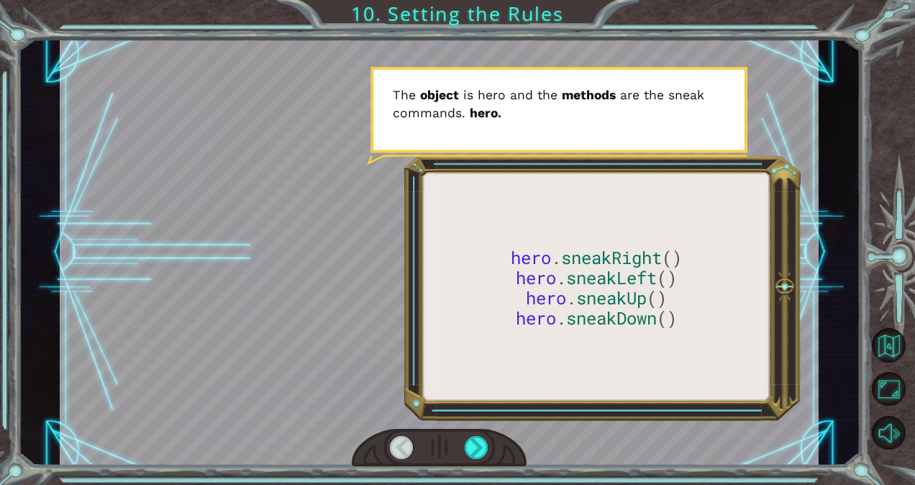
click at [398, 442] on div at bounding box center [402, 447] width 24 height 23
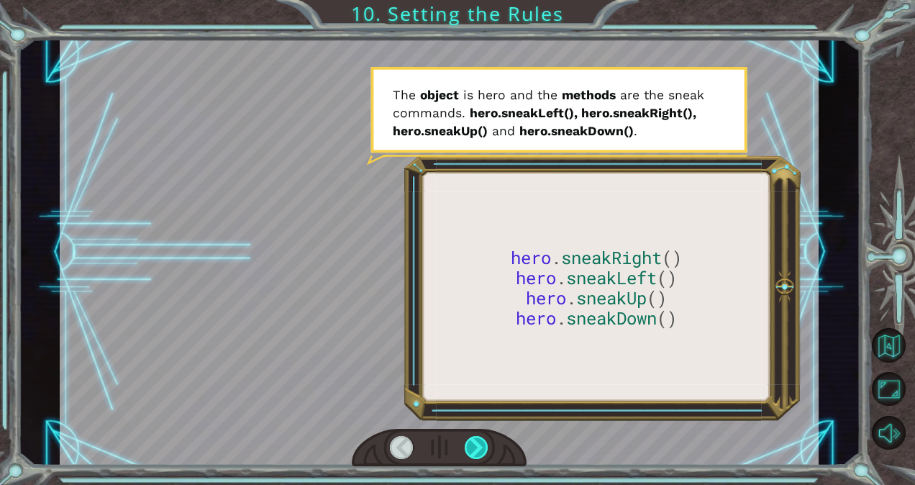
click at [478, 446] on div at bounding box center [477, 447] width 24 height 23
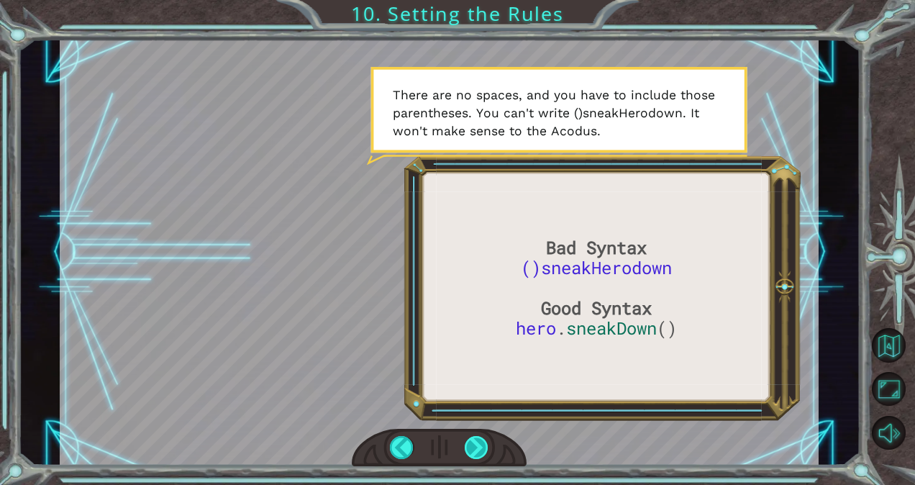
click at [478, 446] on div at bounding box center [477, 447] width 24 height 23
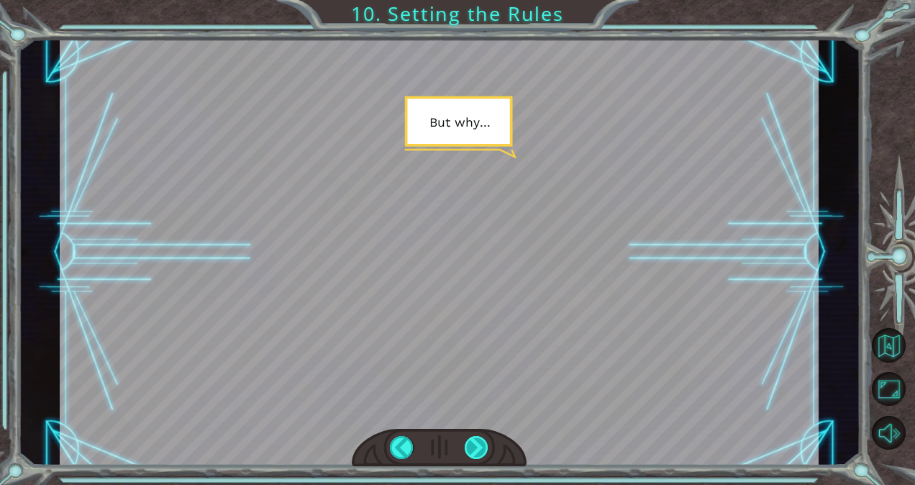
click at [478, 446] on div at bounding box center [477, 447] width 24 height 23
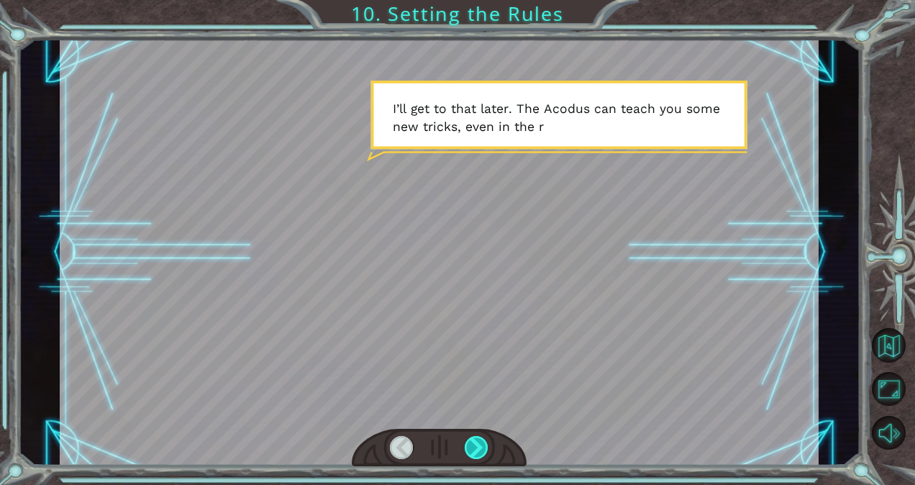
click at [478, 446] on div at bounding box center [477, 447] width 24 height 23
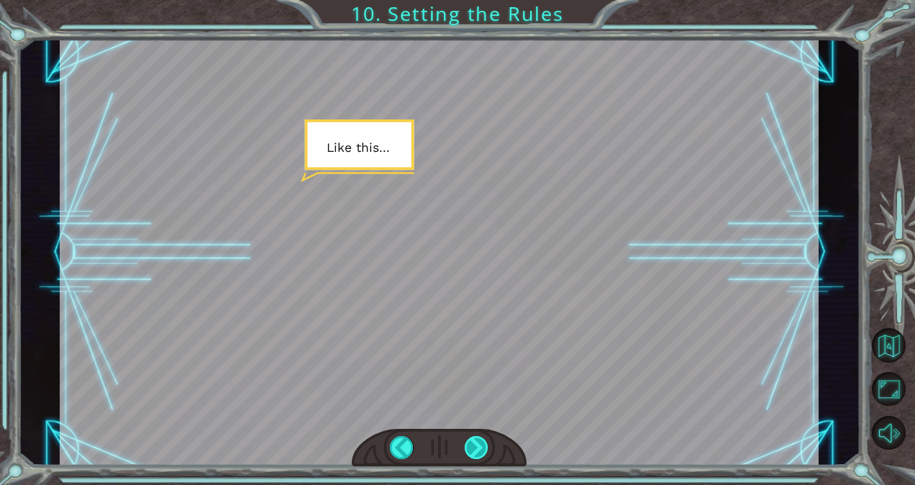
click at [478, 446] on div at bounding box center [477, 447] width 24 height 23
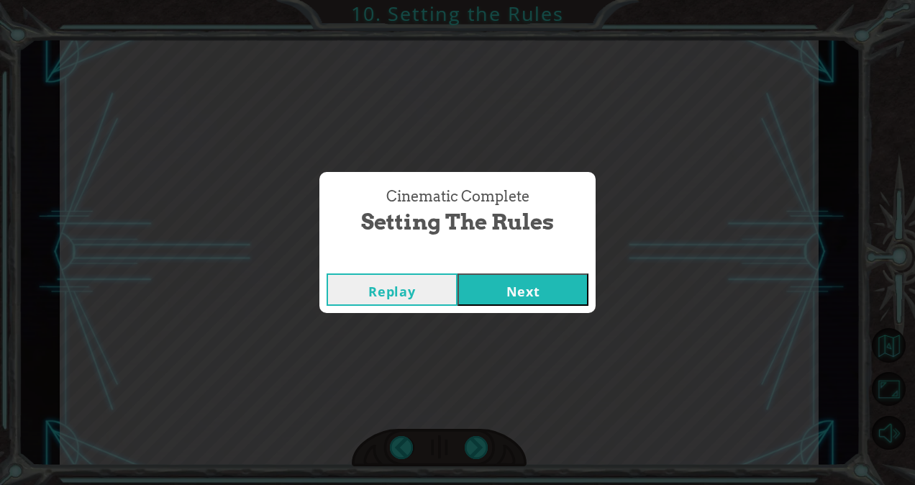
click at [538, 290] on button "Next" at bounding box center [522, 289] width 131 height 32
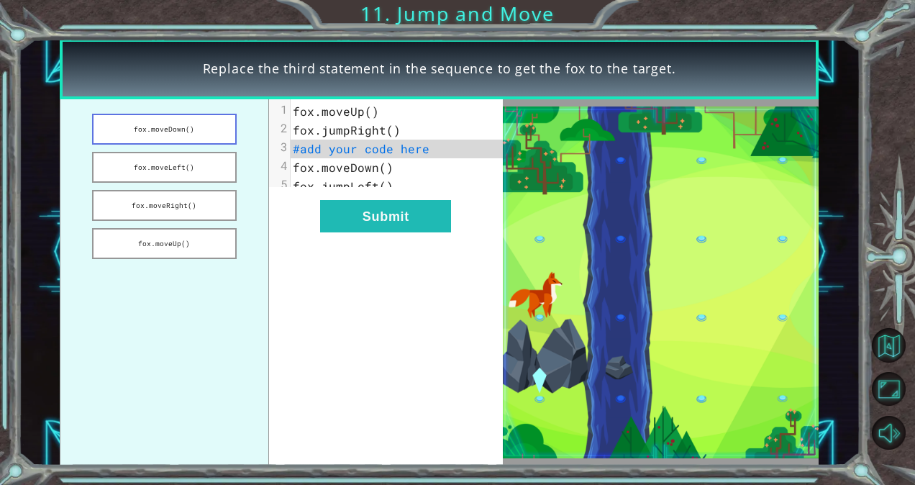
click at [196, 126] on button "fox.moveDown()" at bounding box center [164, 129] width 145 height 31
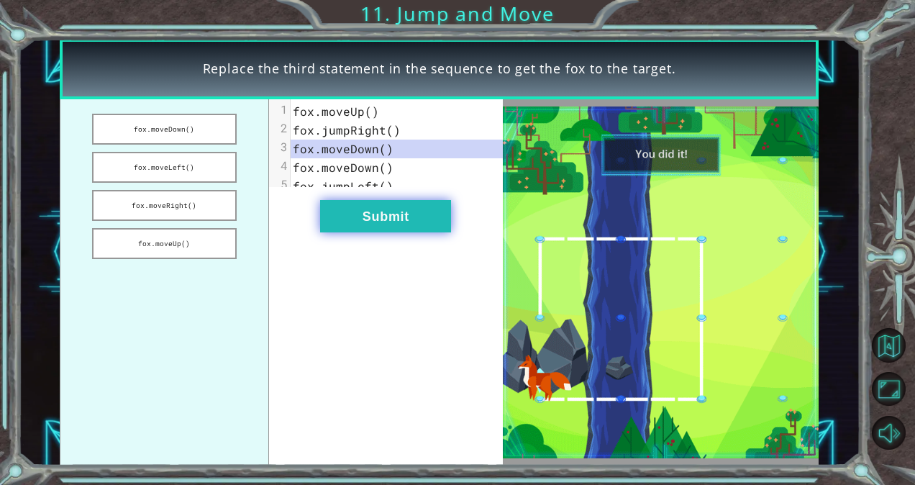
click at [387, 230] on button "Submit" at bounding box center [385, 216] width 131 height 32
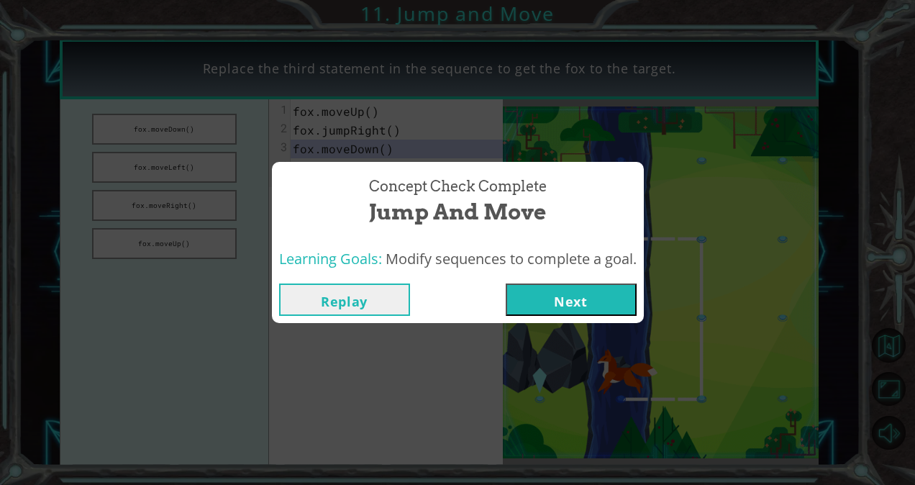
click at [572, 301] on button "Next" at bounding box center [571, 299] width 131 height 32
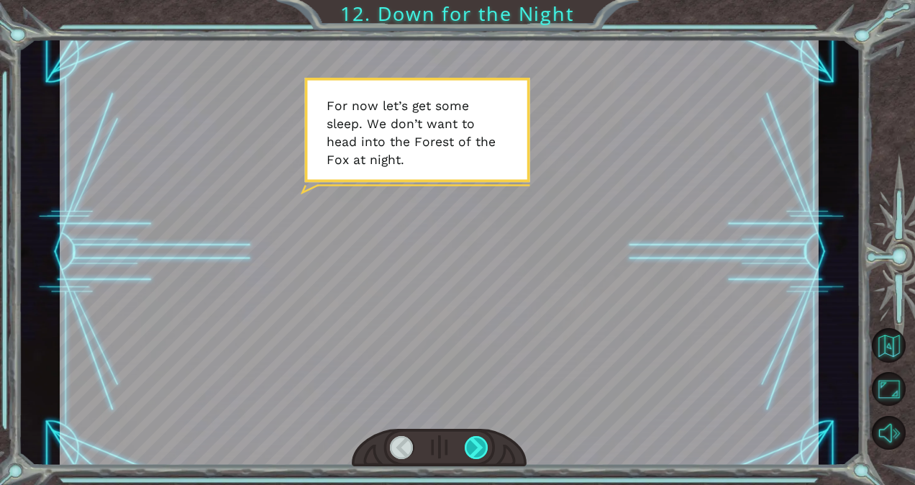
click at [473, 445] on div at bounding box center [477, 447] width 24 height 23
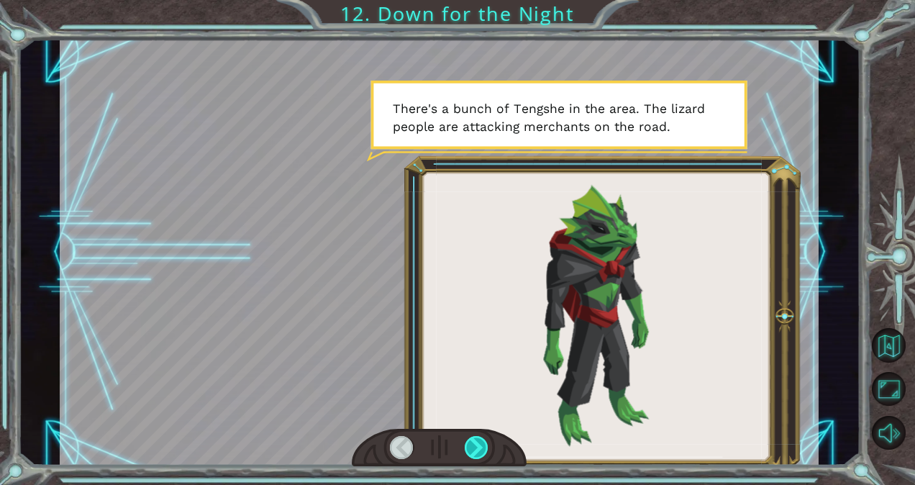
click at [473, 445] on div at bounding box center [477, 447] width 24 height 23
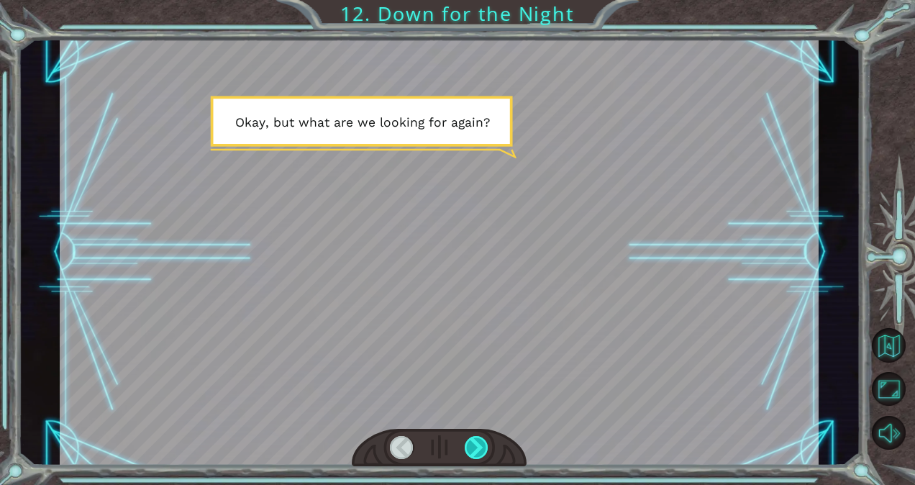
click at [473, 445] on div at bounding box center [477, 447] width 24 height 23
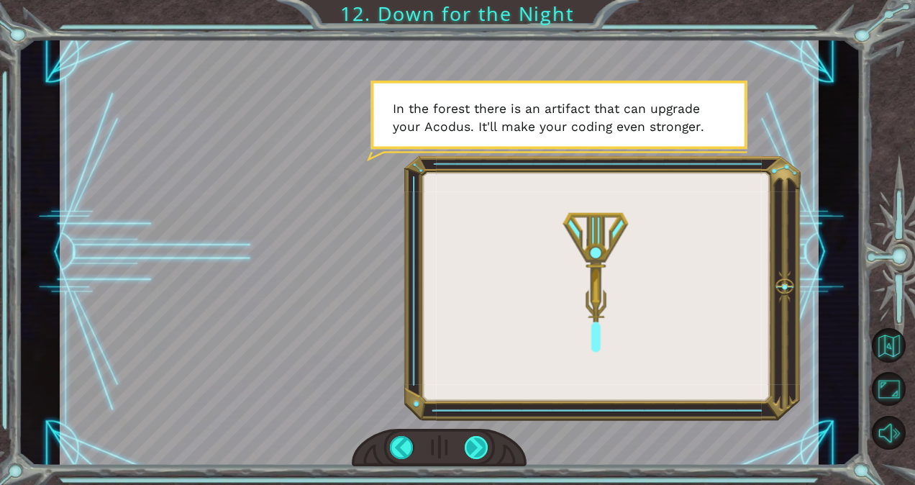
click at [473, 445] on div at bounding box center [477, 447] width 24 height 23
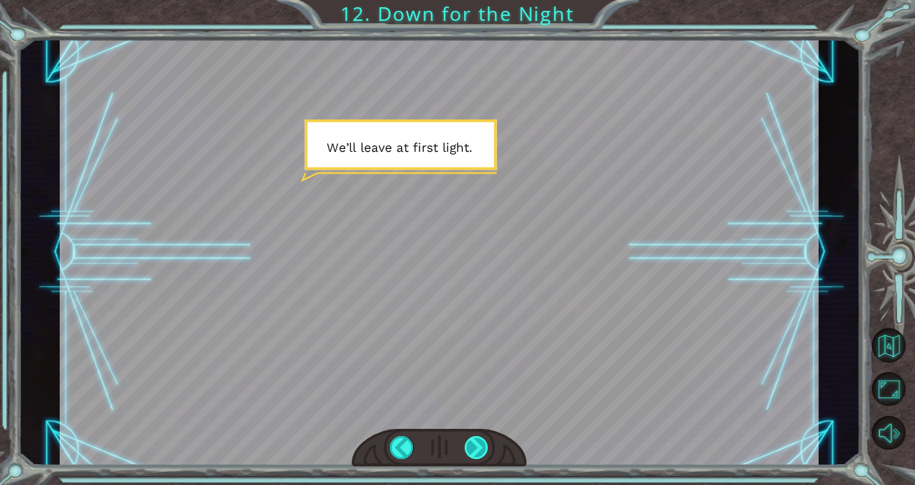
click at [473, 445] on div at bounding box center [477, 447] width 24 height 23
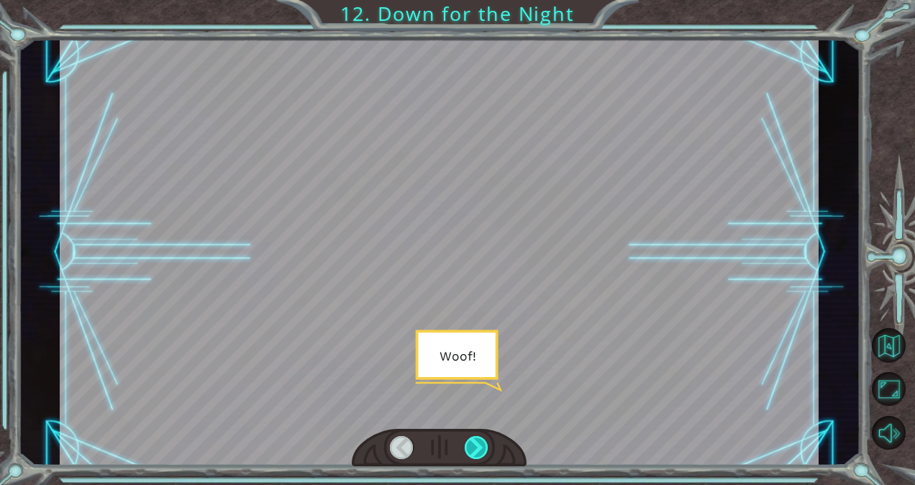
click at [473, 445] on div at bounding box center [477, 447] width 24 height 23
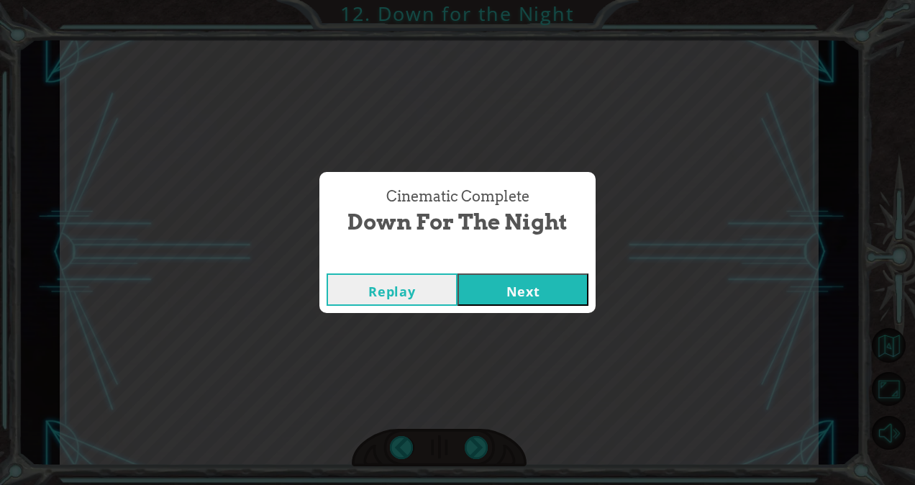
click at [521, 291] on button "Next" at bounding box center [522, 289] width 131 height 32
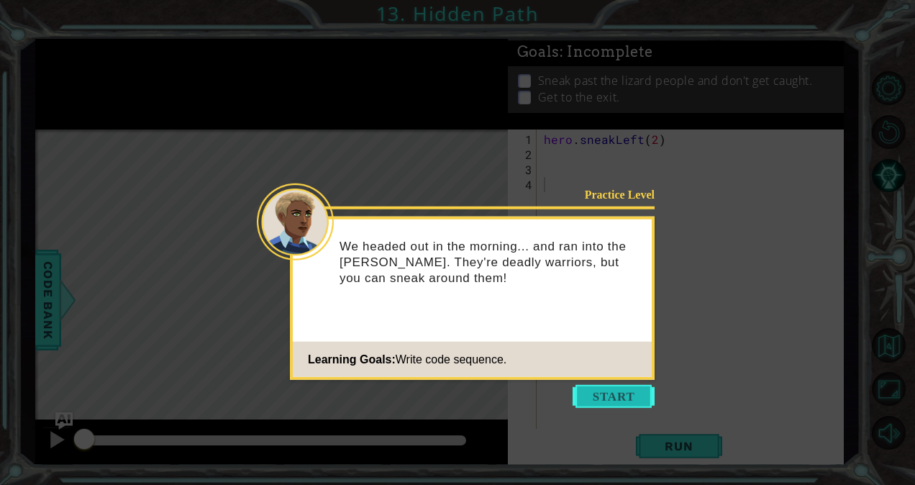
click at [598, 395] on button "Start" at bounding box center [613, 396] width 82 height 23
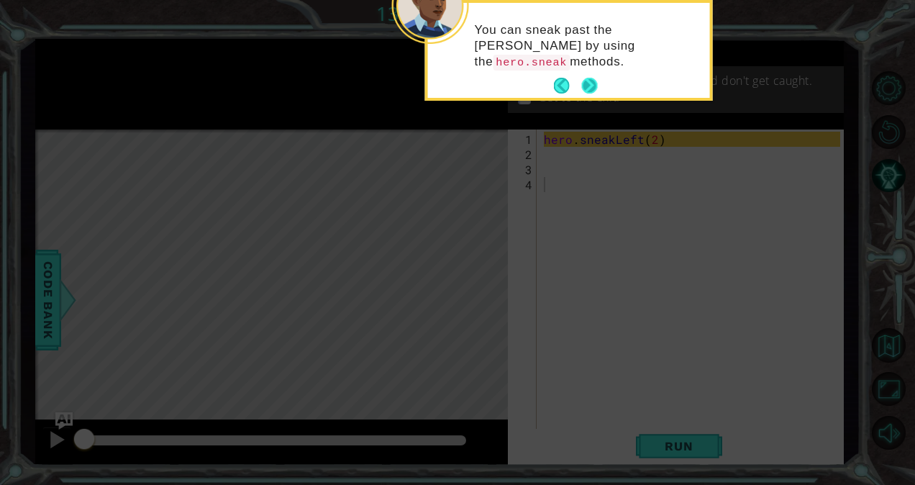
click at [591, 81] on button "Next" at bounding box center [589, 86] width 16 height 16
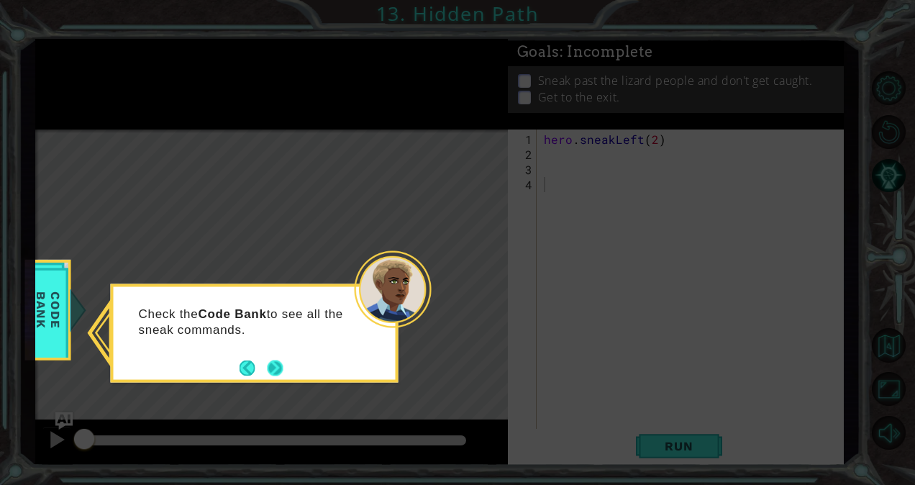
click at [279, 379] on div "Check the Code Bank to see all the sneak commands." at bounding box center [255, 333] width 288 height 99
click at [278, 371] on button "Next" at bounding box center [275, 368] width 18 height 18
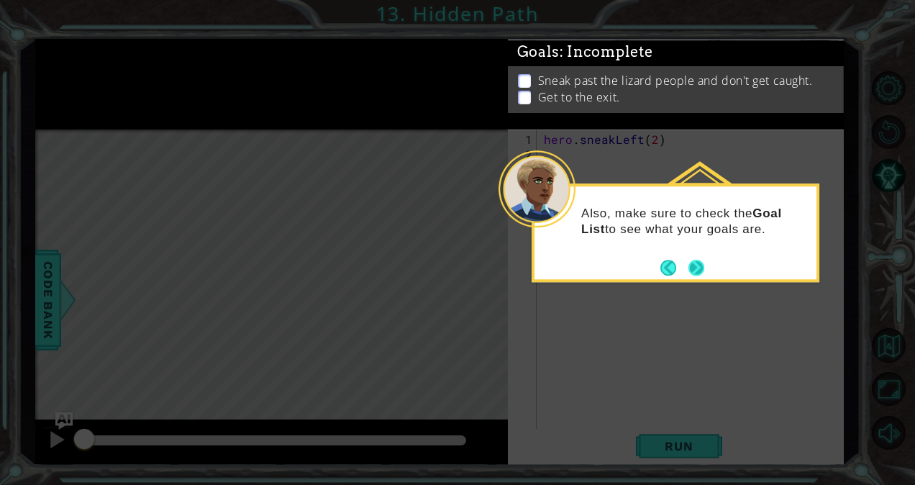
click at [707, 265] on div "Also, make sure to check the Goal List to see what your goals are." at bounding box center [675, 232] width 288 height 99
click at [690, 269] on button "Next" at bounding box center [696, 267] width 18 height 18
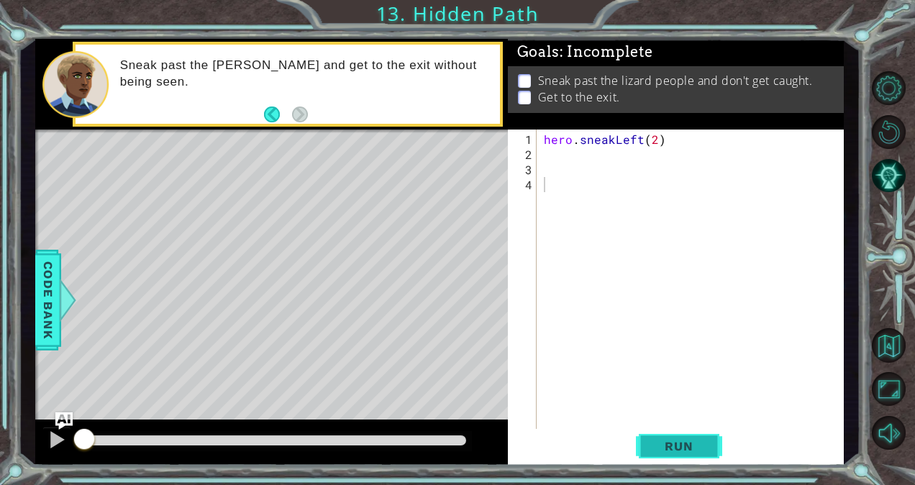
click at [649, 454] on button "Run" at bounding box center [679, 446] width 86 height 34
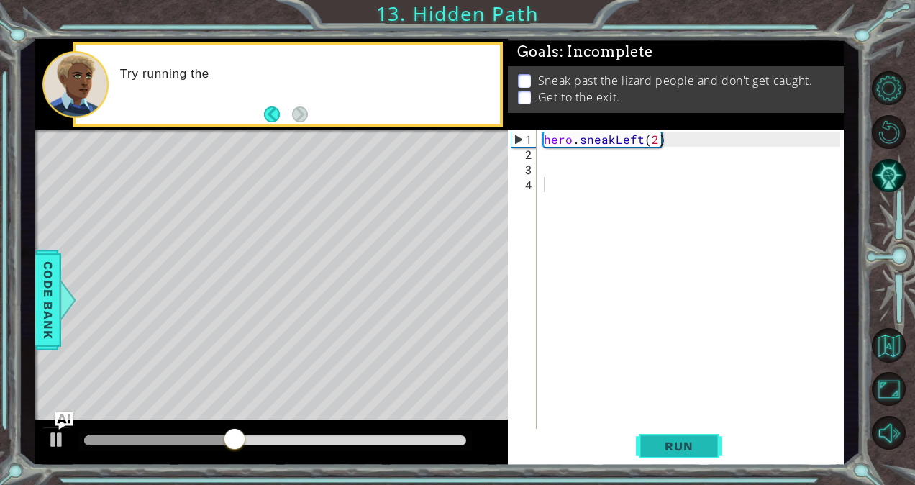
click at [661, 440] on span "Run" at bounding box center [678, 446] width 57 height 14
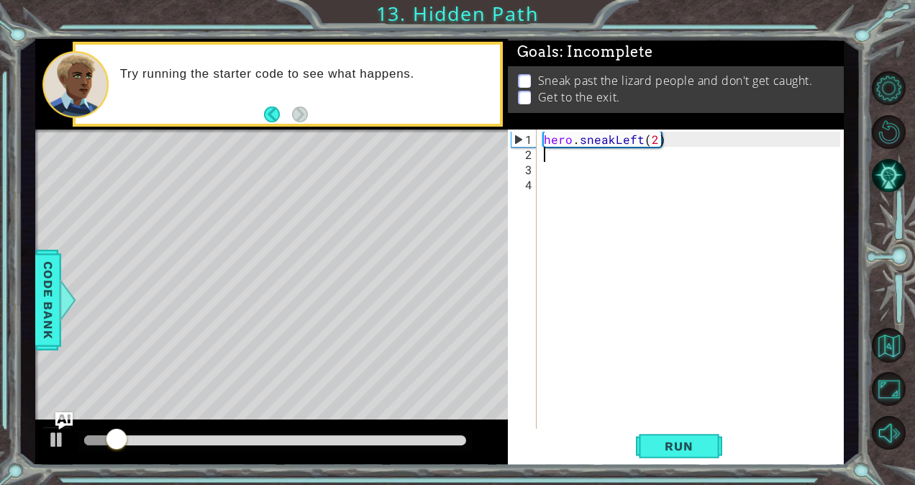
click at [559, 158] on div "hero . sneakLeft ( 2 )" at bounding box center [694, 298] width 306 height 332
click at [51, 443] on div at bounding box center [56, 439] width 19 height 19
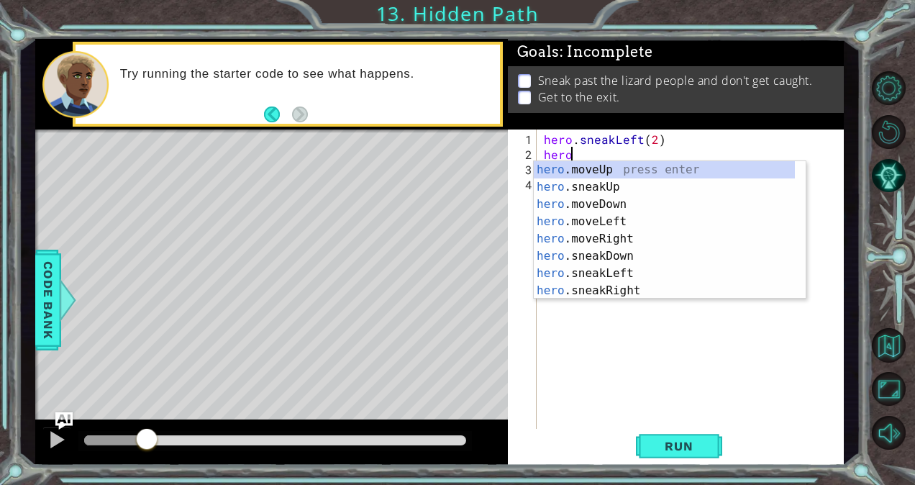
scroll to position [0, 1]
click at [564, 167] on div "hero .moveUp press enter hero .sneakUp press enter hero .moveDown press enter h…" at bounding box center [665, 247] width 262 height 173
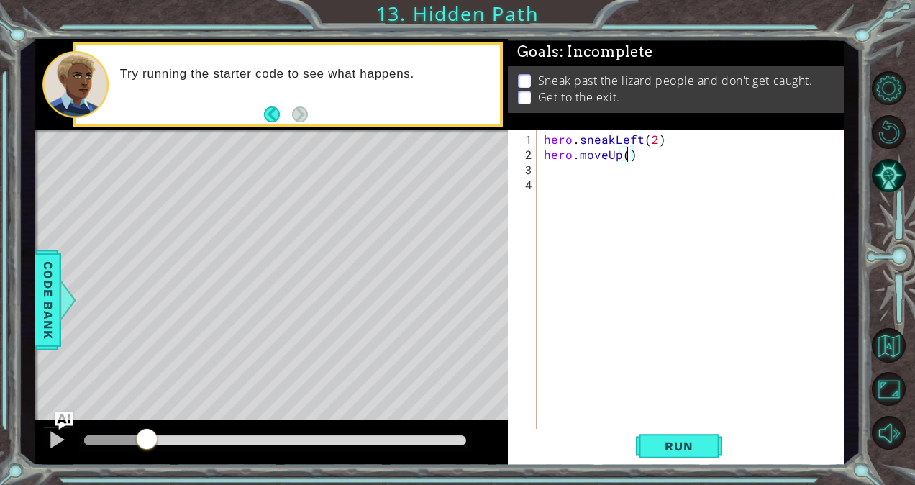
type textarea "hero.moveUp(2)"
click at [545, 174] on div "hero . sneakLeft ( 2 ) hero . moveUp ( 2 )" at bounding box center [694, 298] width 306 height 332
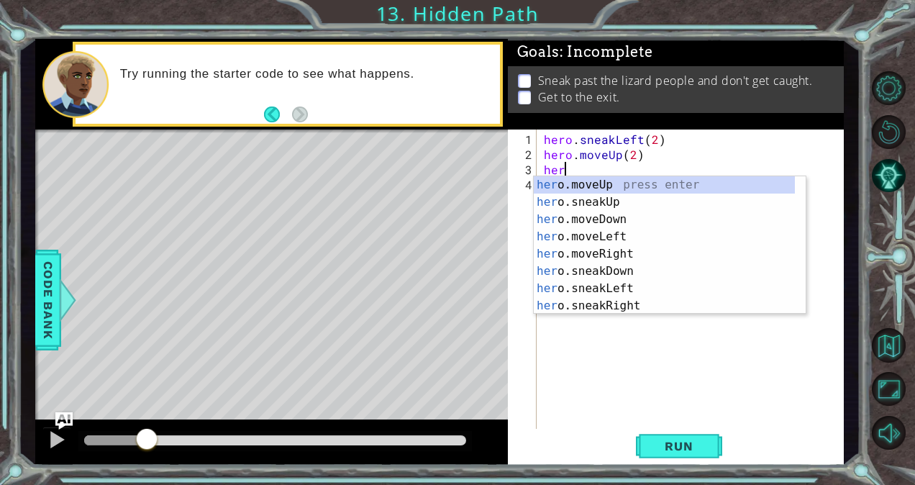
scroll to position [0, 1]
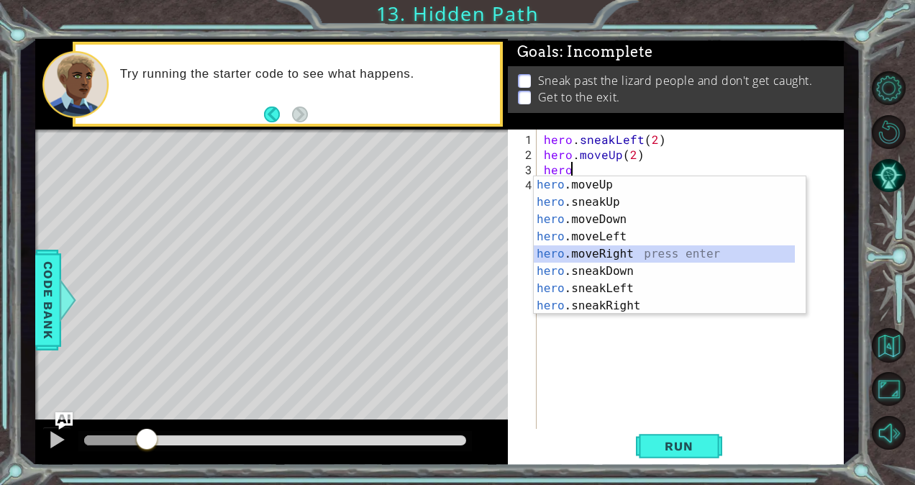
click at [606, 249] on div "hero .moveUp press enter hero .sneakUp press enter hero .moveDown press enter h…" at bounding box center [665, 262] width 262 height 173
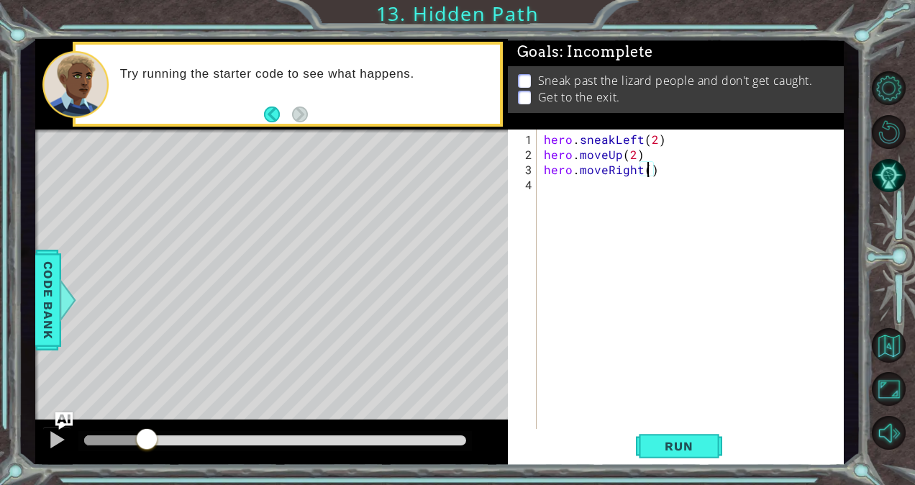
scroll to position [0, 6]
click at [654, 443] on span "Run" at bounding box center [678, 446] width 57 height 14
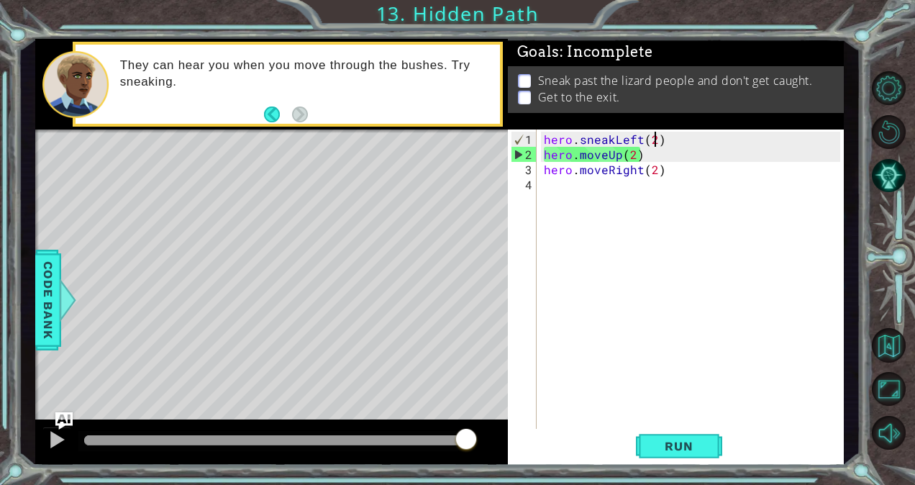
click at [652, 137] on div "hero . sneakLeft ( 2 ) hero . moveUp ( 2 ) hero . moveRight ( 2 )" at bounding box center [694, 298] width 306 height 332
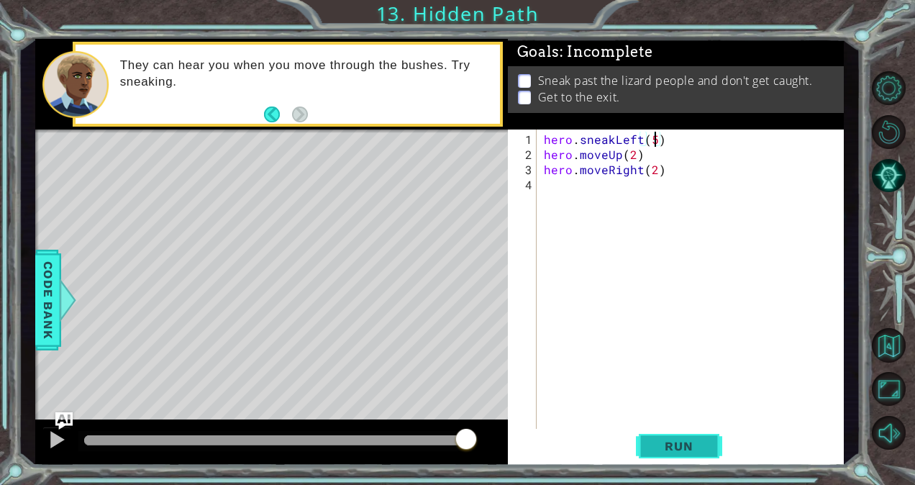
click at [650, 442] on span "Run" at bounding box center [678, 446] width 57 height 14
click at [575, 155] on div "hero . sneakLeft ( 2 ) hero . moveUp ( 2 ) hero . moveRight ( 2 )" at bounding box center [694, 298] width 306 height 332
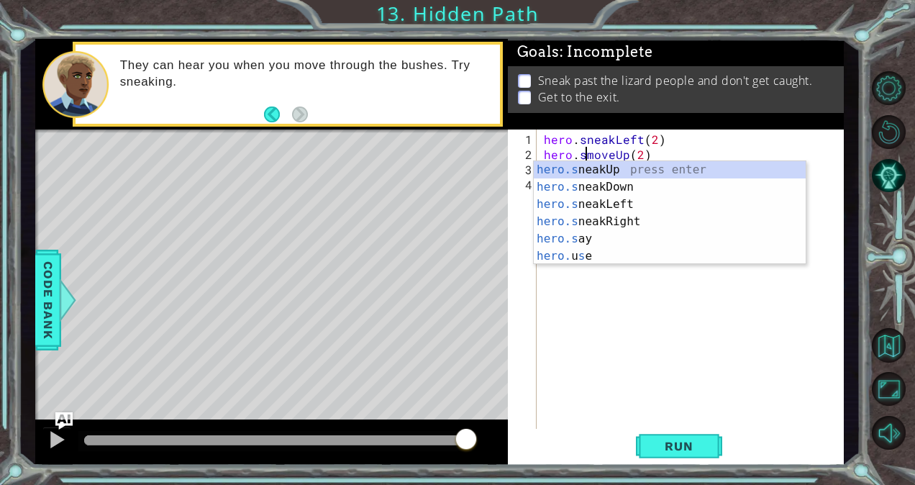
scroll to position [0, 3]
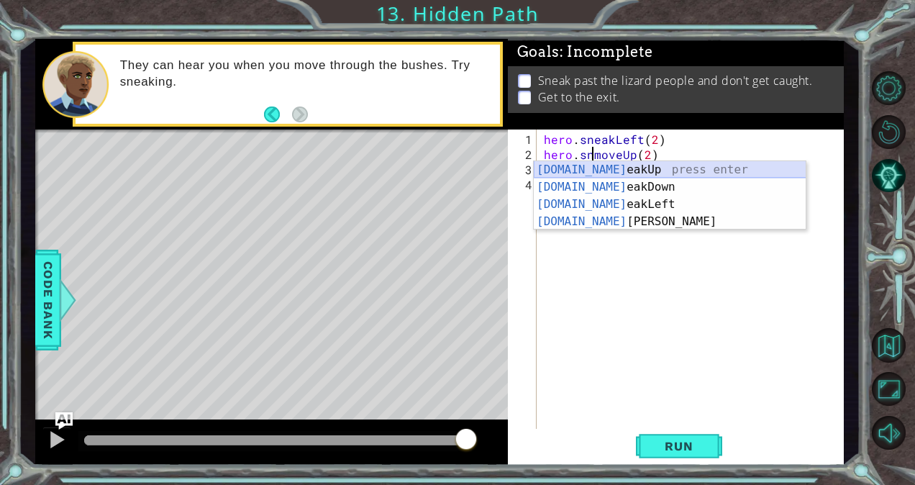
click at [617, 163] on div "[DOMAIN_NAME] eakUp press enter [DOMAIN_NAME] eakDown press enter [DOMAIN_NAME]…" at bounding box center [670, 213] width 273 height 104
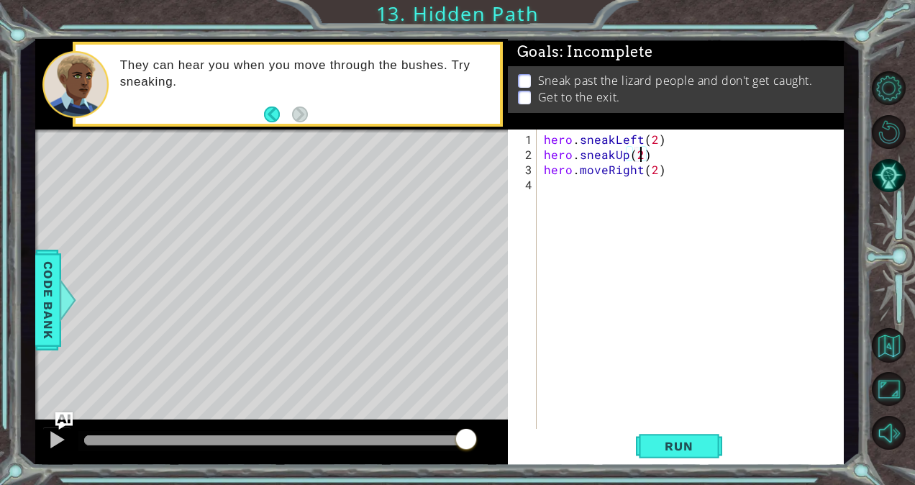
scroll to position [0, 6]
click at [605, 168] on div "hero . sneakLeft ( 2 ) hero . sneakUp ( 2 ) hero . moveRight ( 2 )" at bounding box center [694, 298] width 306 height 332
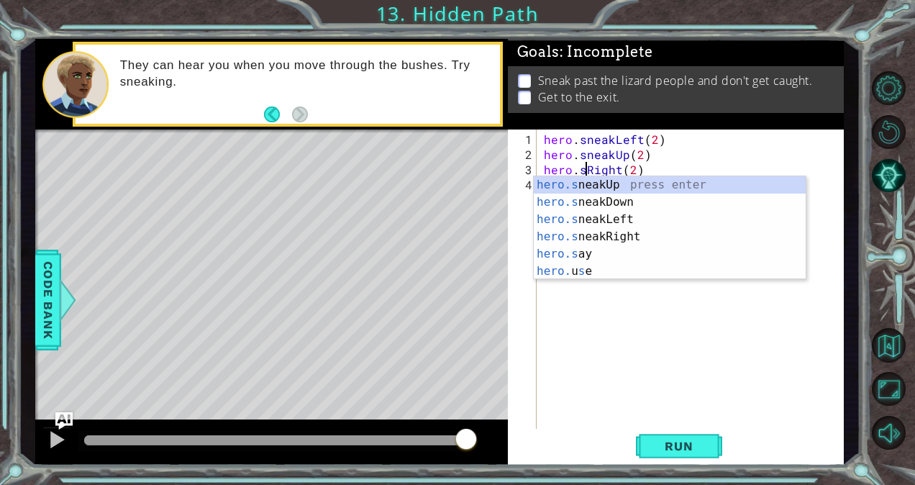
scroll to position [0, 3]
click at [618, 232] on div "hero.s neakUp press enter hero.s neakDown press enter hero.s neakLeft press ent…" at bounding box center [670, 245] width 273 height 138
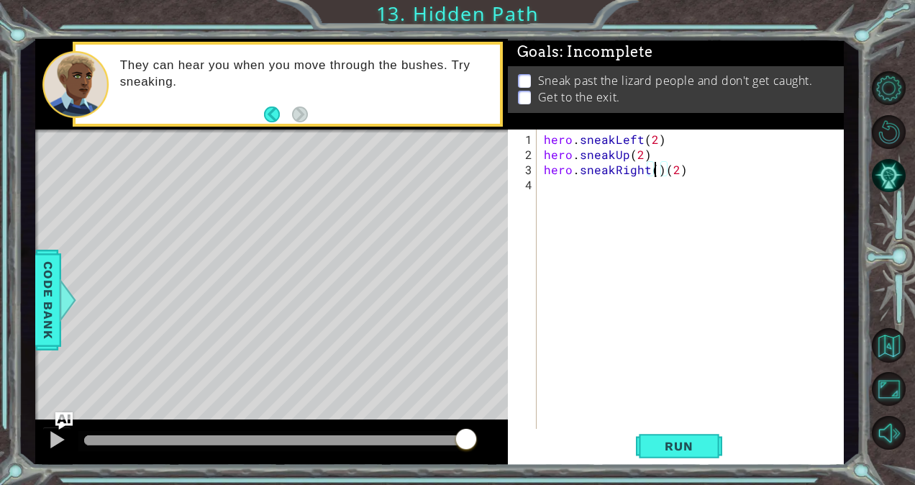
scroll to position [0, 7]
type textarea "hero.sneakRight(2)"
click at [654, 445] on span "Run" at bounding box center [678, 446] width 57 height 14
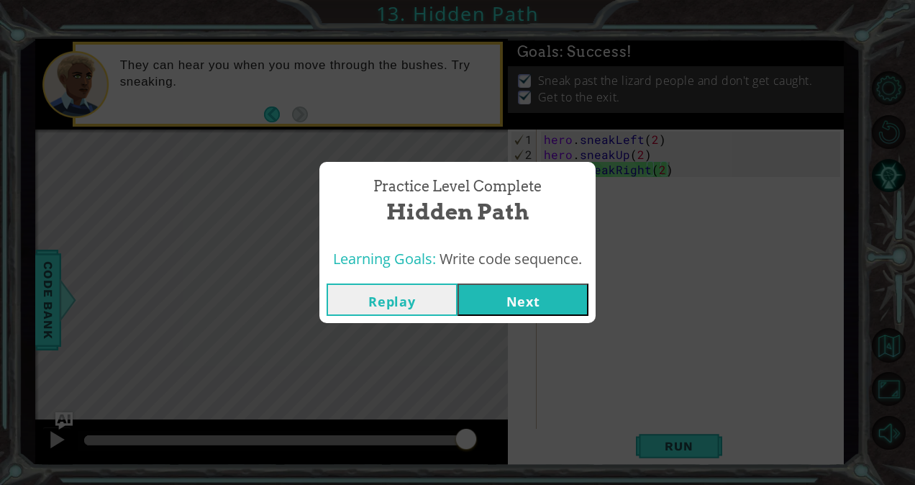
click at [553, 304] on button "Next" at bounding box center [522, 299] width 131 height 32
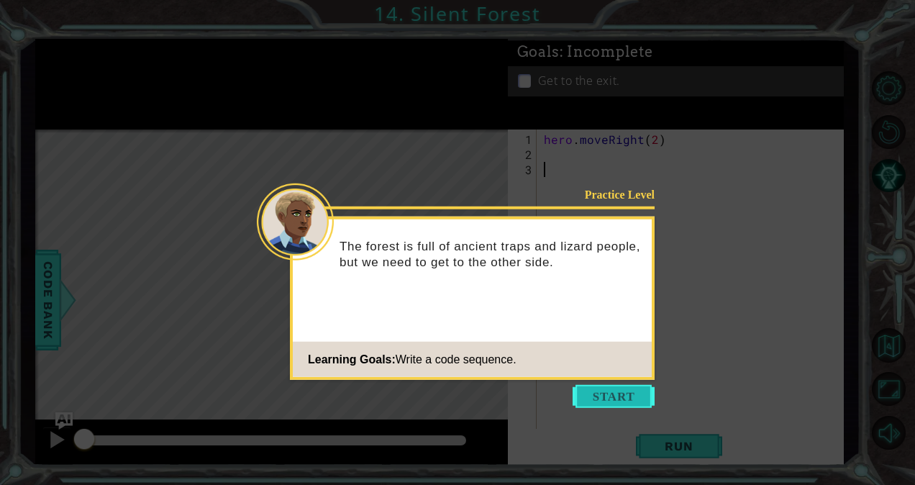
click at [609, 398] on button "Start" at bounding box center [613, 396] width 82 height 23
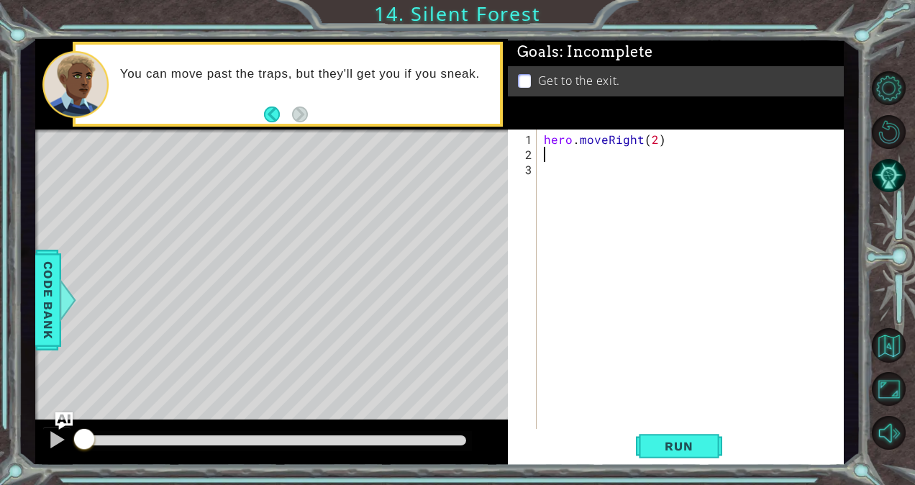
click at [542, 150] on div "hero . moveRight ( 2 )" at bounding box center [694, 298] width 306 height 332
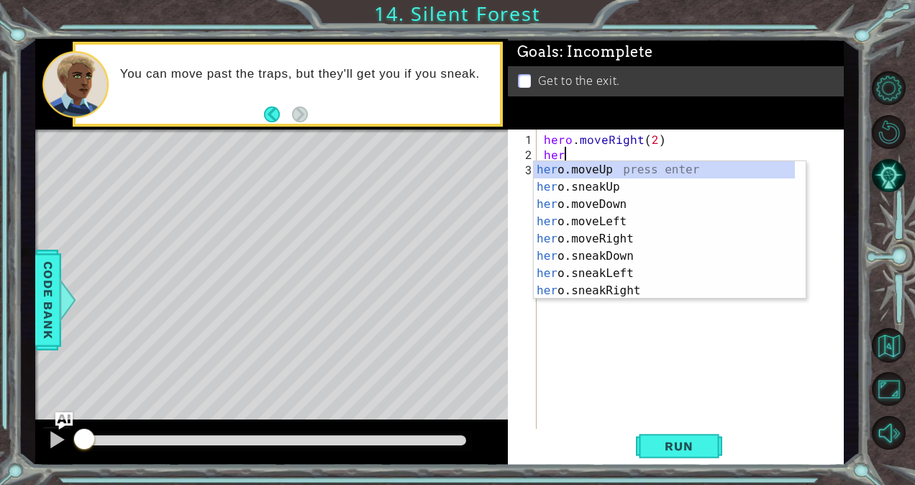
scroll to position [0, 1]
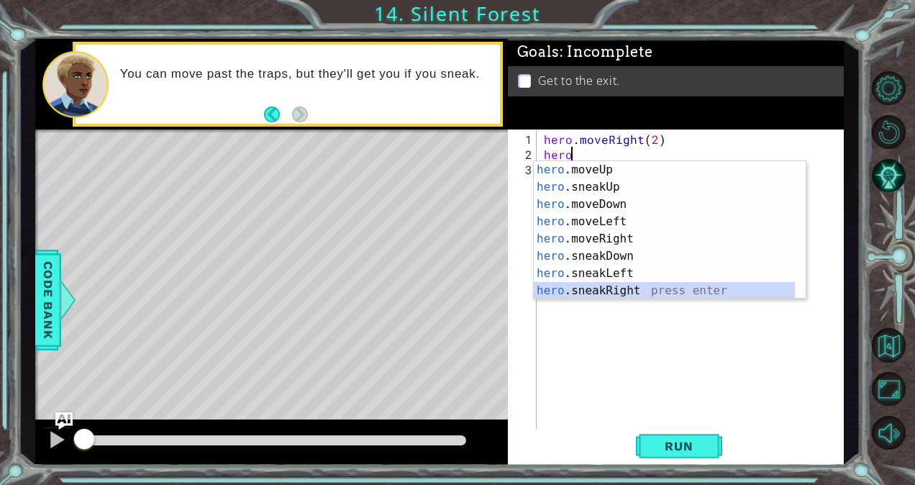
click at [621, 288] on div "hero .moveUp press enter hero .sneakUp press enter hero .moveDown press enter h…" at bounding box center [665, 247] width 262 height 173
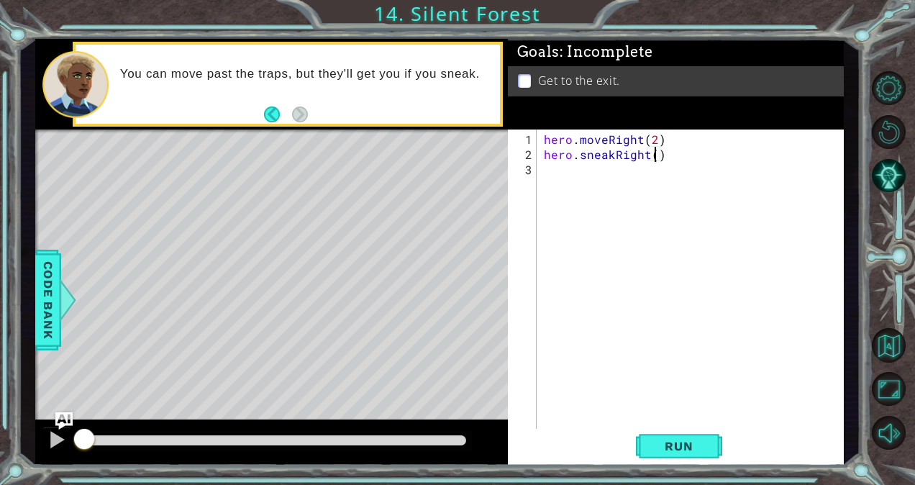
type textarea "hero.sneakRight(2)"
click at [552, 173] on div "hero . moveRight ( 2 ) hero . sneakRight ( 2 )" at bounding box center [694, 298] width 306 height 332
type textarea "j"
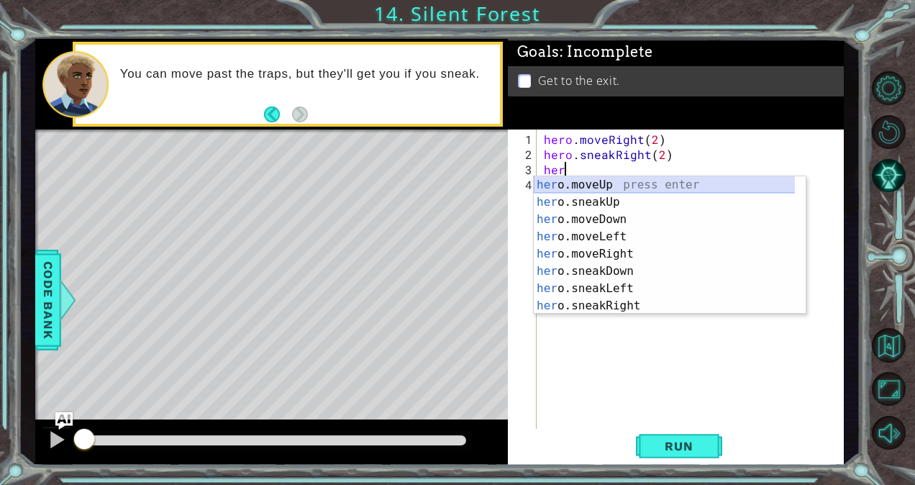
click at [578, 178] on div "her o.moveUp press enter her o.sneakUp press enter her o.moveDown press enter h…" at bounding box center [665, 262] width 262 height 173
type textarea "hero.moveUp(1)"
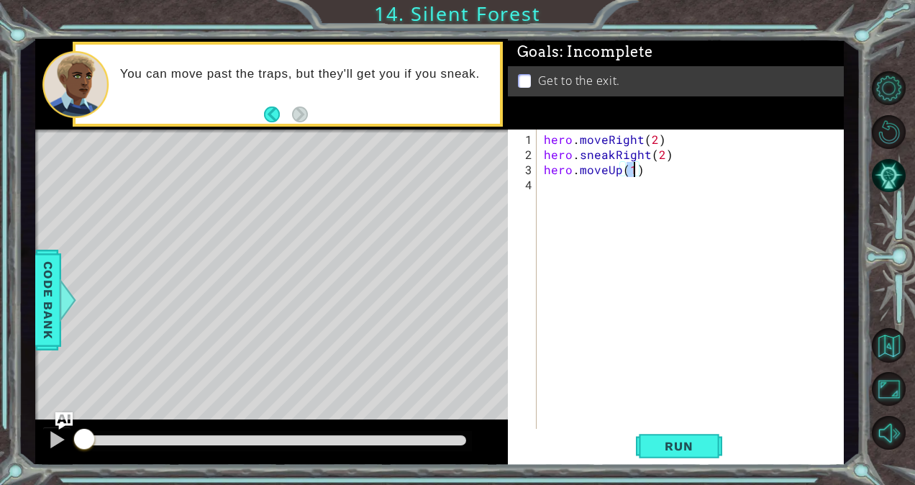
click at [555, 182] on div "hero . moveRight ( 2 ) hero . sneakRight ( 2 ) hero . moveUp ( 1 )" at bounding box center [694, 298] width 306 height 332
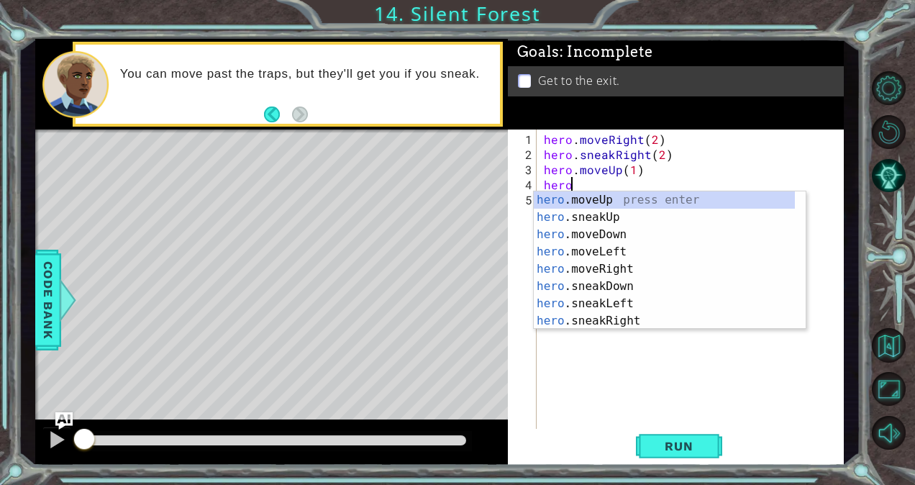
scroll to position [0, 1]
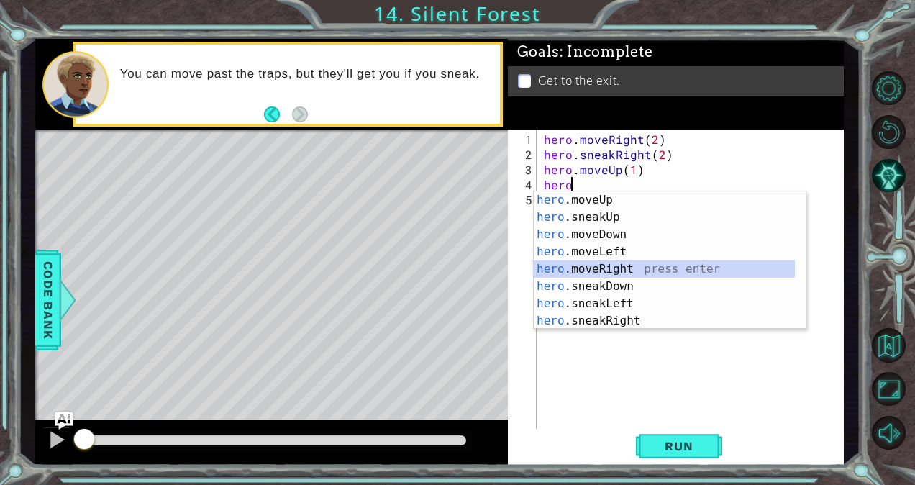
click at [635, 263] on div "hero .moveUp press enter hero .sneakUp press enter hero .moveDown press enter h…" at bounding box center [665, 277] width 262 height 173
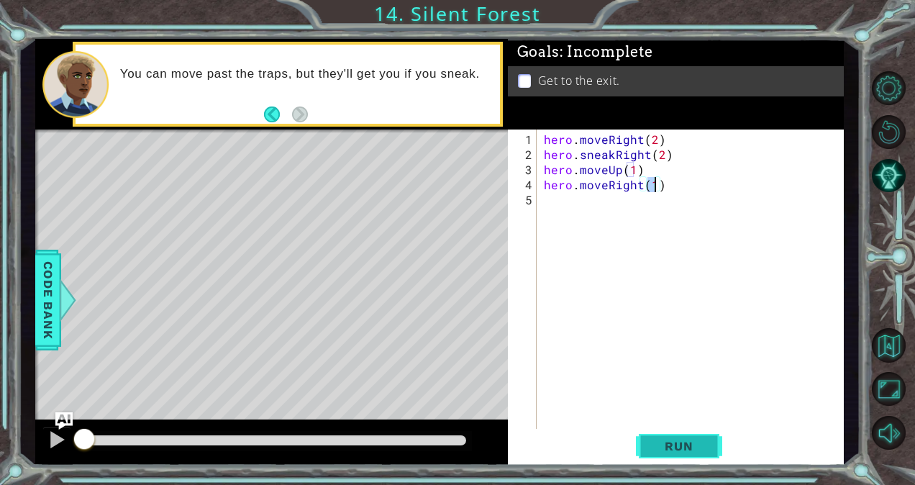
click at [676, 450] on span "Run" at bounding box center [678, 446] width 57 height 14
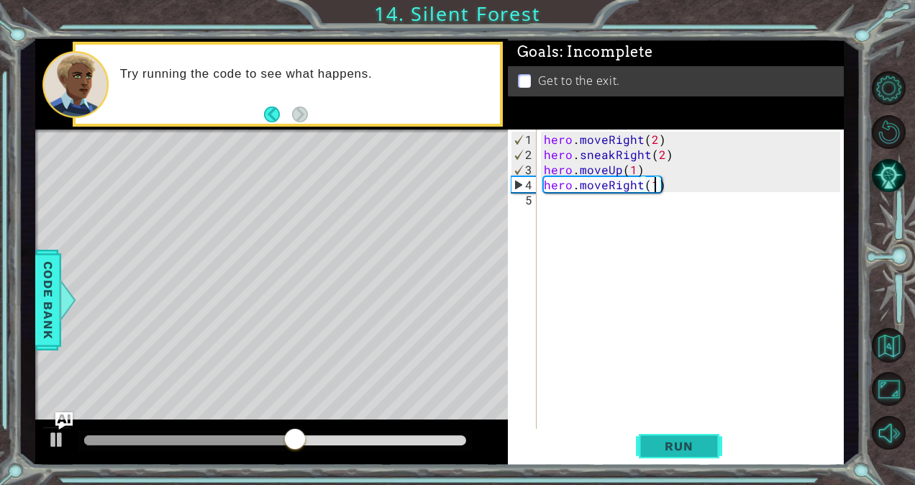
click at [670, 437] on button "Run" at bounding box center [679, 446] width 86 height 34
click at [671, 141] on div "hero . moveRight ( 2 ) hero . sneakRight ( 2 ) hero . moveUp ( 1 ) hero . moveR…" at bounding box center [694, 298] width 306 height 332
type textarea "hero.moveRight(2)"
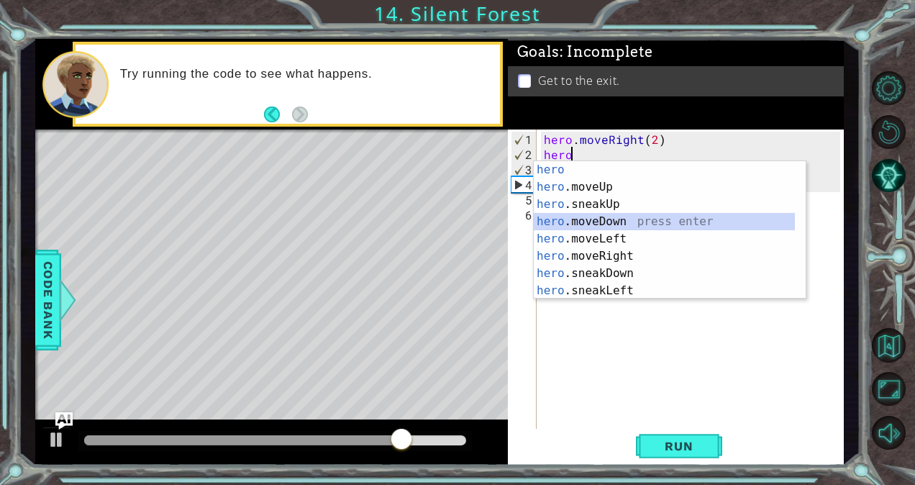
click at [616, 221] on div "hero press enter hero .moveUp press enter hero .sneakUp press enter hero .moveD…" at bounding box center [665, 247] width 262 height 173
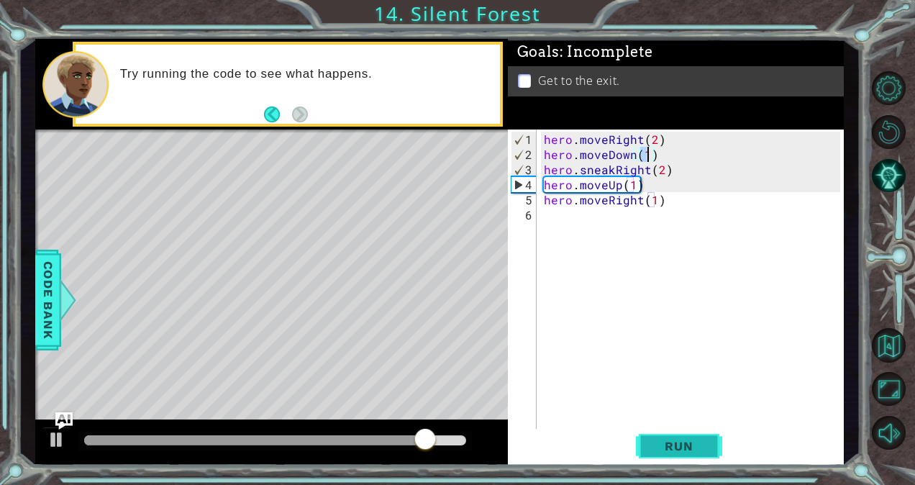
type textarea "hero.moveDown(1)"
click at [664, 439] on span "Run" at bounding box center [678, 446] width 57 height 14
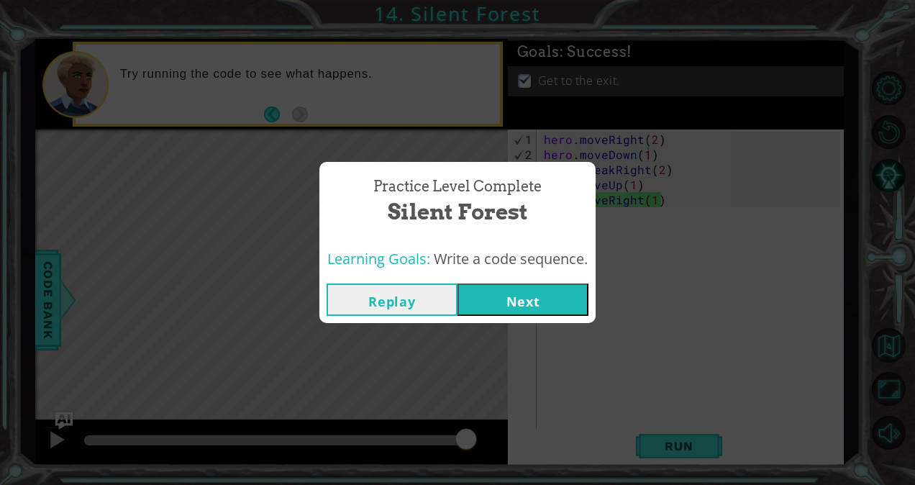
click at [526, 303] on button "Next" at bounding box center [522, 299] width 131 height 32
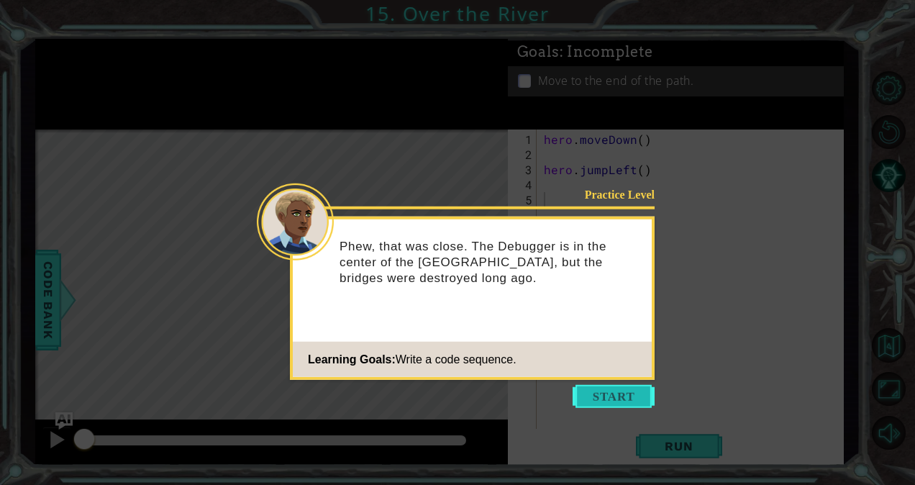
click at [620, 394] on button "Start" at bounding box center [613, 396] width 82 height 23
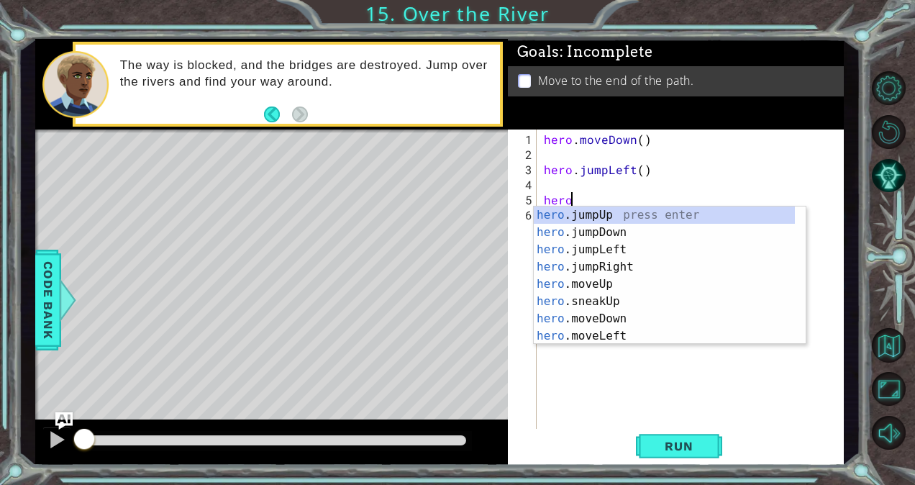
scroll to position [0, 1]
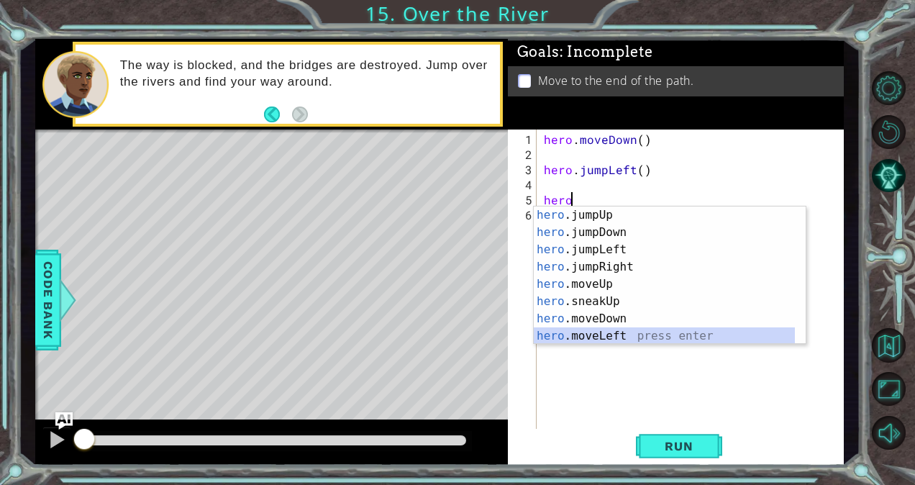
click at [611, 335] on div "hero .jumpUp press enter hero .jumpDown press enter hero .jumpLeft press enter …" at bounding box center [665, 292] width 262 height 173
type textarea "hero.moveLeft(1)"
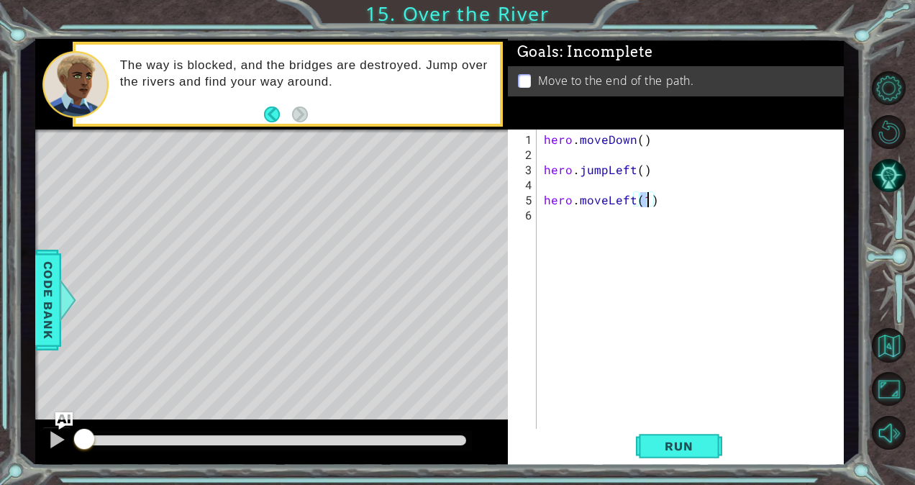
click at [548, 214] on div "hero . moveDown ( ) hero . jumpLeft ( ) hero . moveLeft ( 1 )" at bounding box center [694, 298] width 306 height 332
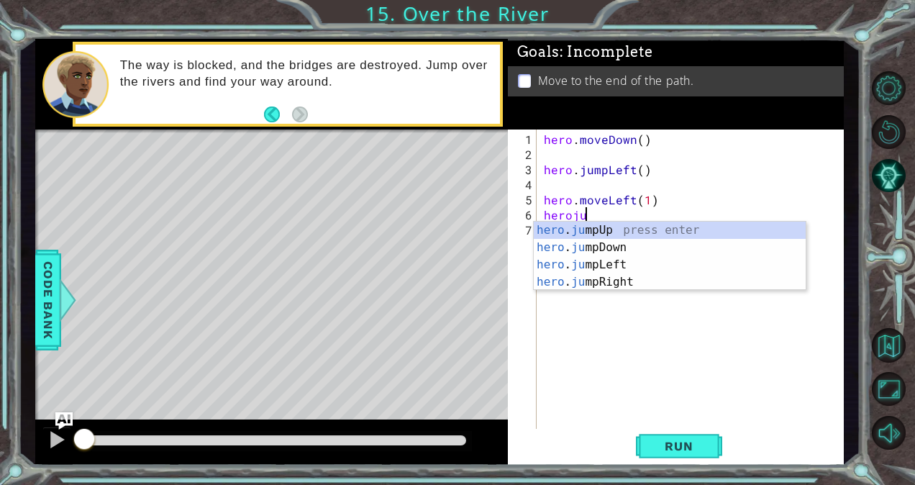
type textarea "herojum"
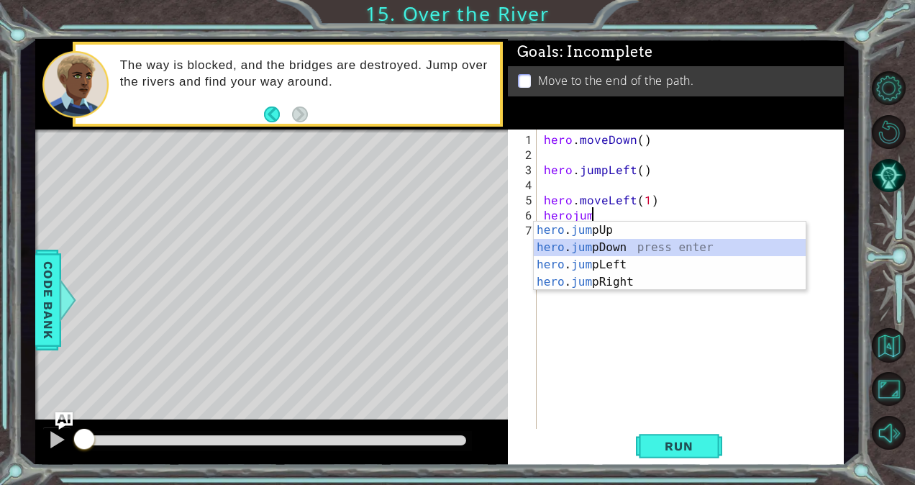
click at [618, 244] on div "hero . jum pUp press enter hero . jum pDown press enter hero . jum pLeft press …" at bounding box center [670, 273] width 273 height 104
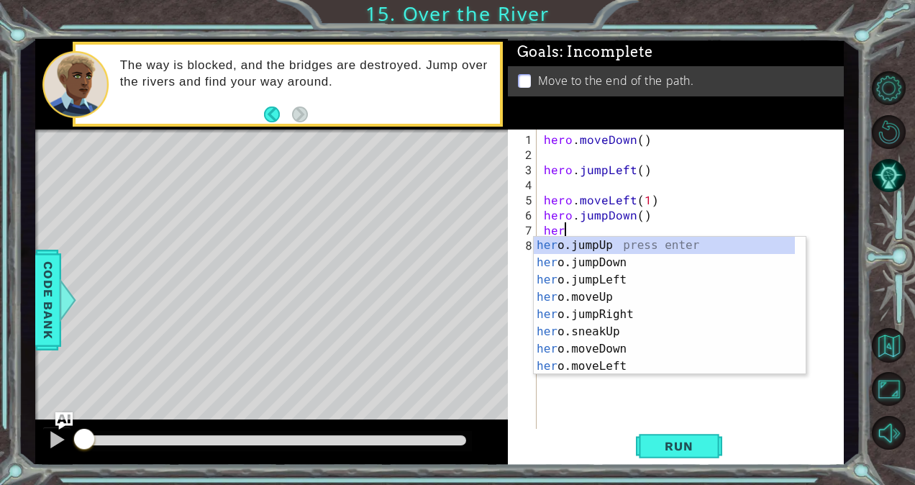
scroll to position [0, 0]
type textarea "hero"
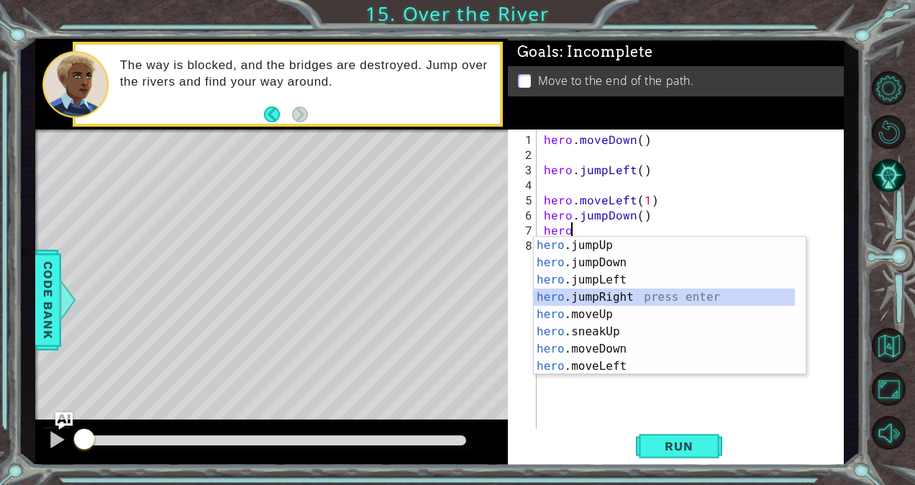
click at [626, 293] on div "hero .jumpUp press enter hero .jumpDown press enter hero .jumpLeft press enter …" at bounding box center [665, 323] width 262 height 173
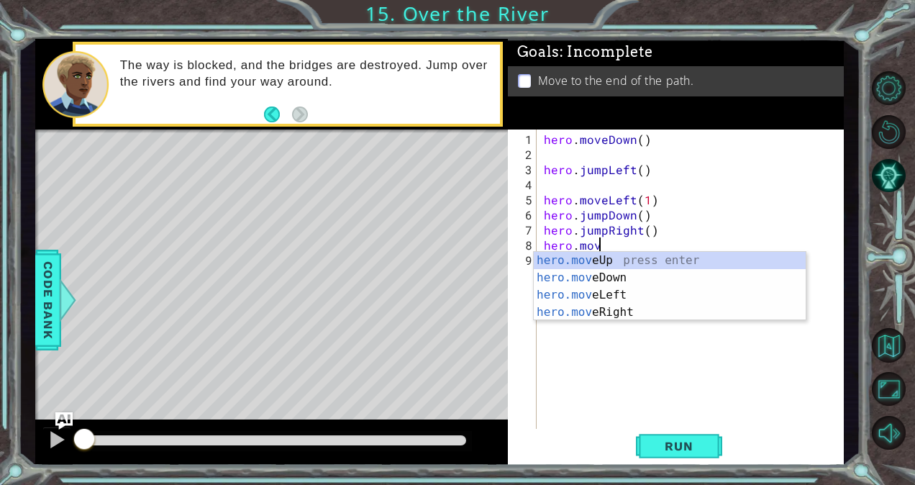
scroll to position [0, 3]
click at [611, 310] on div "hero.mov eUp press enter hero.mov eDown press enter hero.mov eLeft press enter …" at bounding box center [670, 304] width 273 height 104
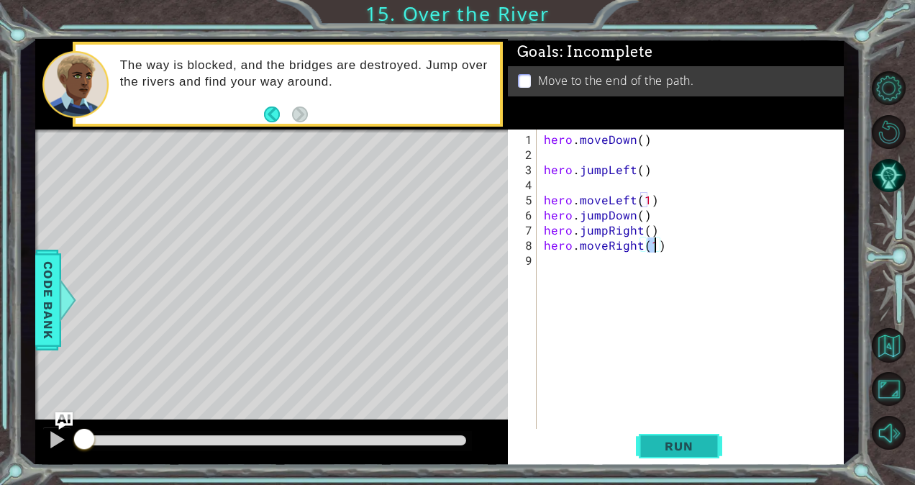
type textarea "hero.moveRight(1)"
click at [677, 455] on button "Run" at bounding box center [679, 446] width 86 height 34
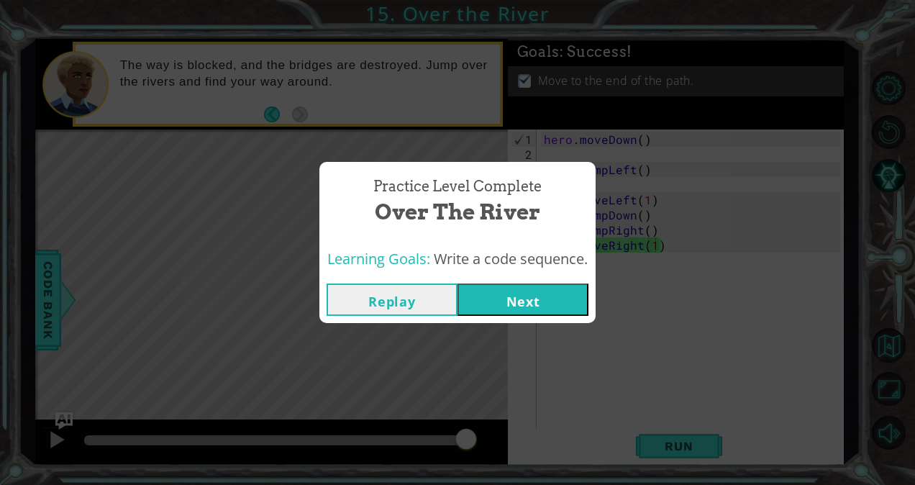
click at [545, 305] on button "Next" at bounding box center [522, 299] width 131 height 32
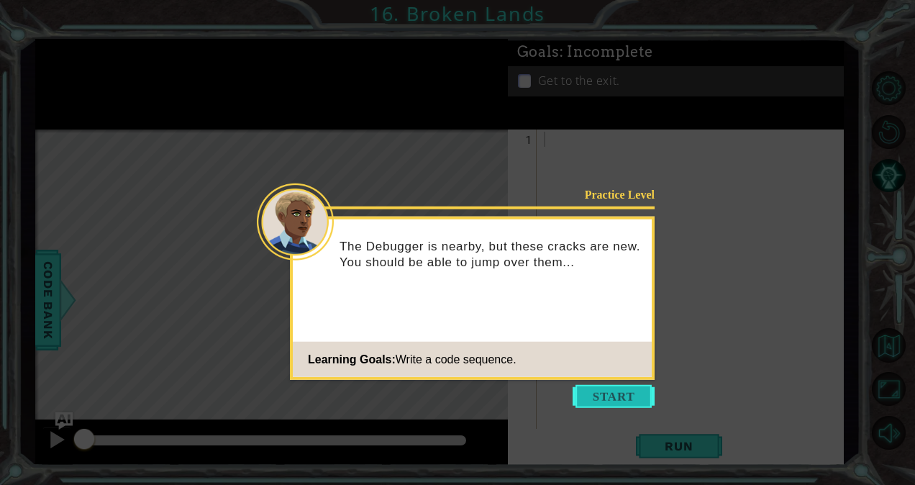
click at [611, 397] on button "Start" at bounding box center [613, 396] width 82 height 23
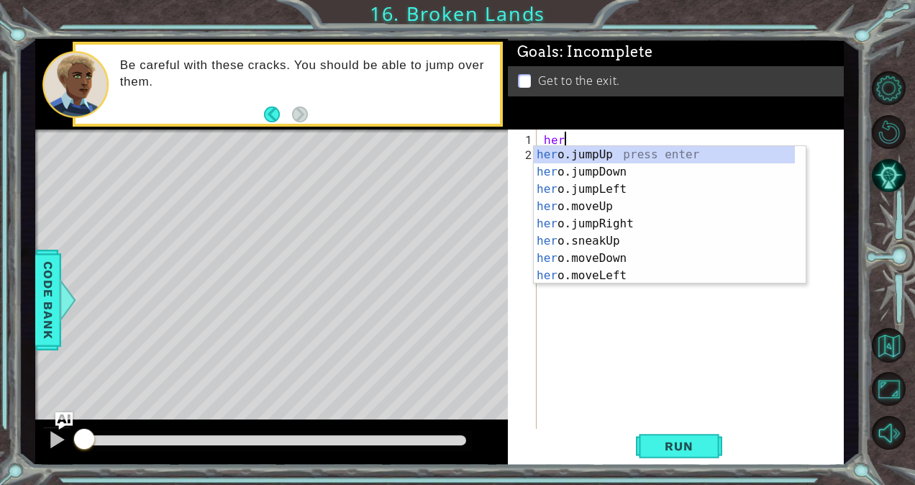
scroll to position [0, 1]
type textarea "hero"
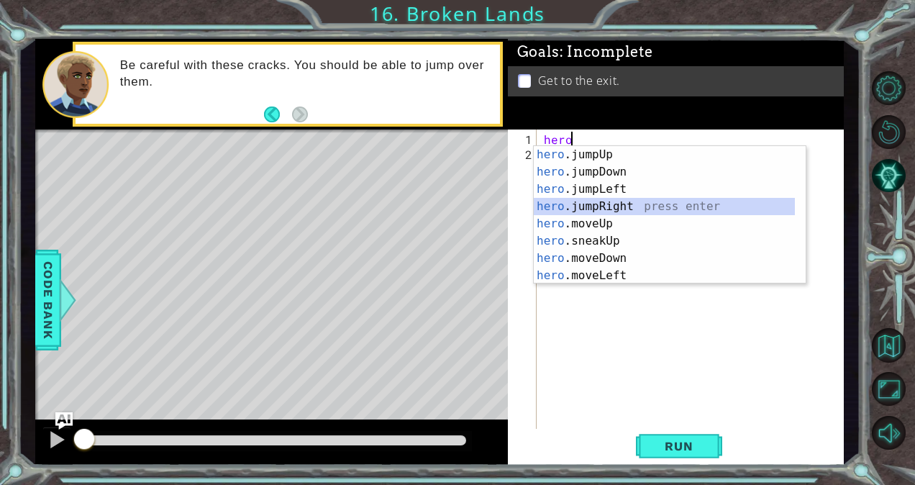
click at [602, 211] on div "hero .jumpUp press enter hero .jumpDown press enter hero .jumpLeft press enter …" at bounding box center [665, 232] width 262 height 173
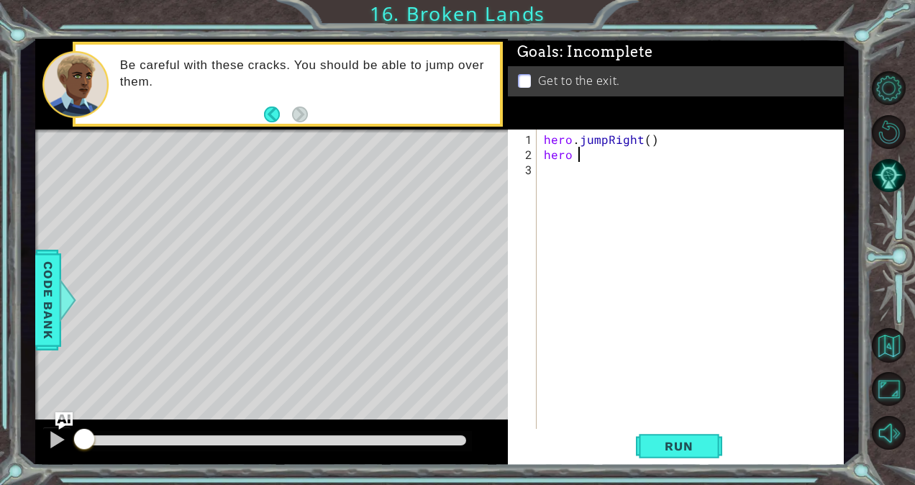
type textarea "hero"
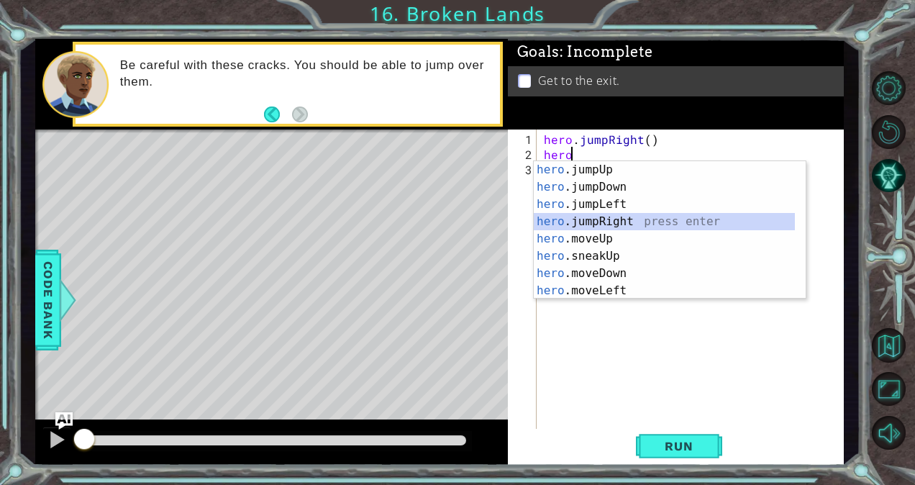
click at [616, 220] on div "hero .jumpUp press enter hero .jumpDown press enter hero .jumpLeft press enter …" at bounding box center [665, 247] width 262 height 173
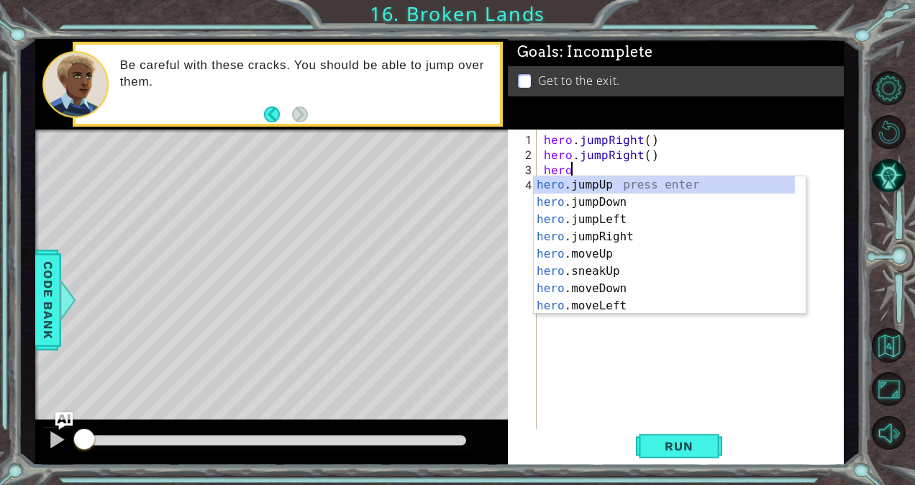
scroll to position [0, 1]
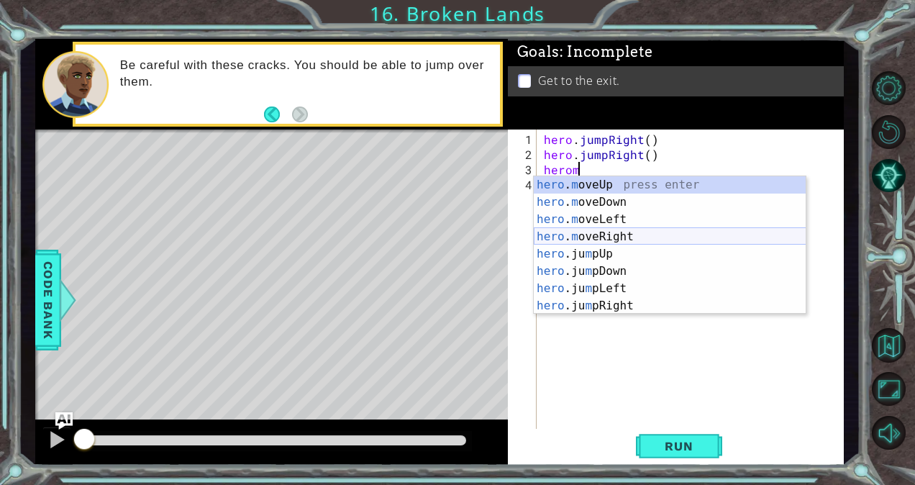
click at [620, 232] on div "hero . m oveUp press enter hero . m oveDown press enter hero . m oveLeft press …" at bounding box center [670, 262] width 273 height 173
type textarea "hero.moveRight(1)"
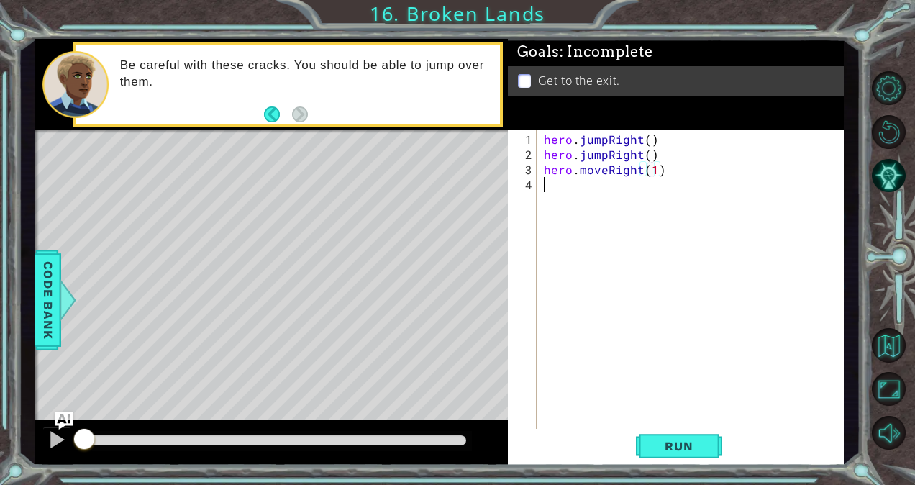
click at [545, 188] on div "hero . jumpRight ( ) hero . jumpRight ( ) hero . moveRight ( 1 )" at bounding box center [694, 298] width 306 height 332
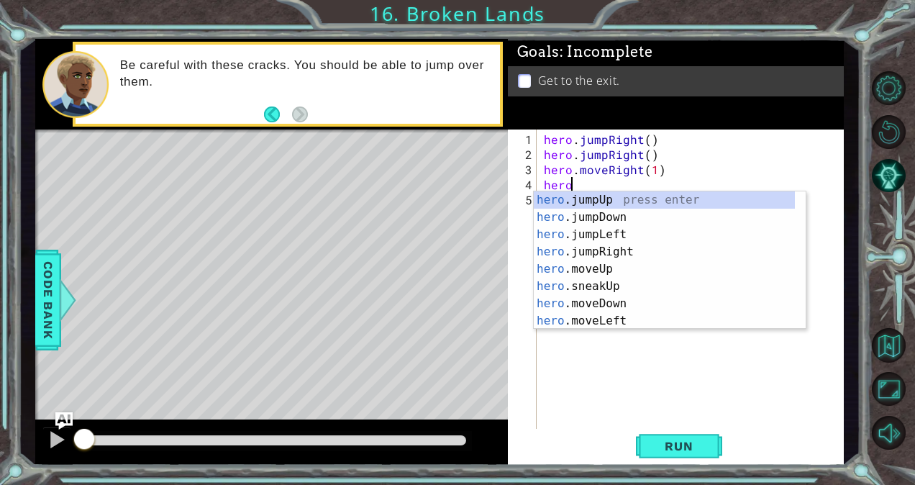
scroll to position [0, 1]
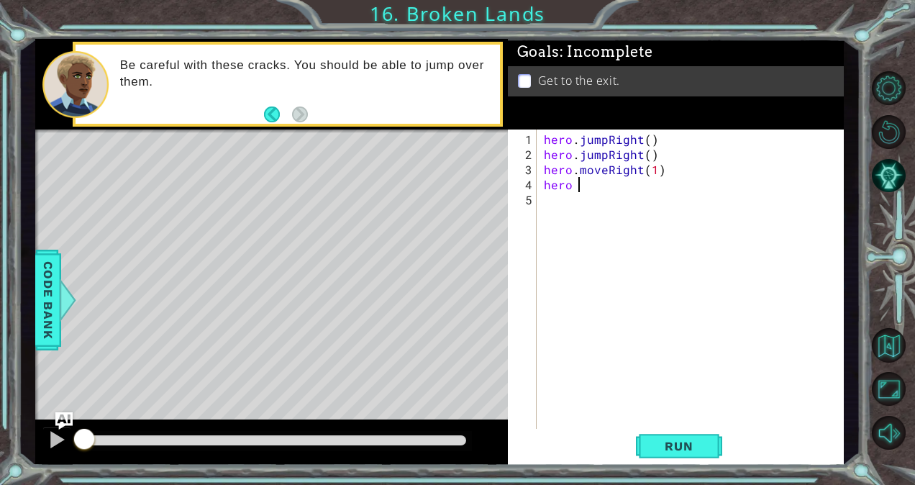
type textarea "hero"
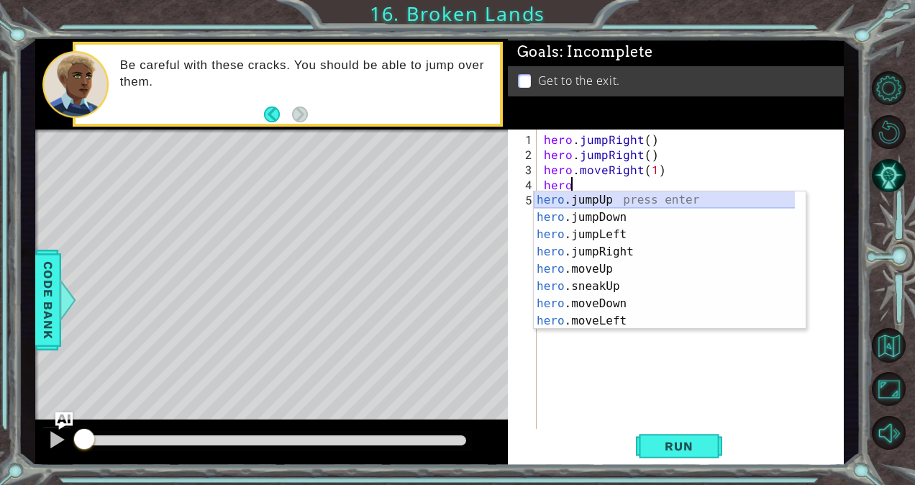
click at [598, 198] on div "hero .jumpUp press enter hero .jumpDown press enter hero .jumpLeft press enter …" at bounding box center [665, 277] width 262 height 173
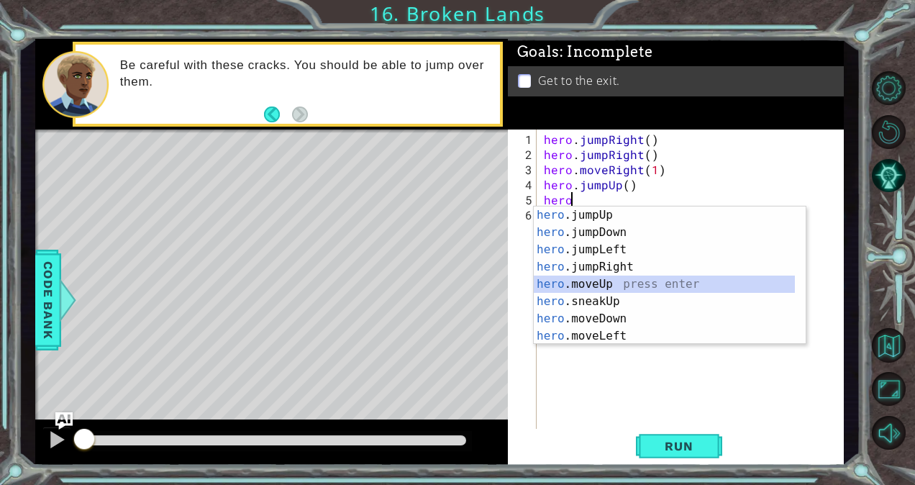
click at [621, 287] on div "hero .jumpUp press enter hero .jumpDown press enter hero .jumpLeft press enter …" at bounding box center [665, 292] width 262 height 173
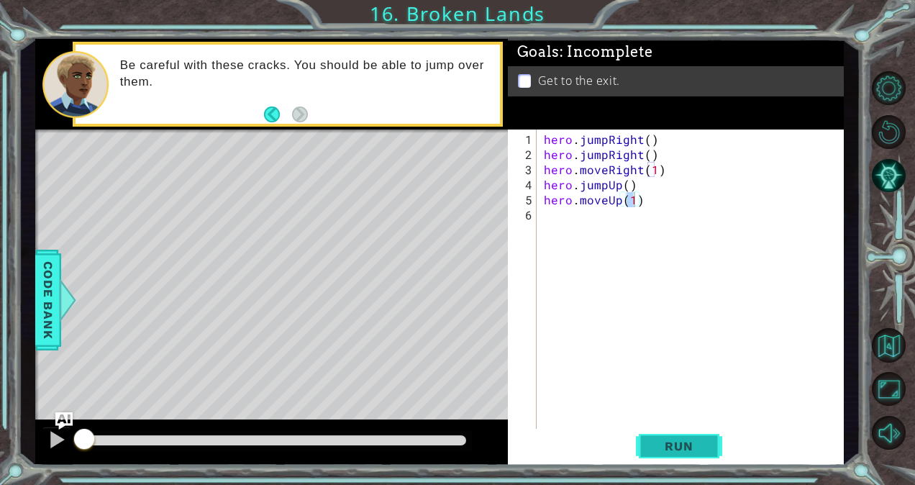
click at [675, 440] on span "Run" at bounding box center [678, 446] width 57 height 14
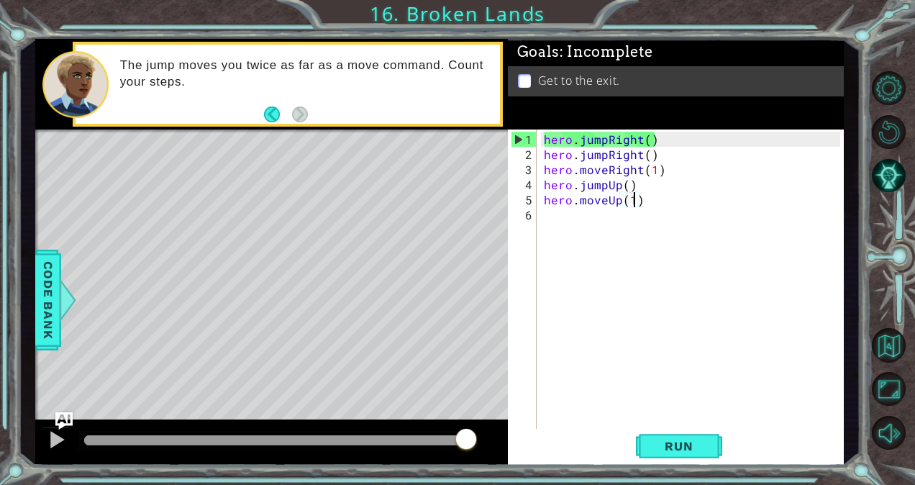
click at [605, 140] on div "hero . jumpRight ( ) hero . jumpRight ( ) hero . moveRight ( 1 ) hero . jumpUp …" at bounding box center [694, 298] width 306 height 332
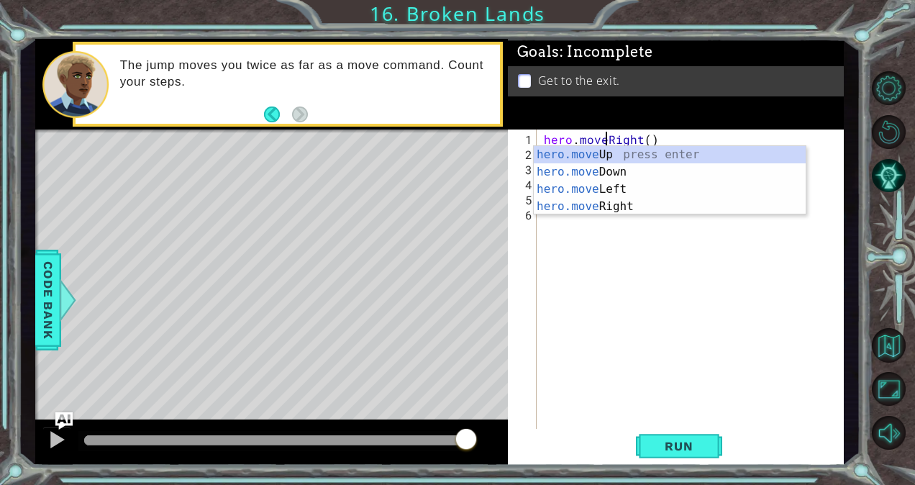
scroll to position [0, 4]
click at [617, 211] on div "hero.move Up press enter hero.move Down press enter hero.move Left press enter …" at bounding box center [670, 198] width 273 height 104
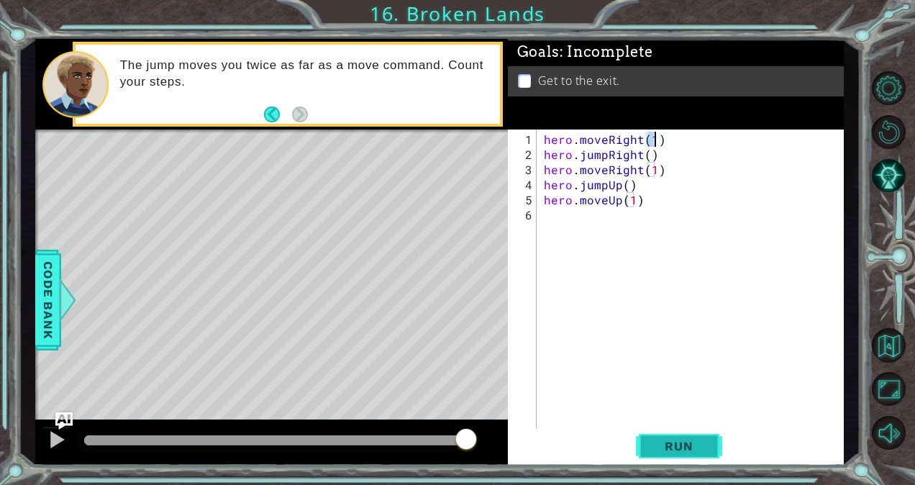
type textarea "hero.moveRight(1)"
click at [682, 441] on span "Run" at bounding box center [678, 446] width 57 height 14
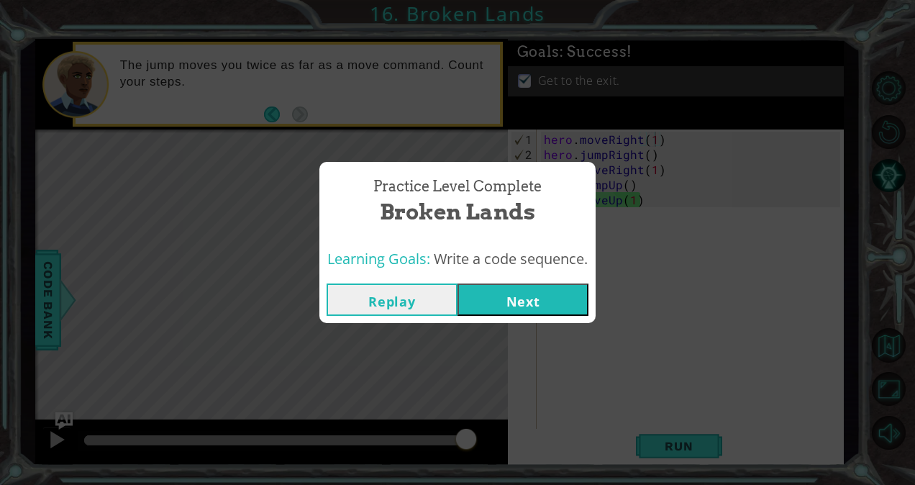
click at [574, 288] on button "Next" at bounding box center [522, 299] width 131 height 32
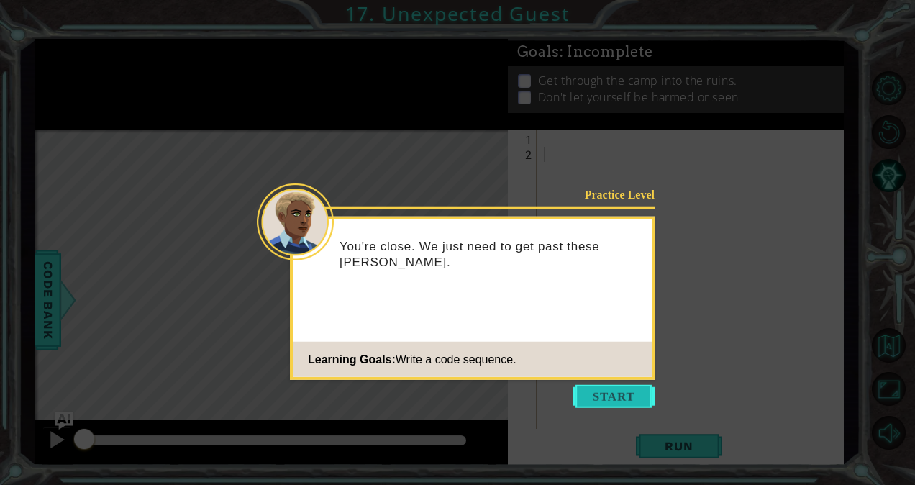
click at [615, 389] on button "Start" at bounding box center [613, 396] width 82 height 23
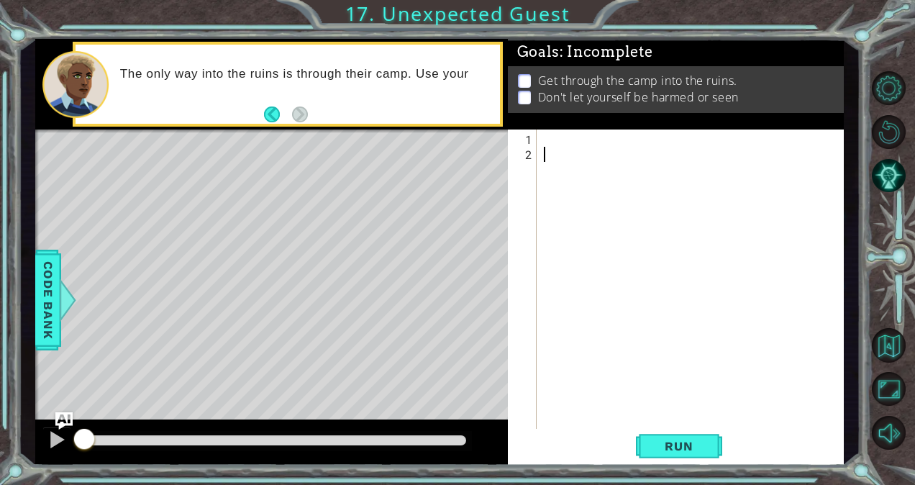
click at [553, 139] on div at bounding box center [694, 298] width 306 height 332
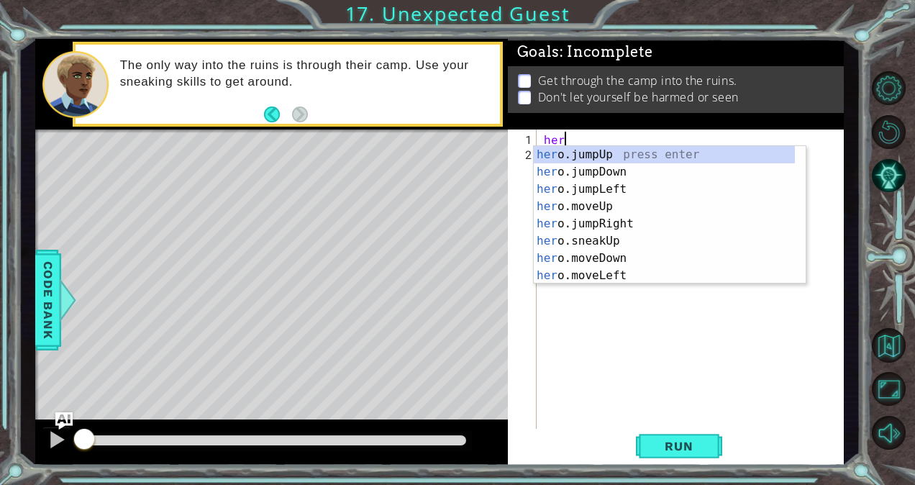
type textarea "hero"
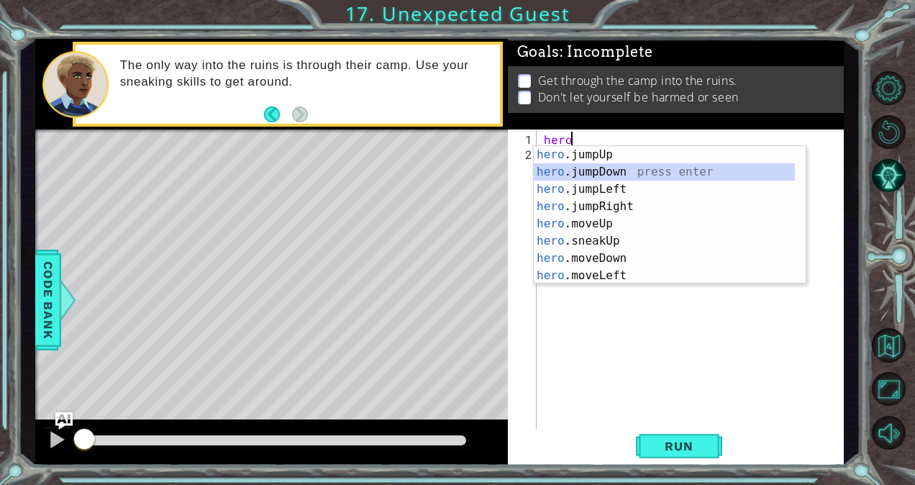
click at [575, 170] on div "hero .jumpUp press enter hero .jumpDown press enter hero .jumpLeft press enter …" at bounding box center [665, 232] width 262 height 173
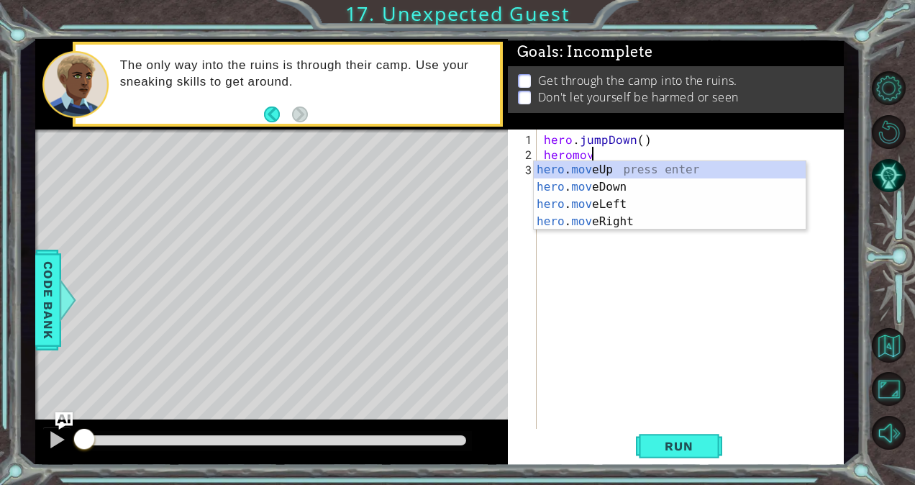
scroll to position [0, 3]
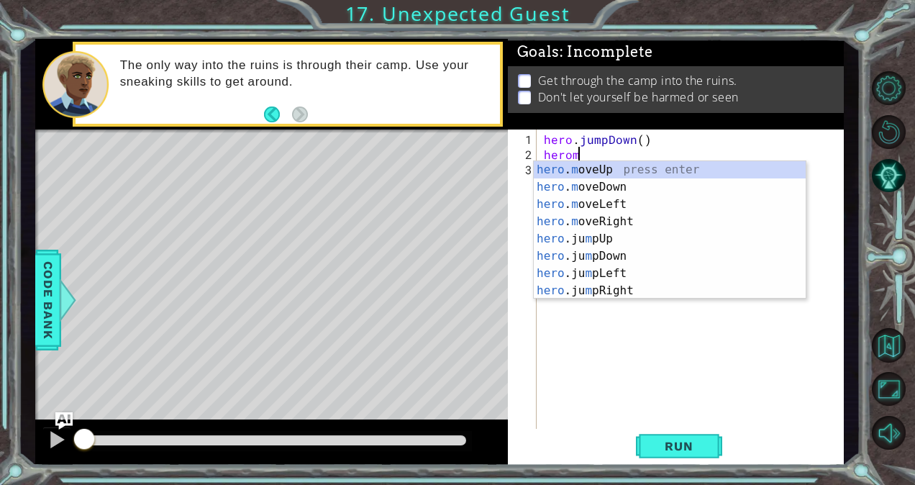
type textarea "hero"
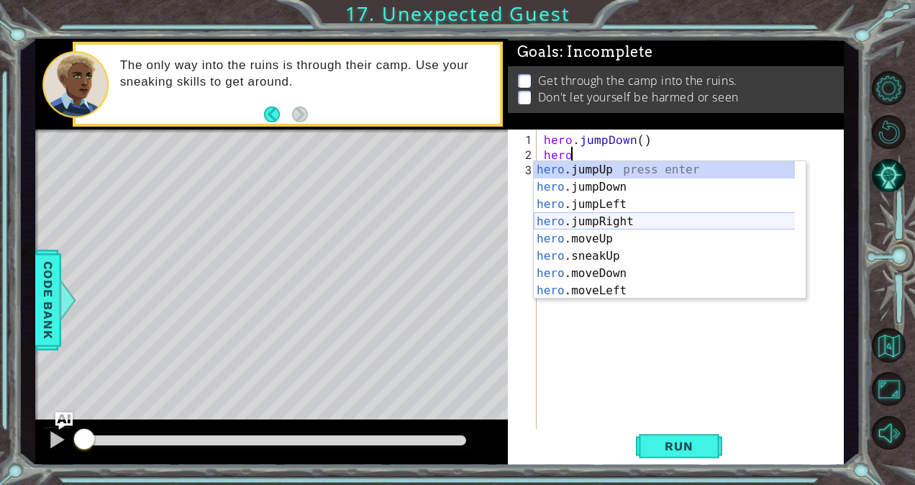
click at [603, 217] on div "hero .jumpUp press enter hero .jumpDown press enter hero .jumpLeft press enter …" at bounding box center [665, 247] width 262 height 173
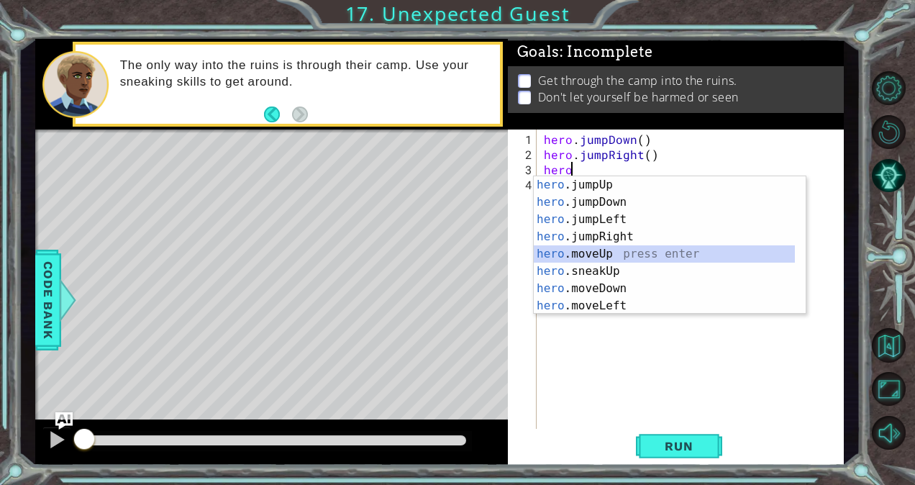
click at [599, 249] on div "hero .jumpUp press enter hero .jumpDown press enter hero .jumpLeft press enter …" at bounding box center [665, 262] width 262 height 173
type textarea "hero.moveUp(1)"
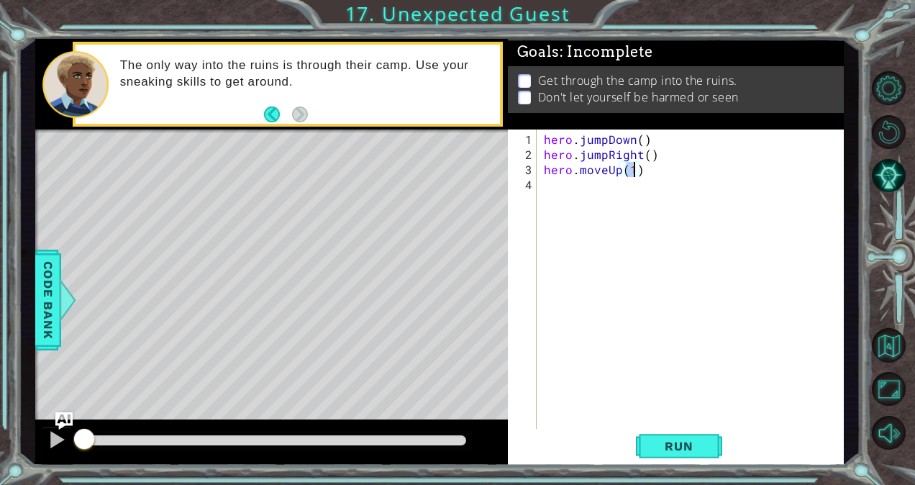
click at [577, 202] on div "hero . jumpDown ( ) hero . jumpRight ( ) hero . moveUp ( 1 )" at bounding box center [694, 298] width 306 height 332
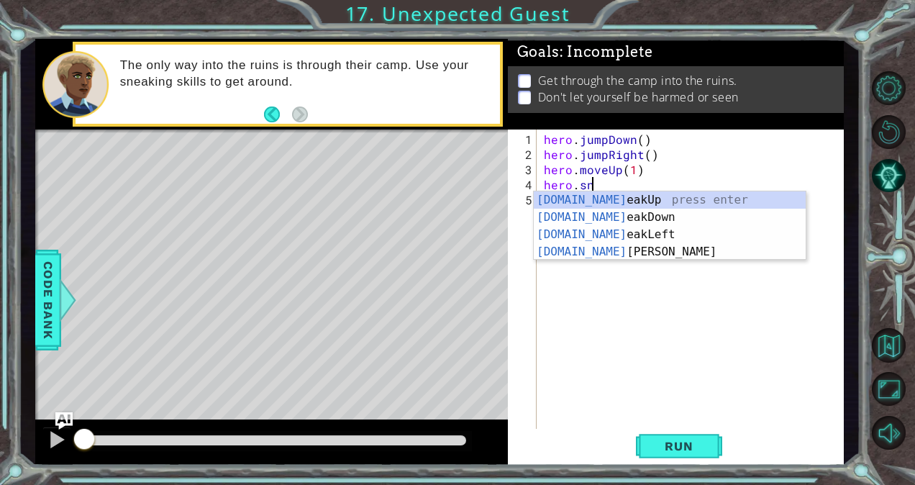
scroll to position [0, 3]
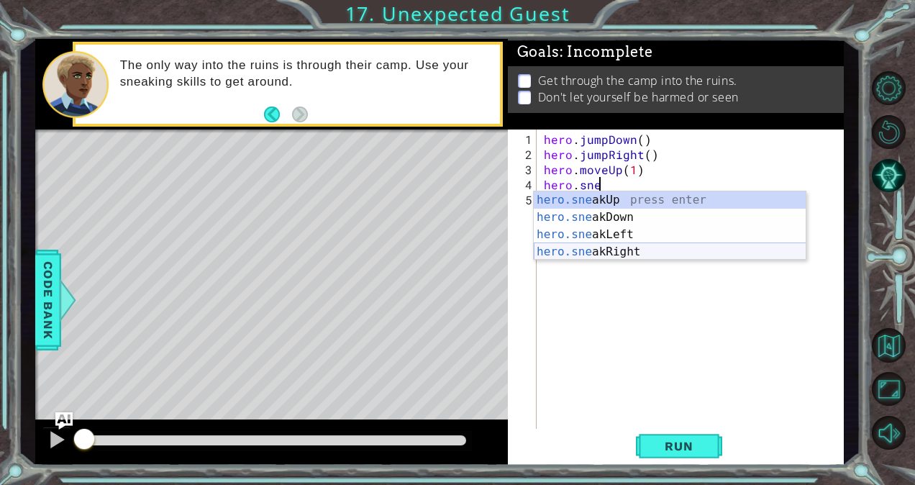
click at [637, 248] on div "hero.sne akUp press enter hero.sne akDown press enter hero.sne akLeft press ent…" at bounding box center [670, 243] width 273 height 104
type textarea "hero.sneakRight(1)"
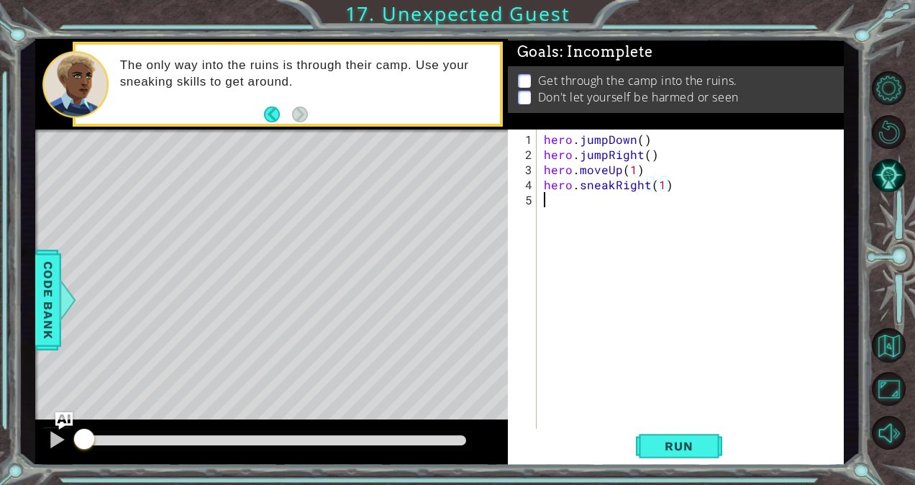
click at [572, 194] on div "hero . jumpDown ( ) hero . jumpRight ( ) hero . moveUp ( 1 ) hero . sneakRight …" at bounding box center [694, 298] width 306 height 332
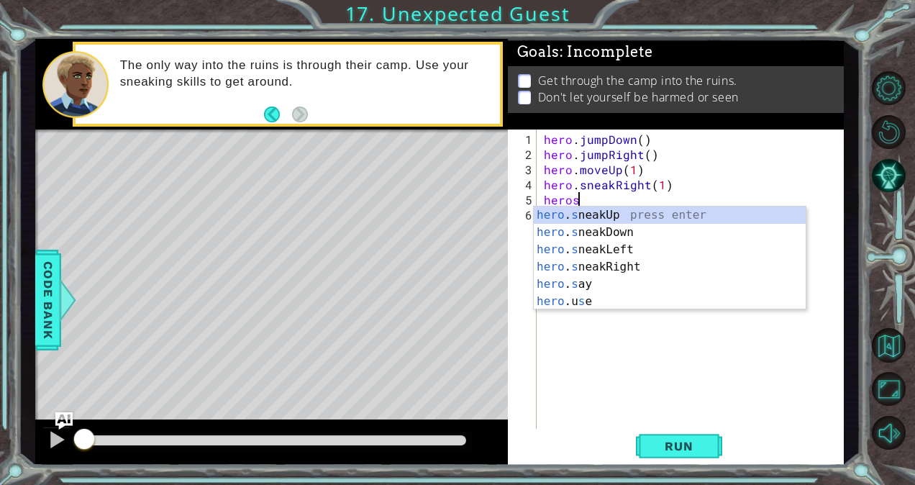
scroll to position [0, 1]
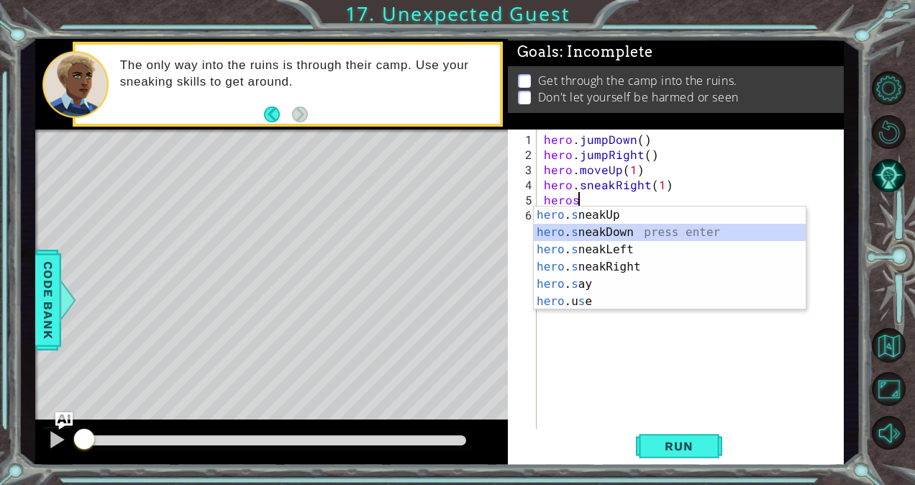
click at [614, 231] on div "hero . s neakUp press enter hero . s neakDown press enter hero . s neakLeft pre…" at bounding box center [670, 275] width 273 height 138
type textarea "hero.sneakDown(1)"
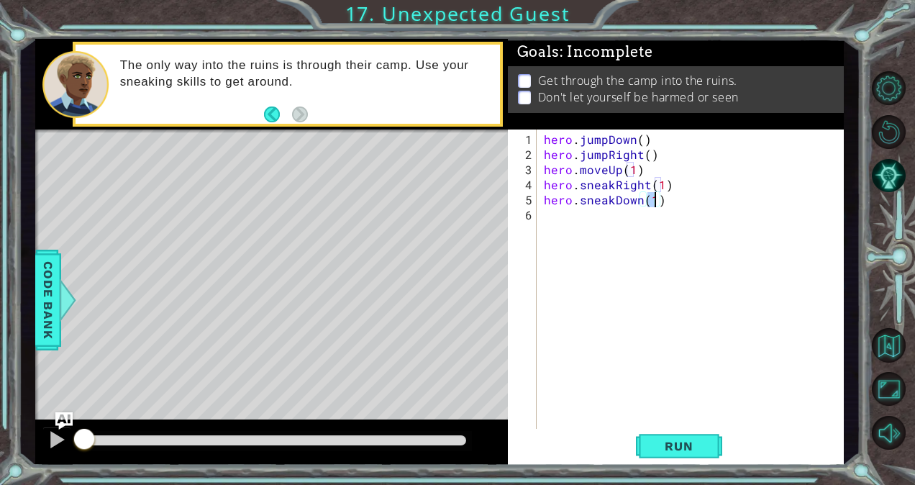
click at [564, 219] on div "hero . jumpDown ( ) hero . jumpRight ( ) hero . moveUp ( 1 ) hero . sneakRight …" at bounding box center [694, 298] width 306 height 332
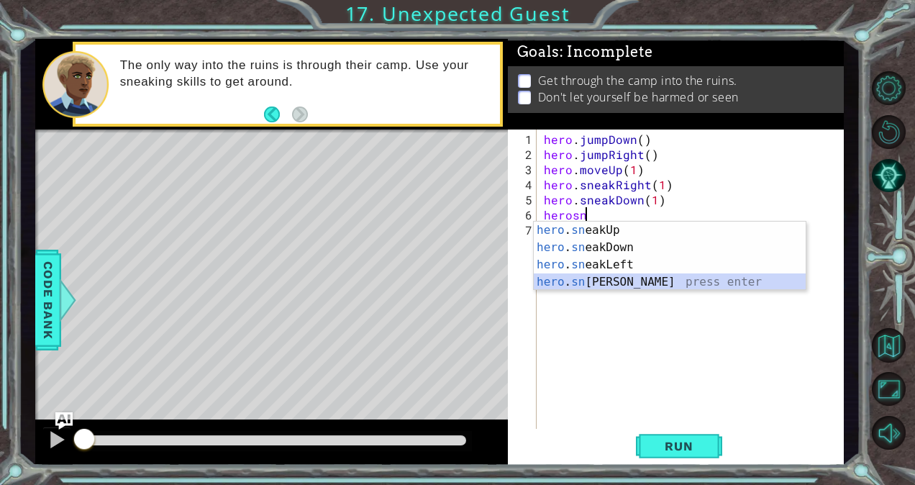
click at [620, 278] on div "hero . sn eakUp press enter hero . sn eakDown press enter hero . sn eakLeft pre…" at bounding box center [670, 273] width 273 height 104
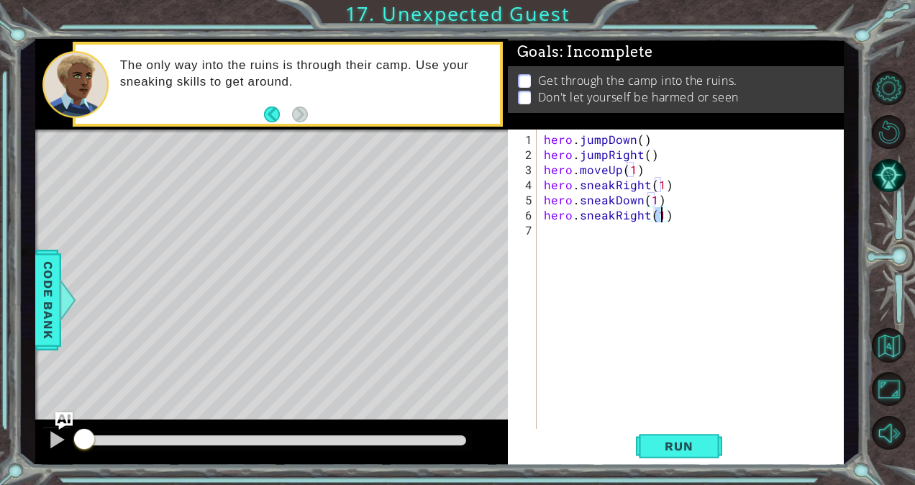
type textarea "hero.sneakRight(2)"
click at [594, 229] on div "hero . jumpDown ( ) hero . jumpRight ( ) hero . moveUp ( 1 ) hero . sneakRight …" at bounding box center [694, 298] width 306 height 332
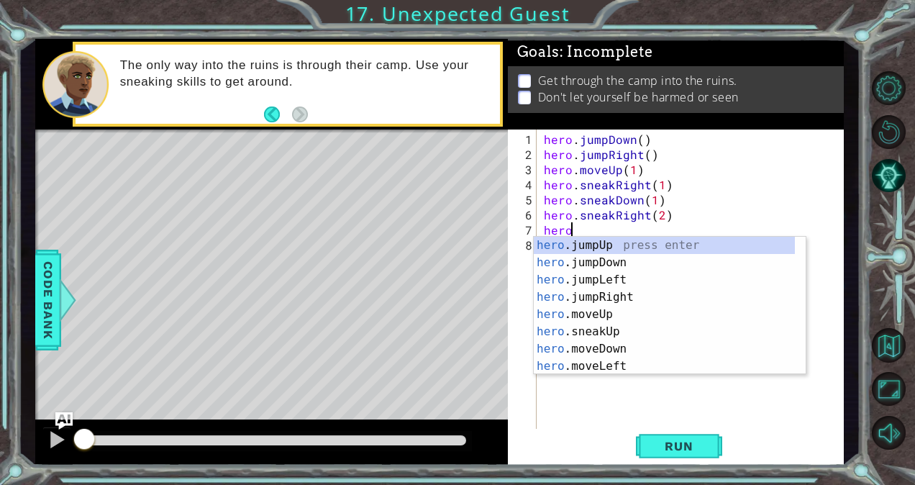
scroll to position [0, 1]
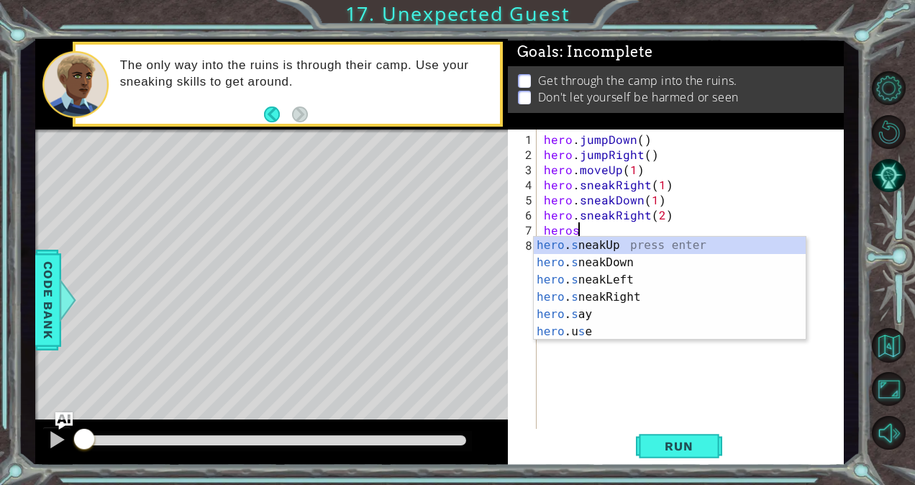
click at [614, 237] on div "hero . s neakUp press enter hero . s neakDown press enter hero . s neakLeft pre…" at bounding box center [670, 306] width 273 height 138
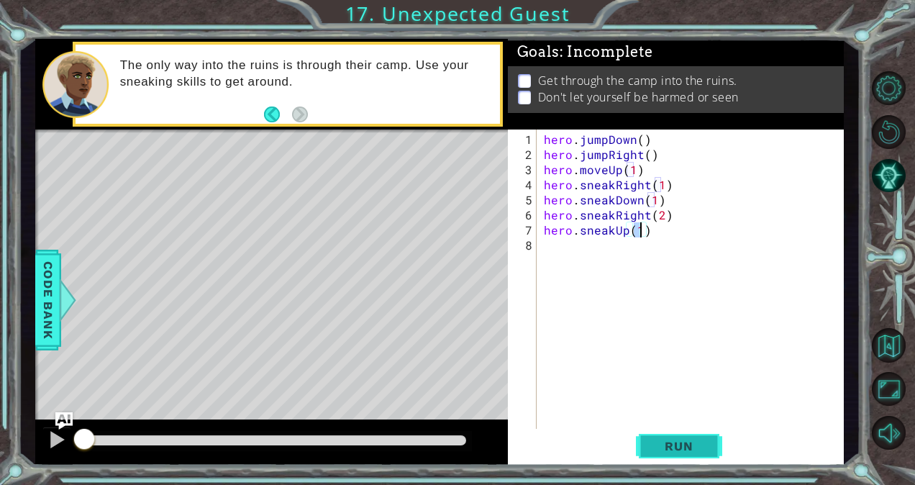
type textarea "hero.sneakUp(1)"
click at [666, 446] on span "Run" at bounding box center [678, 446] width 57 height 14
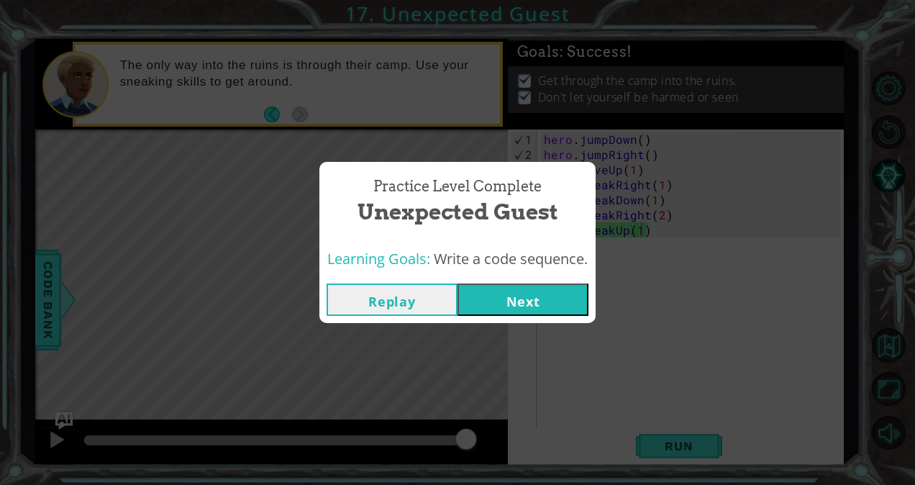
click at [539, 298] on button "Next" at bounding box center [522, 299] width 131 height 32
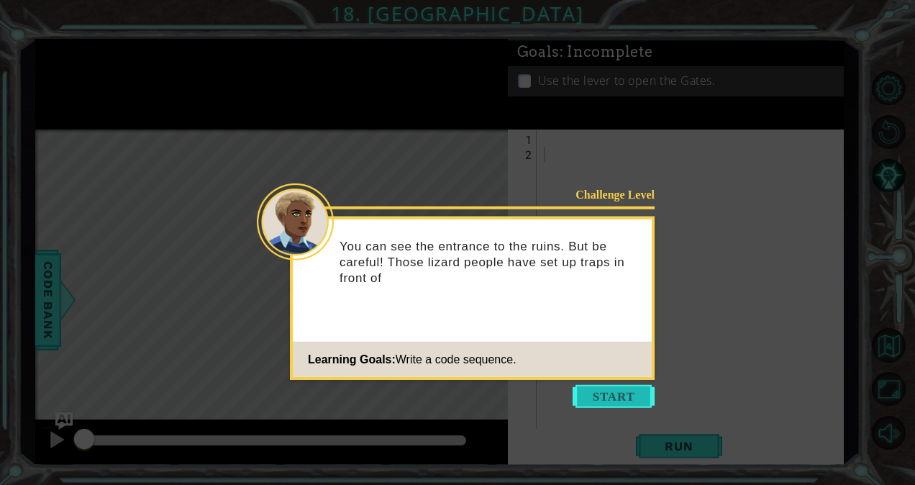
click at [625, 388] on button "Start" at bounding box center [613, 396] width 82 height 23
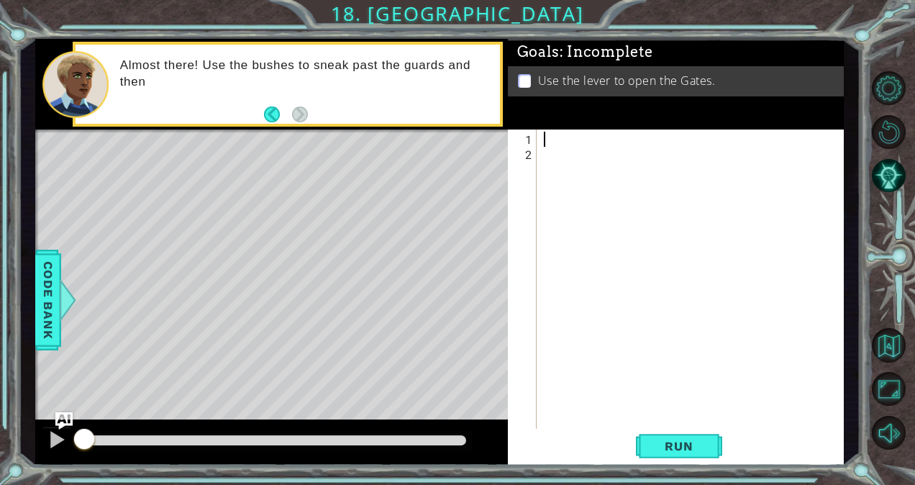
click at [546, 140] on div at bounding box center [694, 298] width 306 height 332
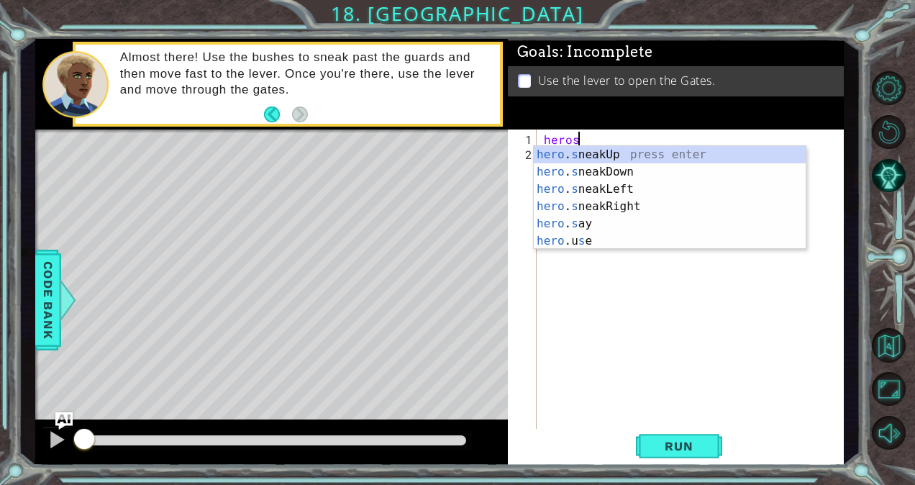
scroll to position [0, 1]
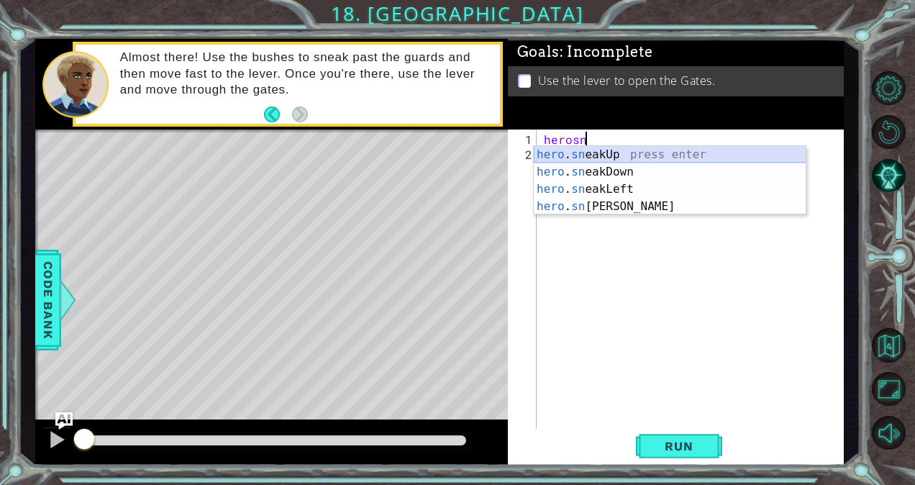
click at [611, 150] on div "hero . sn eakUp press enter hero . sn eakDown press enter hero . sn eakLeft pre…" at bounding box center [670, 198] width 273 height 104
type textarea "hero.sneakUp(1)"
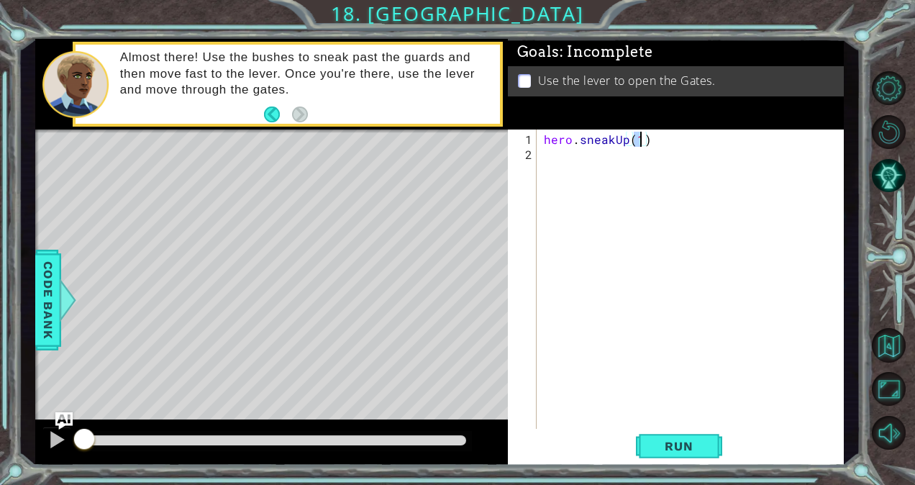
click at [541, 137] on div "hero . sneakUp ( 1 )" at bounding box center [694, 298] width 306 height 332
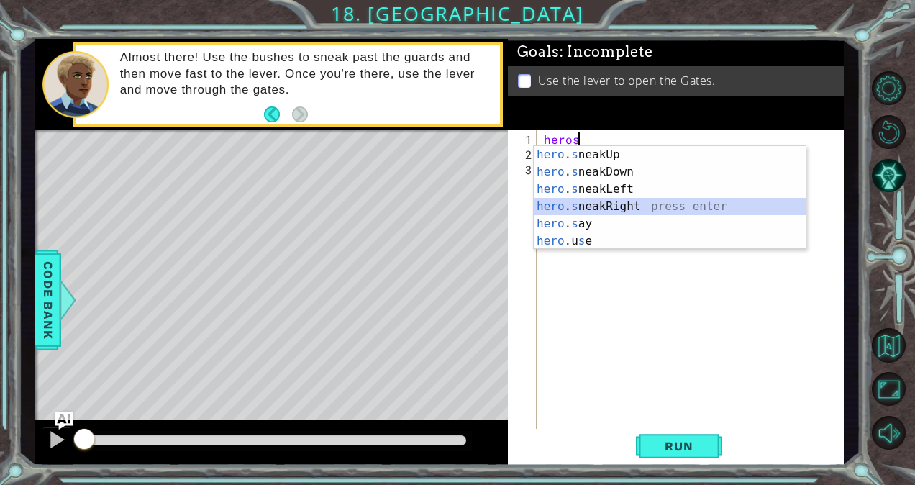
click at [623, 209] on div "hero . s neakUp press enter hero . s neakDown press enter hero . s neakLeft pre…" at bounding box center [670, 215] width 273 height 138
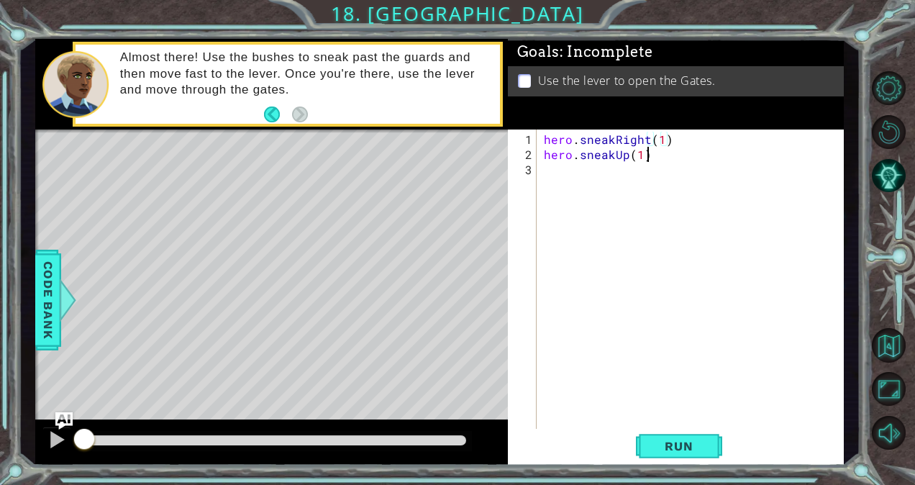
click at [654, 150] on div "hero . sneakRight ( 1 ) hero . sneakUp ( 1 )" at bounding box center [694, 298] width 306 height 332
click at [636, 155] on div "hero . sneakRight ( 1 ) hero . sneakUp ( 1 )" at bounding box center [694, 298] width 306 height 332
type textarea "hero.sneakUp(3)"
click at [582, 163] on div "hero . sneakRight ( 1 ) hero . sneakUp ( 3 )" at bounding box center [694, 298] width 306 height 332
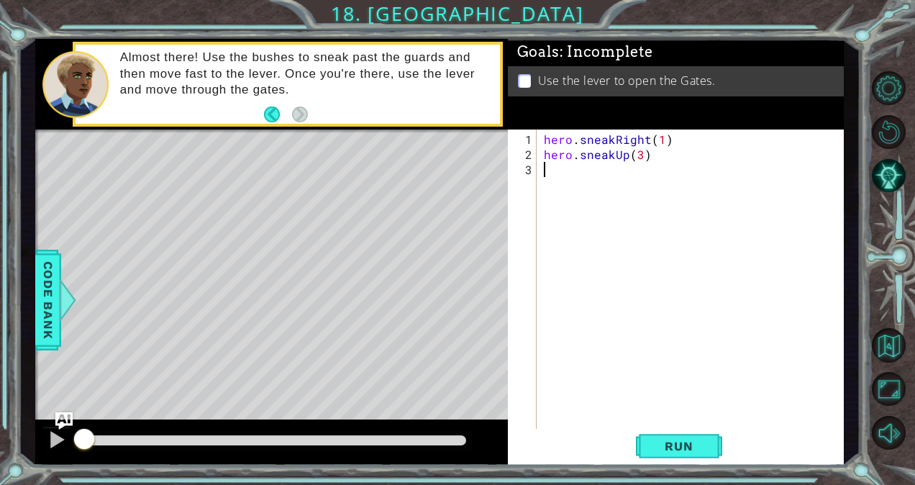
scroll to position [0, 0]
click at [638, 156] on div "hero . sneakRight ( 1 ) hero . sneakUp ( 3 )" at bounding box center [694, 298] width 306 height 332
type textarea "hero.sneakUp(2)"
click at [559, 164] on div "hero . sneakRight ( 1 ) hero . sneakUp ( 2 )" at bounding box center [694, 298] width 306 height 332
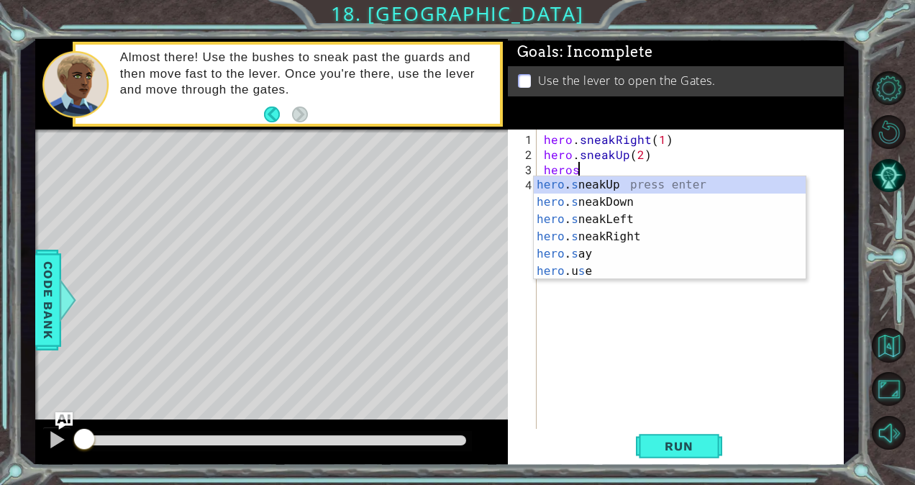
scroll to position [0, 1]
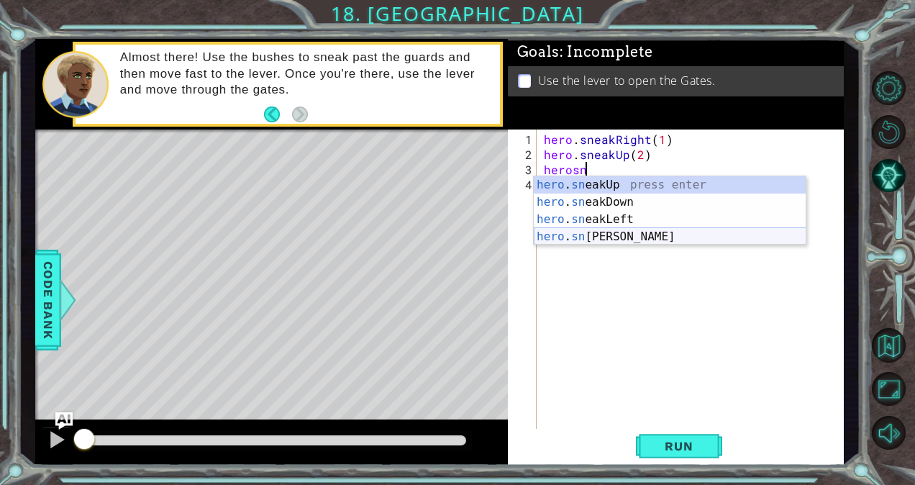
click at [610, 239] on div "hero . sn eakUp press enter hero . sn eakDown press enter hero . sn eakLeft pre…" at bounding box center [670, 228] width 273 height 104
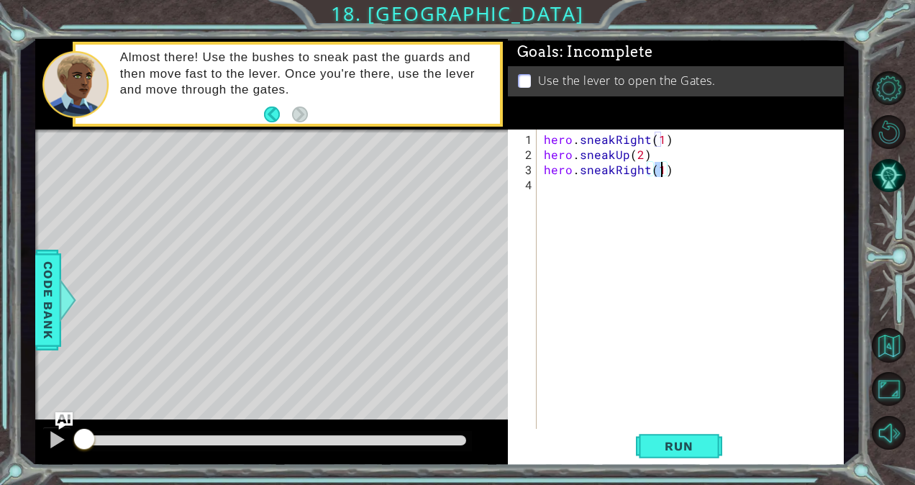
type textarea "hero.sneakRight(1)"
click at [537, 190] on div "hero.sneakRight(1) 1 2 3 4 hero . sneakRight ( 1 ) hero . sneakUp ( 2 ) hero . …" at bounding box center [674, 280] width 332 height 302
click at [545, 181] on div "hero . sneakRight ( 1 ) hero . sneakUp ( 2 ) hero . sneakRight ( 1 )" at bounding box center [694, 298] width 306 height 332
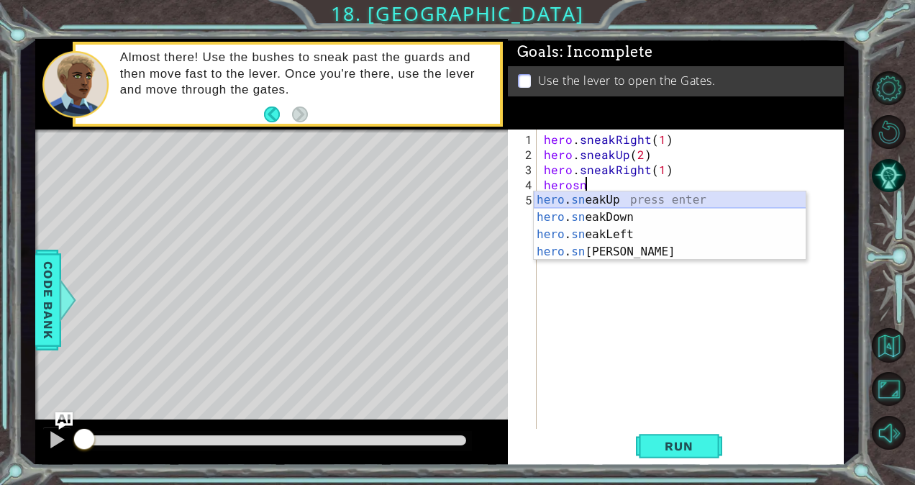
click at [576, 198] on div "hero . sn eakUp press enter hero . sn eakDown press enter hero . sn eakLeft pre…" at bounding box center [670, 243] width 273 height 104
type textarea "hero.sneakUp(1)"
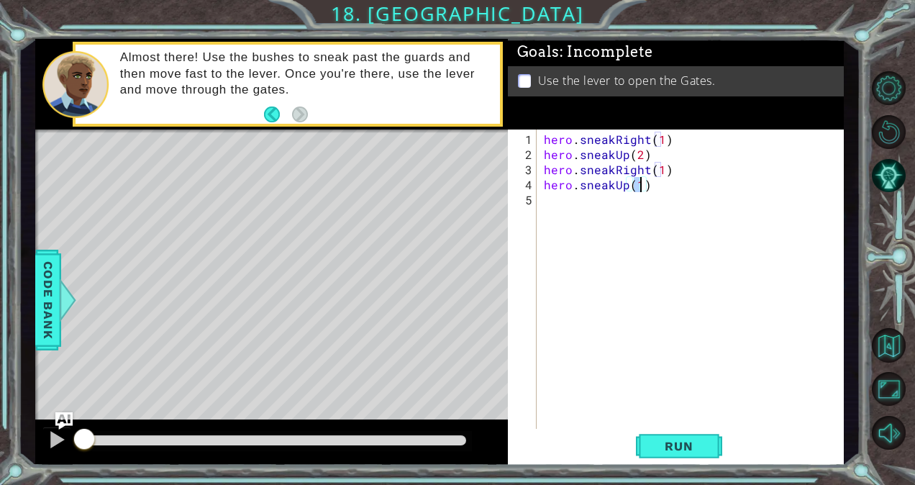
click at [564, 208] on div "hero . sneakRight ( 1 ) hero . sneakUp ( 2 ) hero . sneakRight ( 1 ) hero . sne…" at bounding box center [694, 298] width 306 height 332
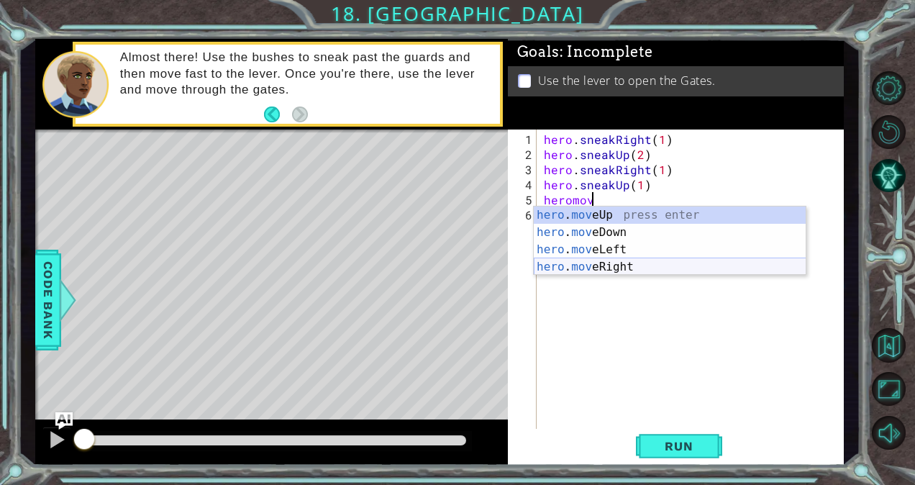
click at [605, 260] on div "hero . mov eUp press enter hero . mov eDown press enter hero . mov eLeft press …" at bounding box center [670, 258] width 273 height 104
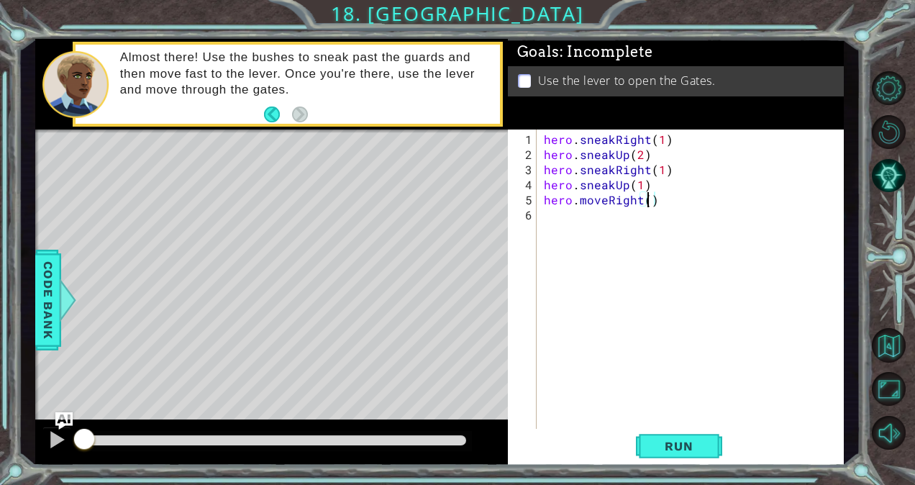
type textarea "hero.moveRight(2)"
click at [554, 223] on div "hero . sneakRight ( 1 ) hero . sneakUp ( 2 ) hero . sneakRight ( 1 ) hero . sne…" at bounding box center [694, 298] width 306 height 332
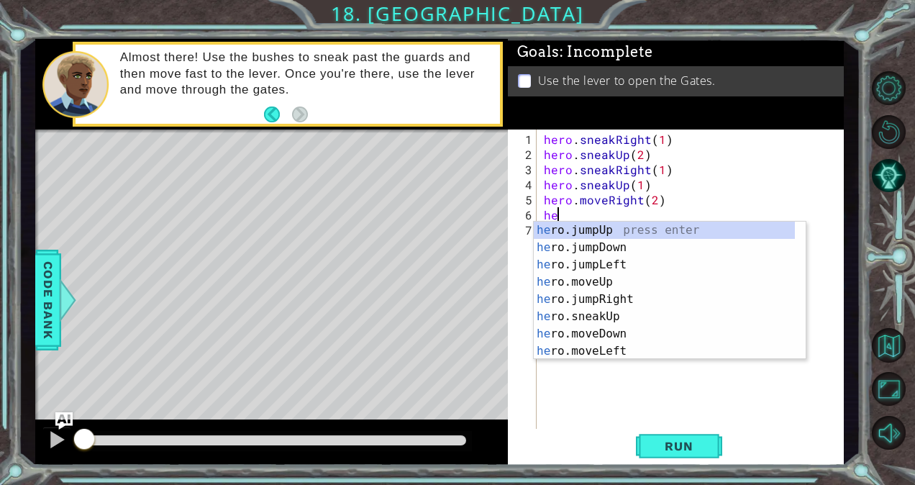
scroll to position [0, 1]
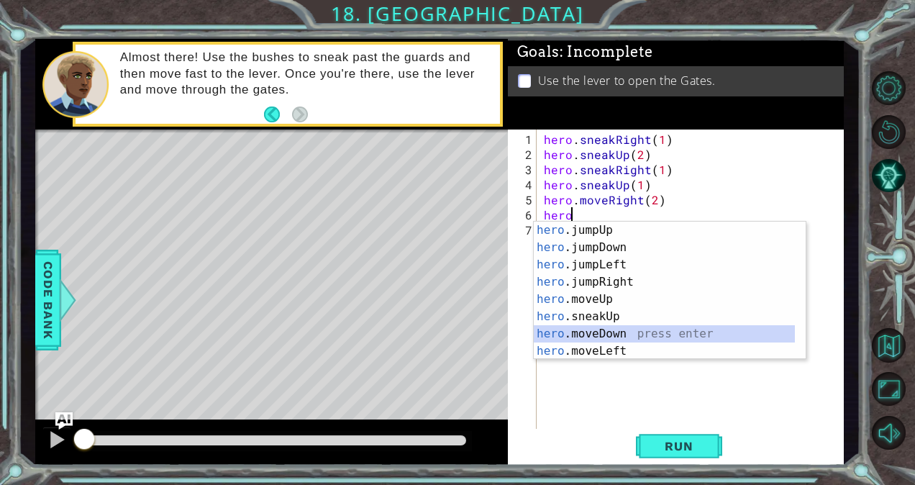
click at [616, 332] on div "hero .jumpUp press enter hero .jumpDown press enter hero .jumpLeft press enter …" at bounding box center [665, 307] width 262 height 173
type textarea "hero.moveDown(1)"
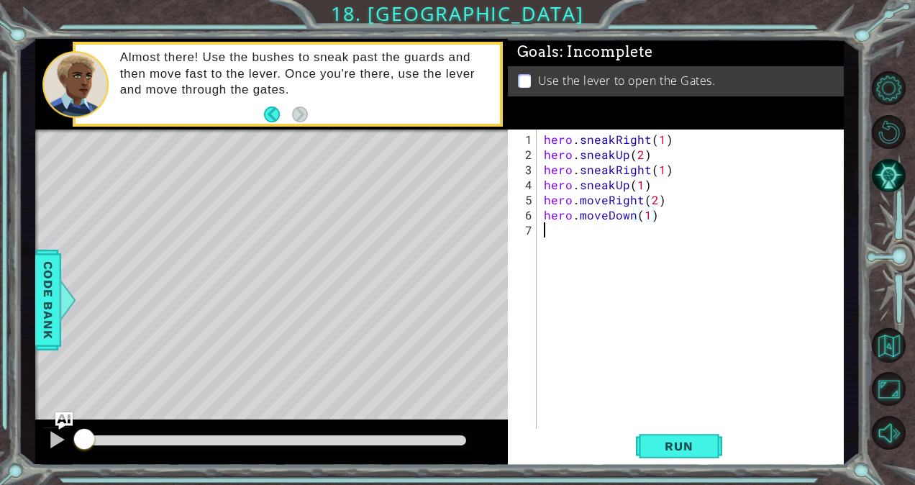
click at [557, 233] on div "hero . sneakRight ( 1 ) hero . sneakUp ( 2 ) hero . sneakRight ( 1 ) hero . sne…" at bounding box center [694, 298] width 306 height 332
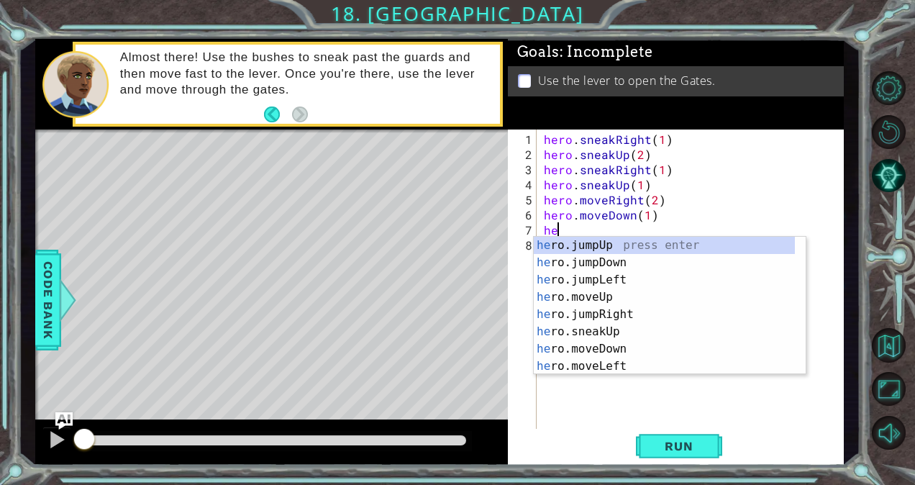
scroll to position [0, 0]
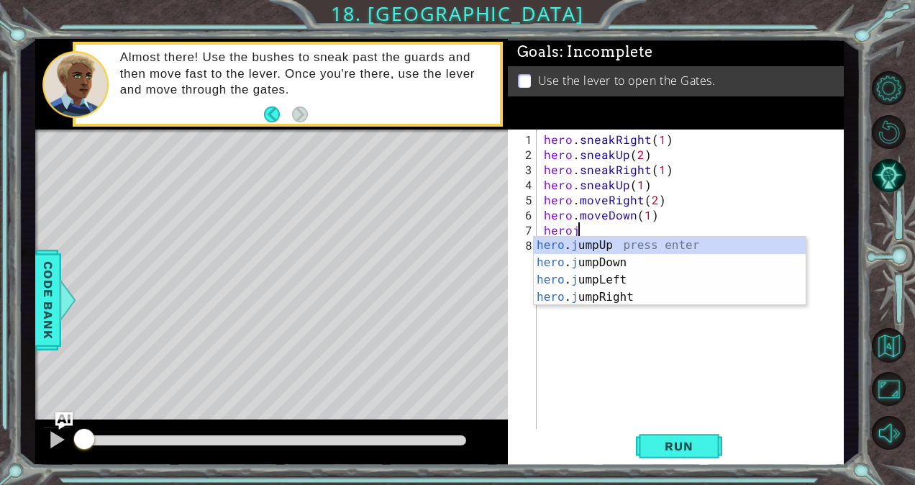
type textarea "heroju"
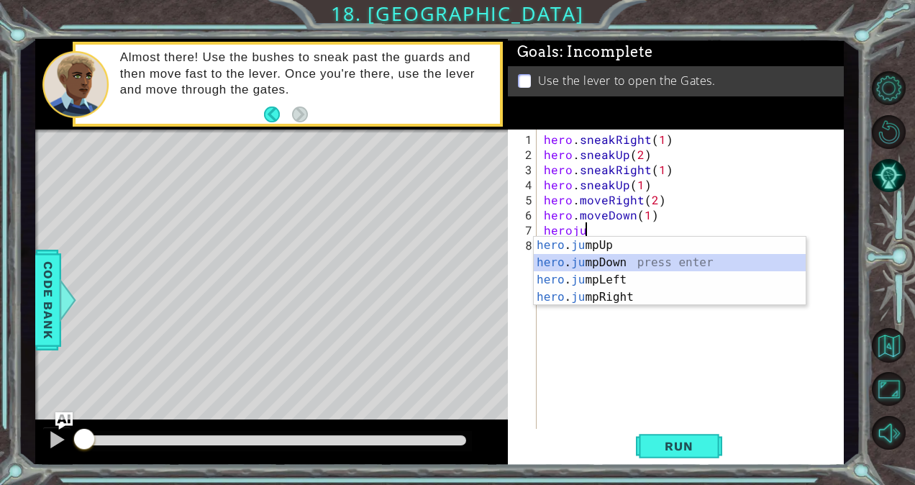
click at [602, 261] on div "hero . ju mpUp press enter hero . ju mpDown press enter hero . [PERSON_NAME] mp…" at bounding box center [670, 289] width 273 height 104
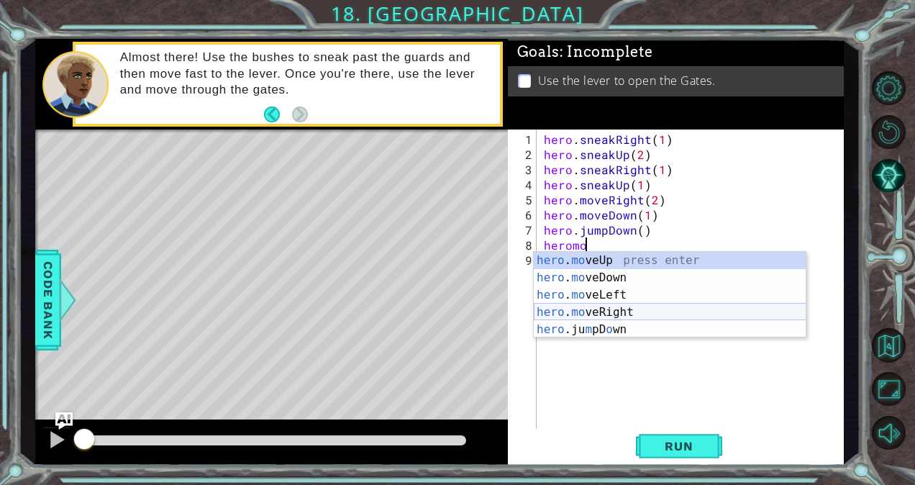
click at [619, 313] on div "hero . mo veUp press enter hero . mo veDown press enter hero . mo veLeft press …" at bounding box center [670, 312] width 273 height 121
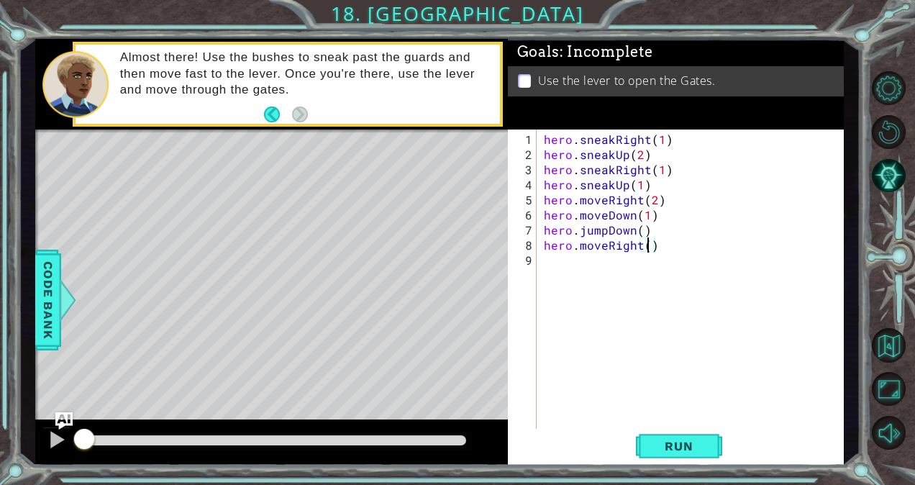
type textarea "hero.moveRight(2)"
click at [616, 269] on div "hero . sneakRight ( 1 ) hero . sneakUp ( 2 ) hero . sneakRight ( 1 ) hero . sne…" at bounding box center [694, 298] width 306 height 332
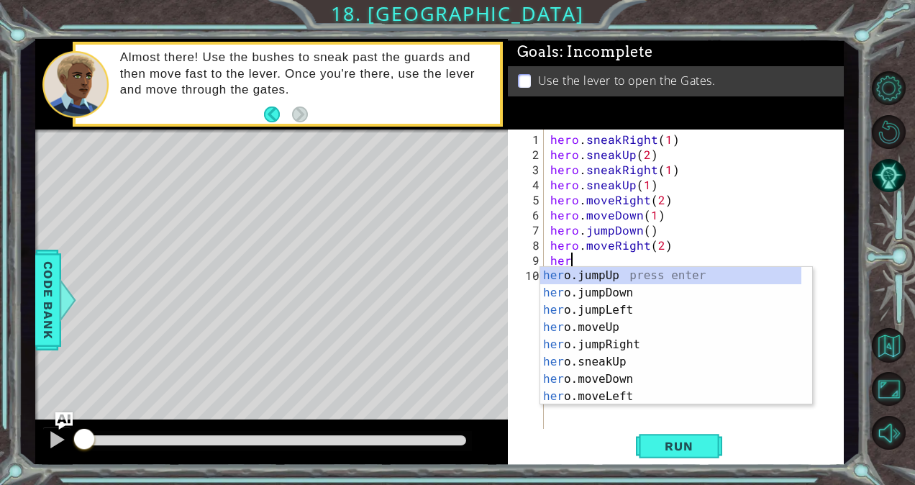
scroll to position [0, 1]
type textarea "hero"
click at [616, 269] on div "hero .jumpUp press enter hero .jumpDown press enter hero .jumpLeft press enter …" at bounding box center [671, 353] width 262 height 173
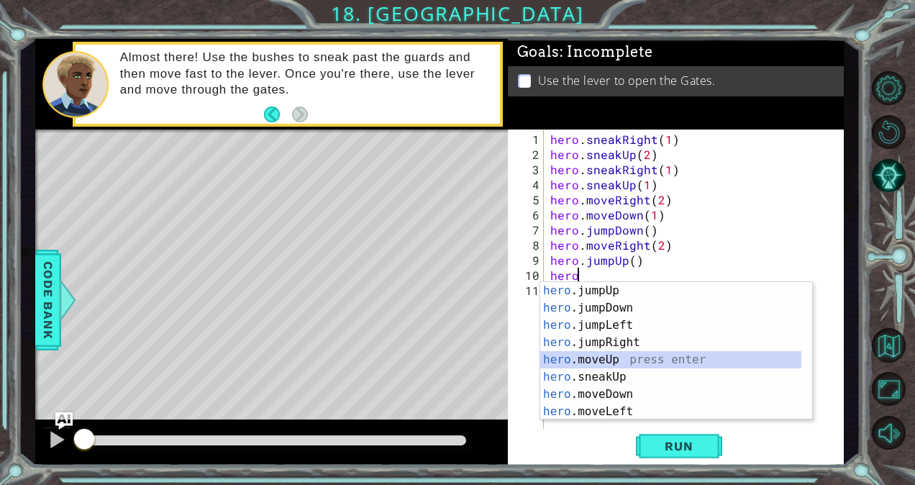
click at [608, 358] on div "hero .jumpUp press enter hero .jumpDown press enter hero .jumpLeft press enter …" at bounding box center [671, 368] width 262 height 173
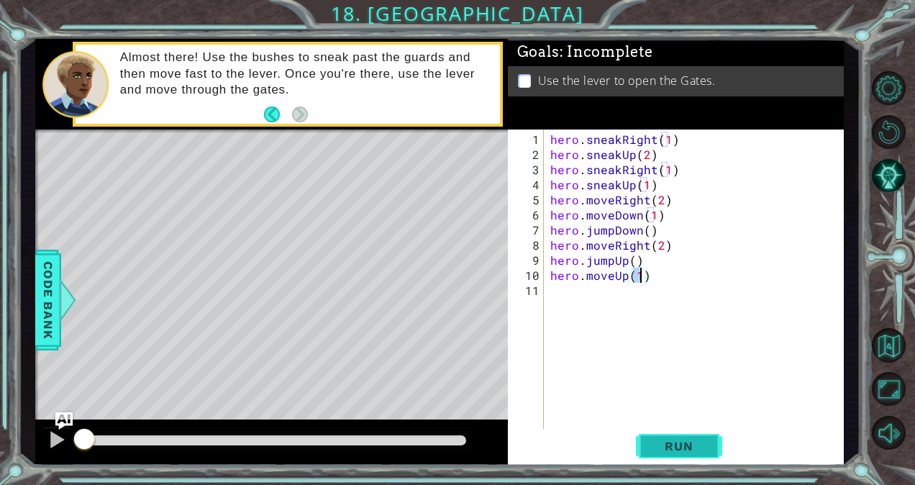
type textarea "hero.moveUp(1)"
click at [680, 439] on span "Run" at bounding box center [678, 446] width 57 height 14
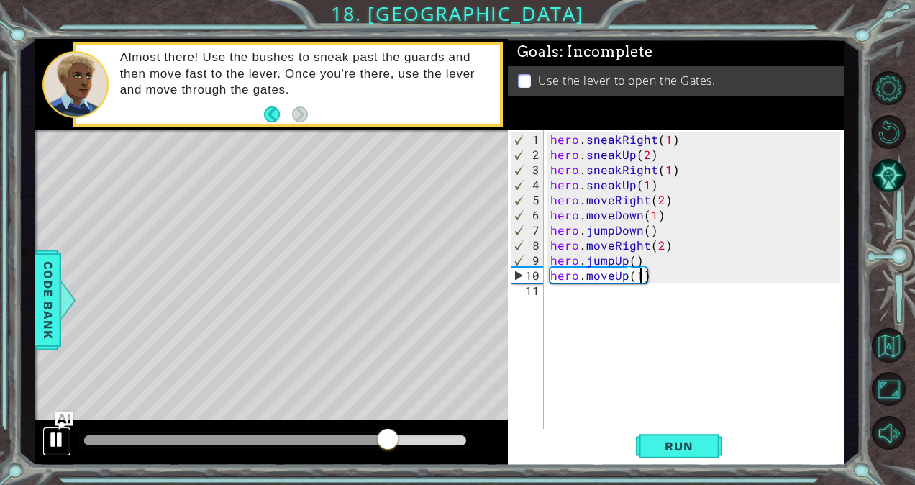
click at [55, 434] on div at bounding box center [56, 439] width 19 height 19
click at [650, 277] on div "hero . sneakRight ( 1 ) hero . sneakUp ( 2 ) hero . sneakRight ( 1 ) hero . sne…" at bounding box center [697, 298] width 300 height 332
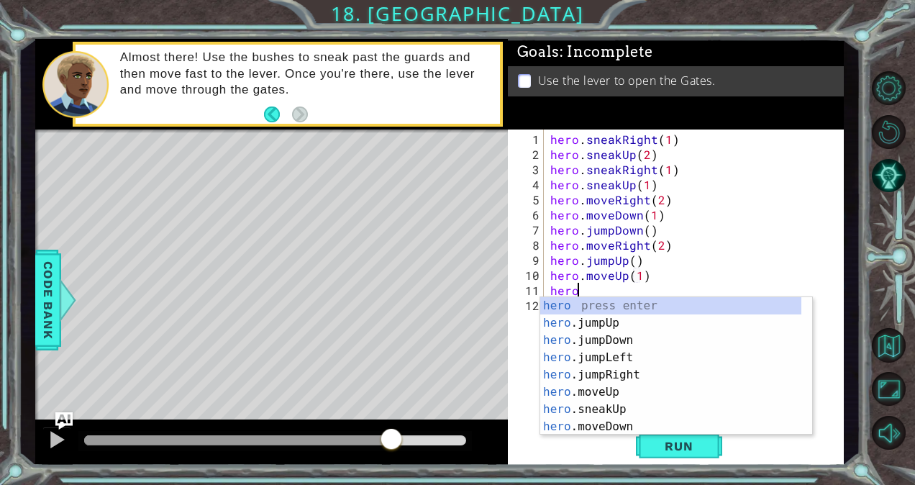
scroll to position [0, 1]
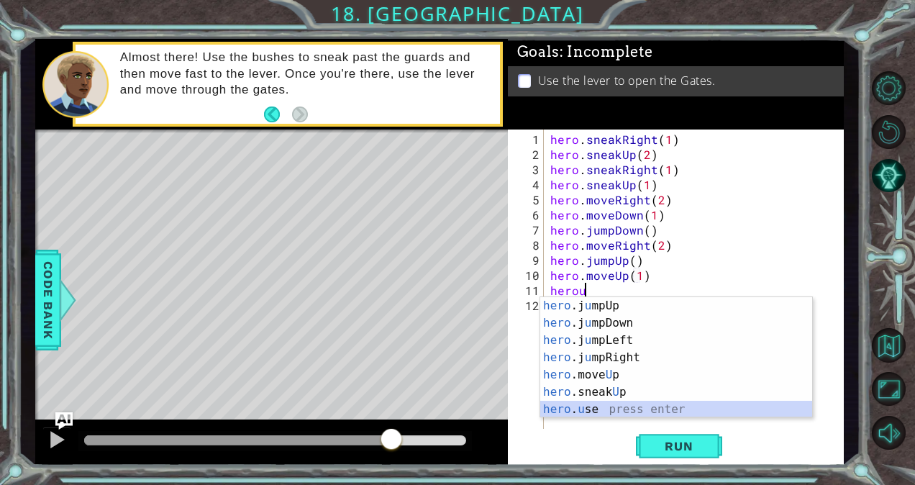
click at [580, 406] on div "hero .j u mpUp press enter hero .j u mpDown press enter hero .j u mpLeft press …" at bounding box center [676, 374] width 273 height 155
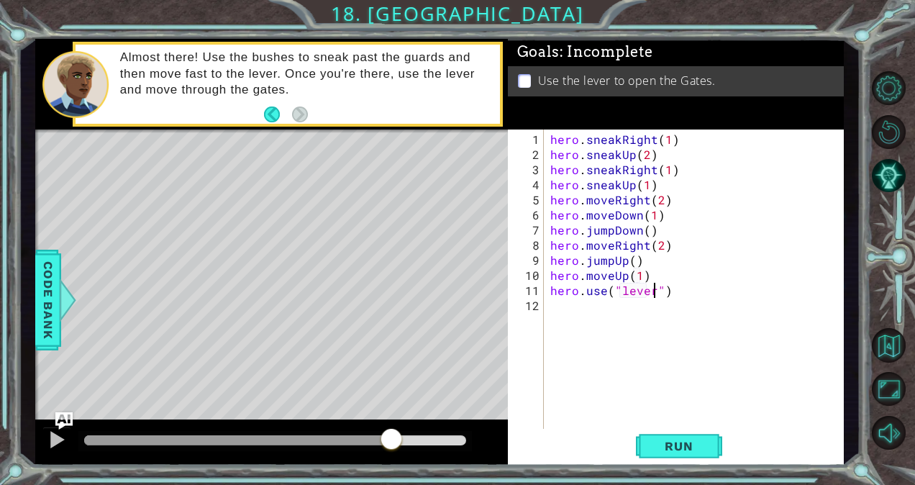
scroll to position [0, 6]
type textarea "hero.use("lever")"
click at [664, 440] on span "Run" at bounding box center [678, 446] width 57 height 14
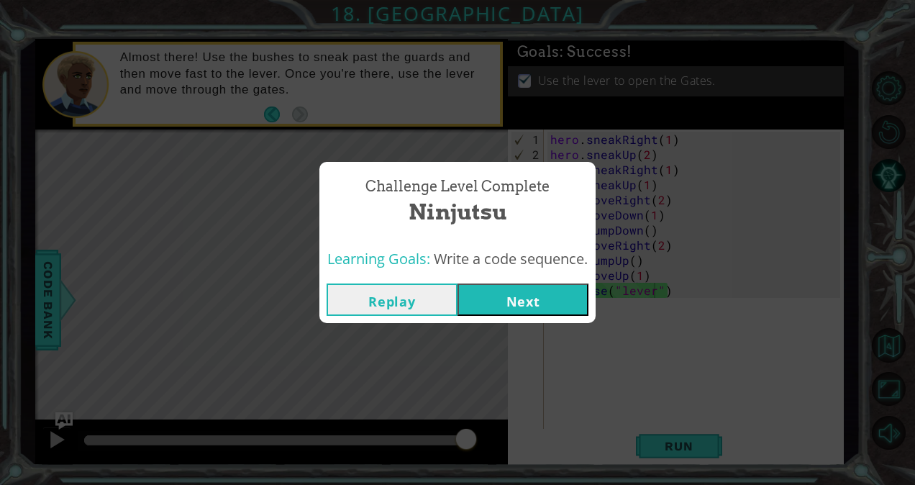
click at [512, 306] on button "Next" at bounding box center [522, 299] width 131 height 32
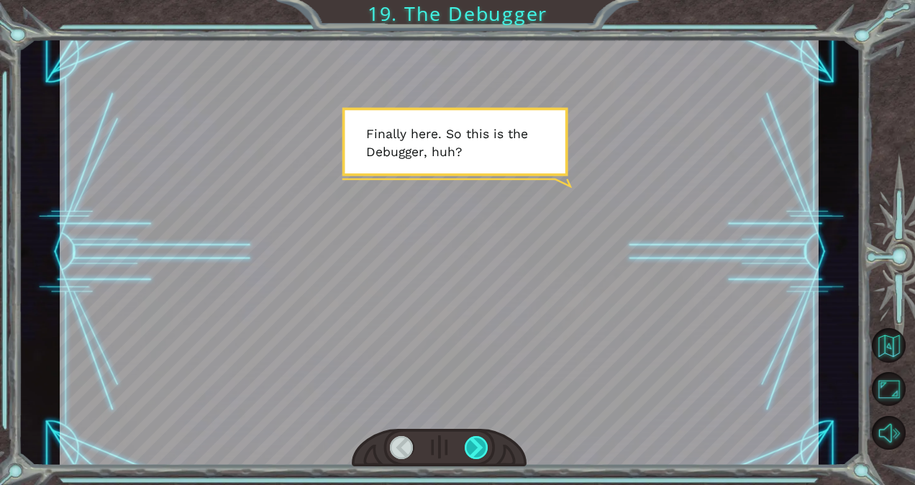
click at [476, 449] on div at bounding box center [477, 447] width 24 height 23
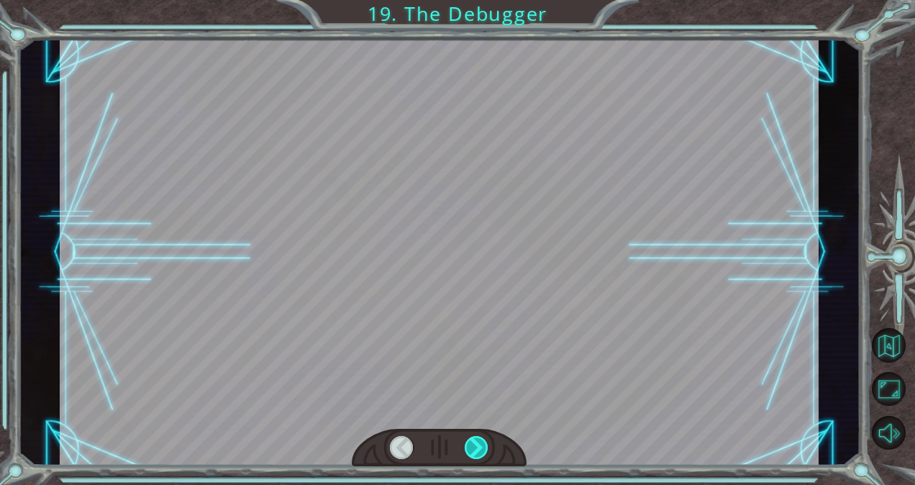
click at [476, 449] on div at bounding box center [477, 447] width 24 height 23
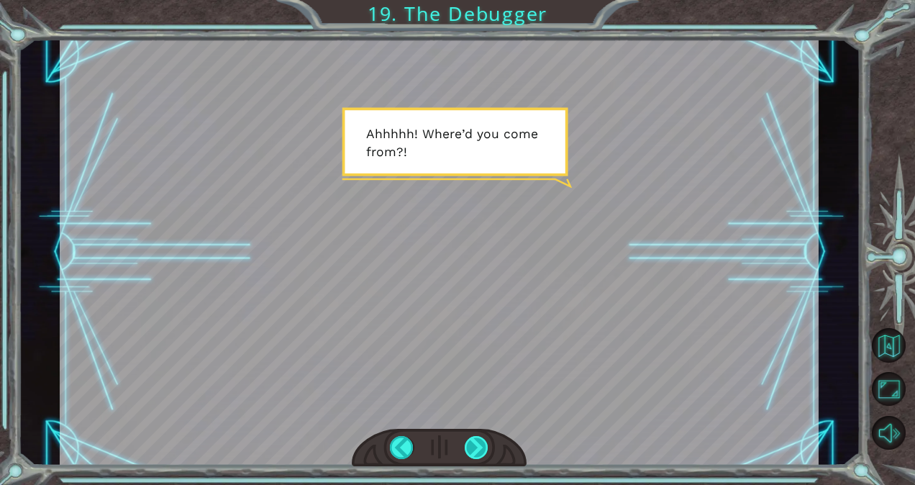
click at [476, 449] on div at bounding box center [477, 447] width 24 height 23
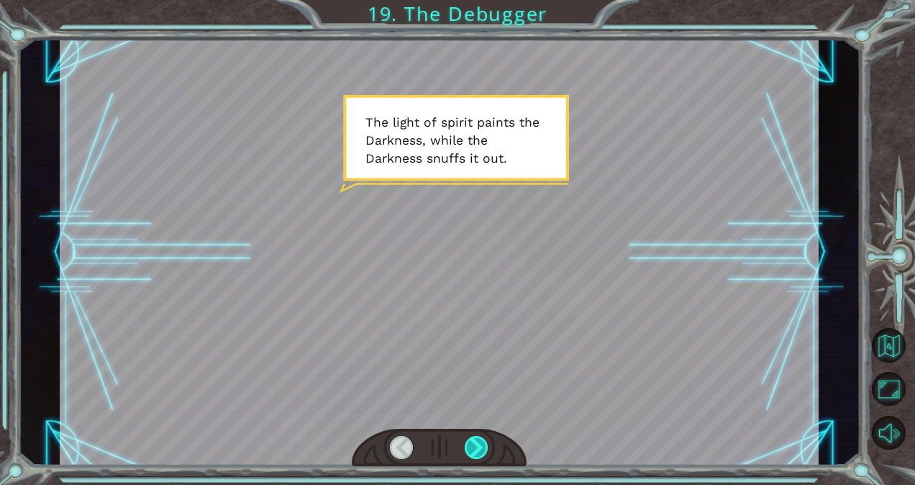
click at [476, 449] on div at bounding box center [477, 447] width 24 height 23
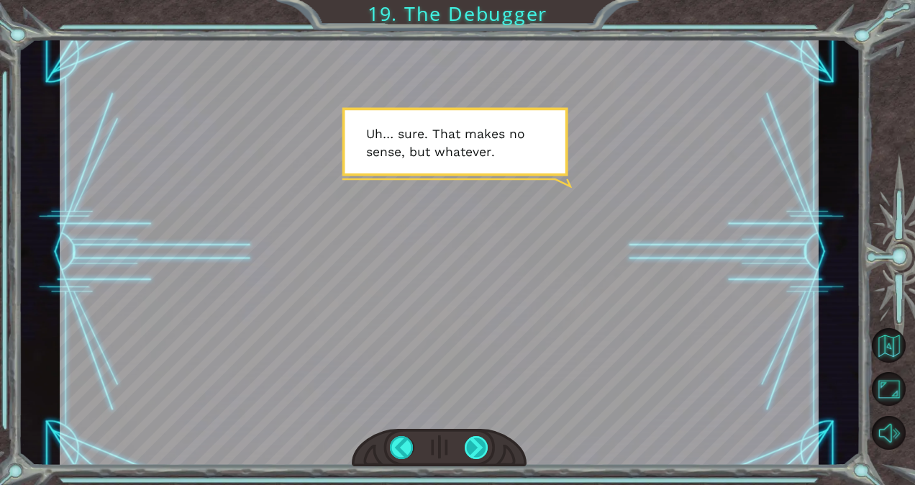
click at [476, 449] on div at bounding box center [477, 447] width 24 height 23
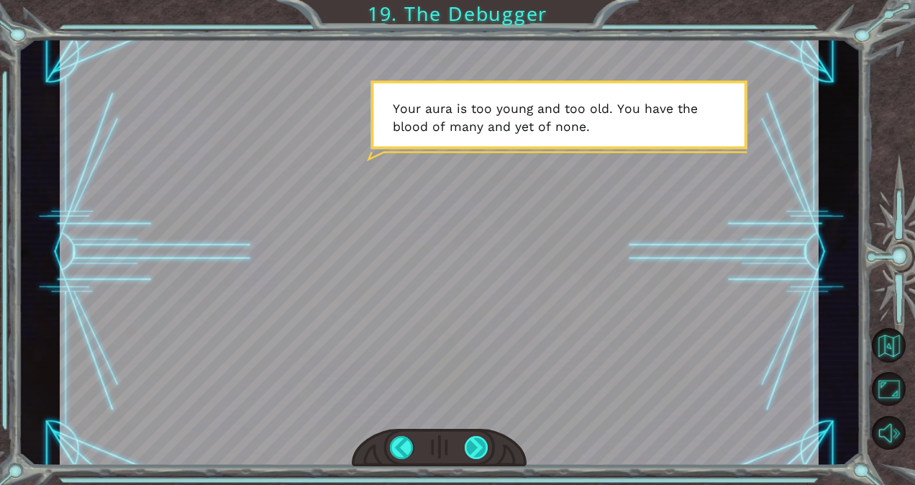
click at [476, 449] on div at bounding box center [477, 447] width 24 height 23
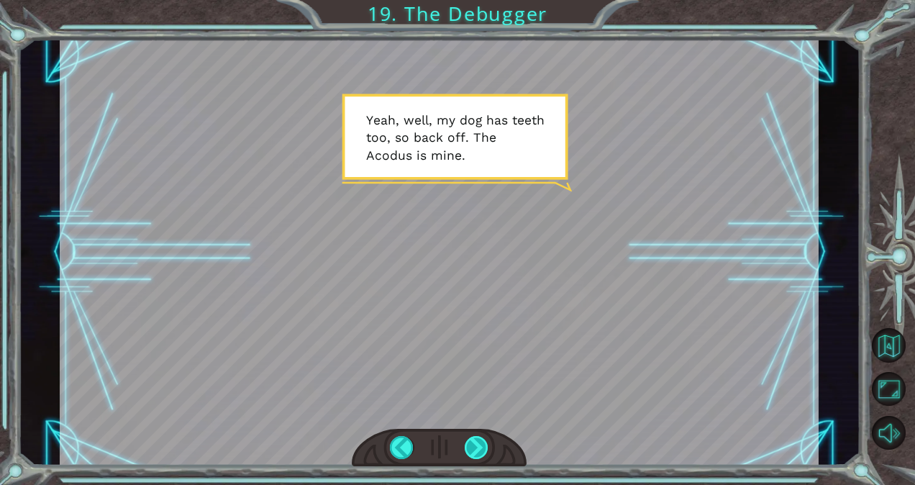
click at [476, 449] on div at bounding box center [477, 447] width 24 height 23
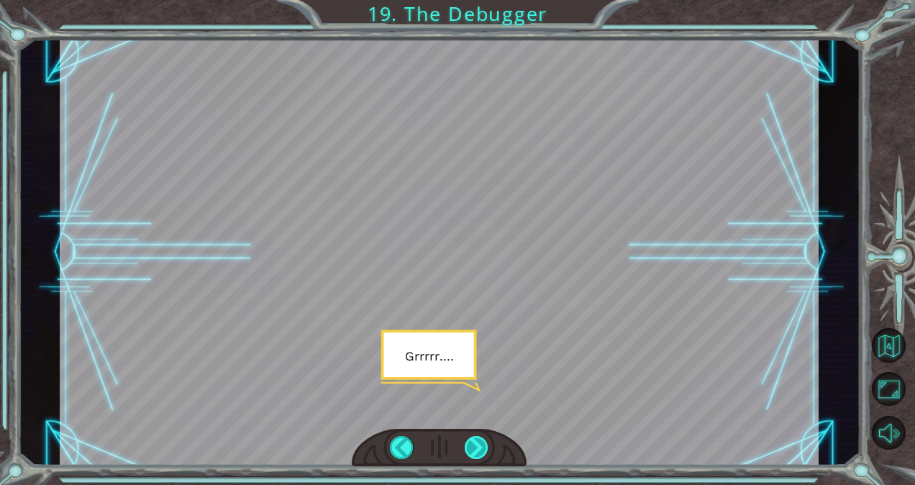
click at [476, 449] on div at bounding box center [477, 447] width 24 height 23
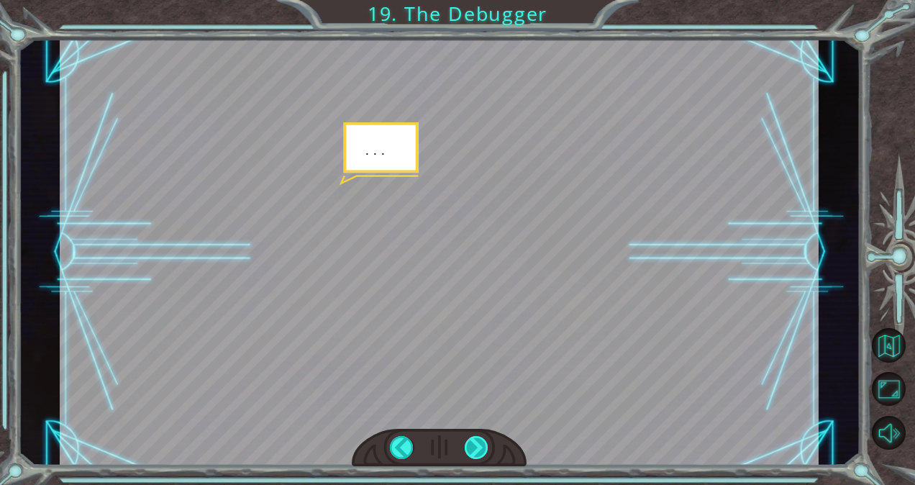
click at [476, 449] on div at bounding box center [477, 447] width 24 height 23
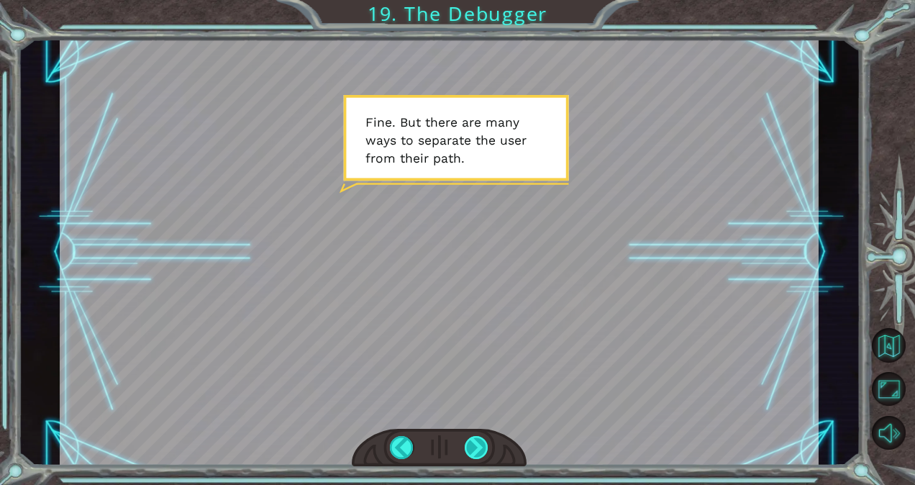
click at [476, 449] on div at bounding box center [477, 447] width 24 height 23
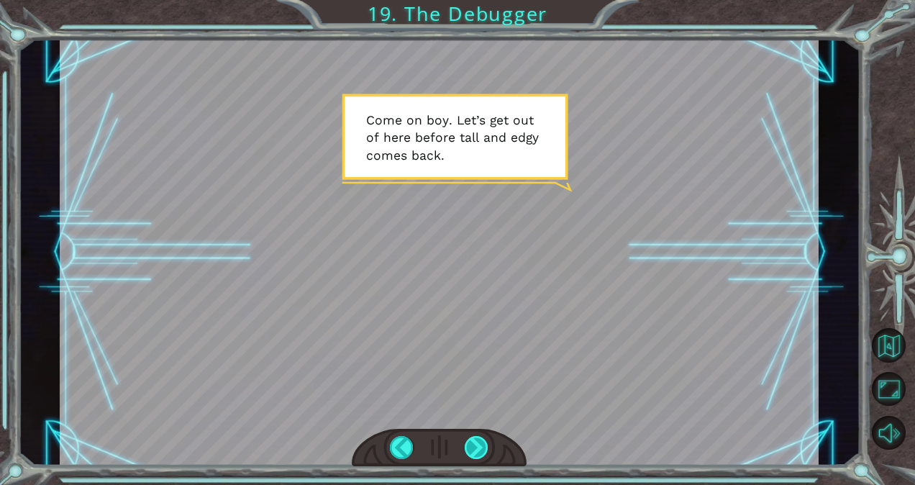
click at [476, 449] on div at bounding box center [477, 447] width 24 height 23
